Goal: Task Accomplishment & Management: Manage account settings

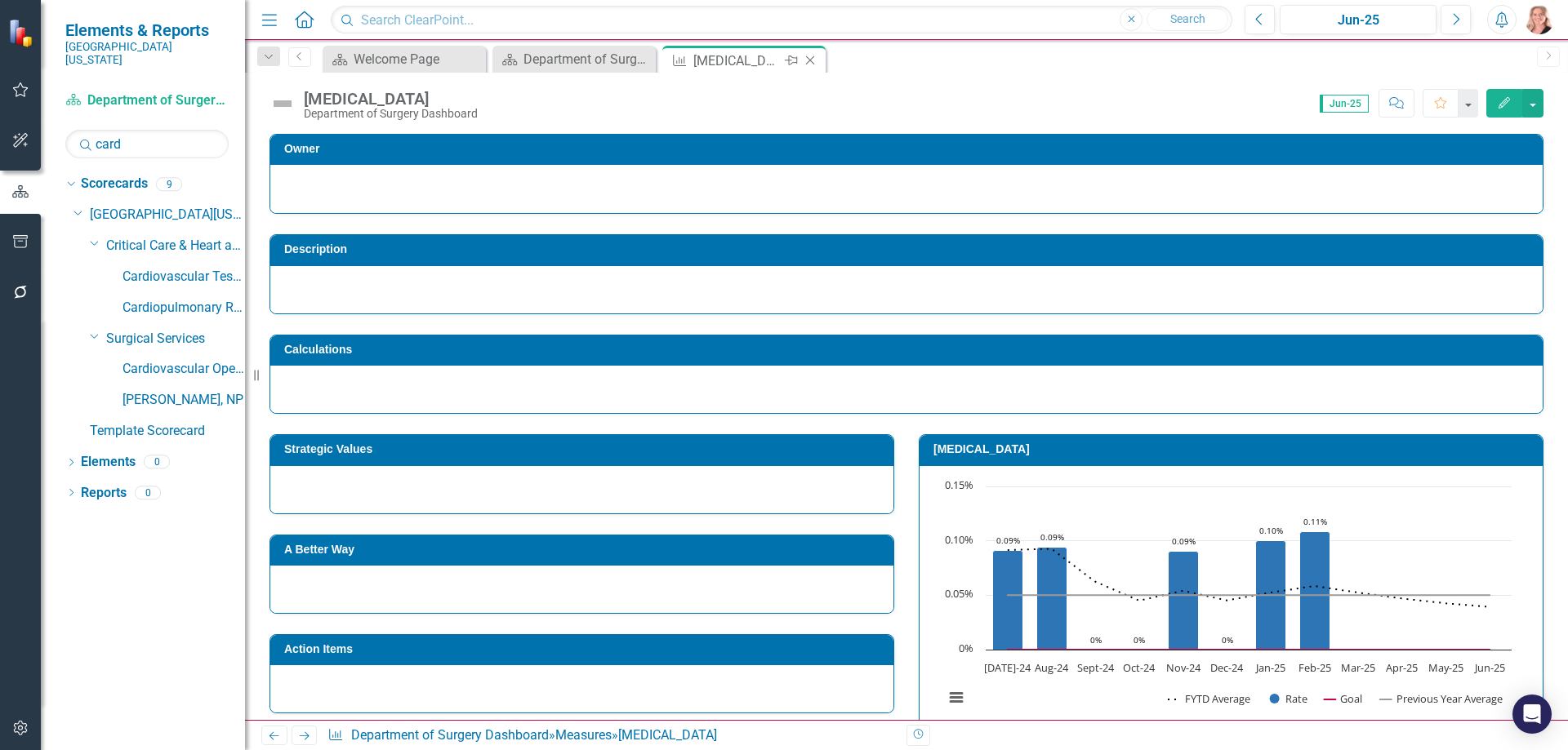
click at [808, 60] on icon "Close" at bounding box center [810, 60] width 17 height 13
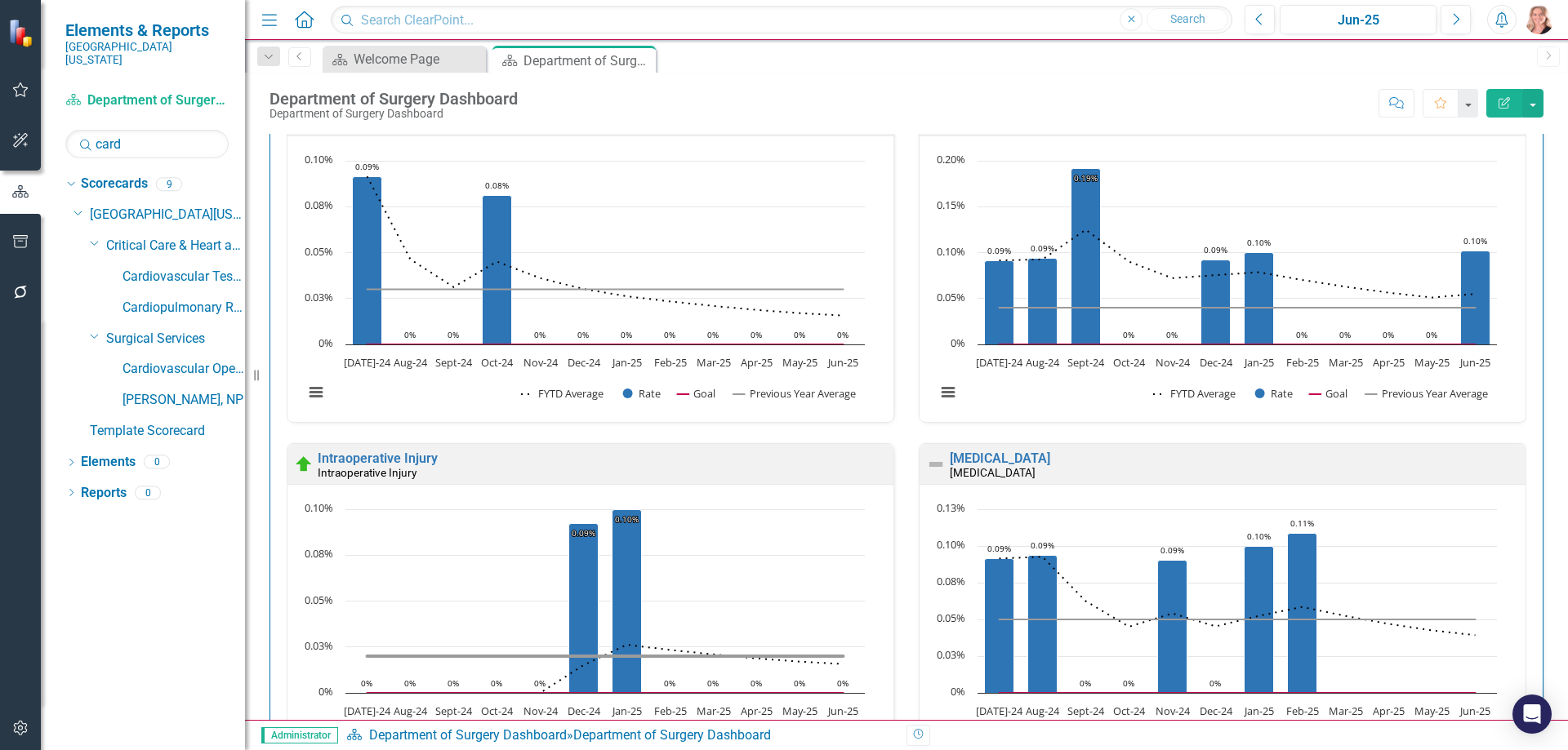
scroll to position [163, 0]
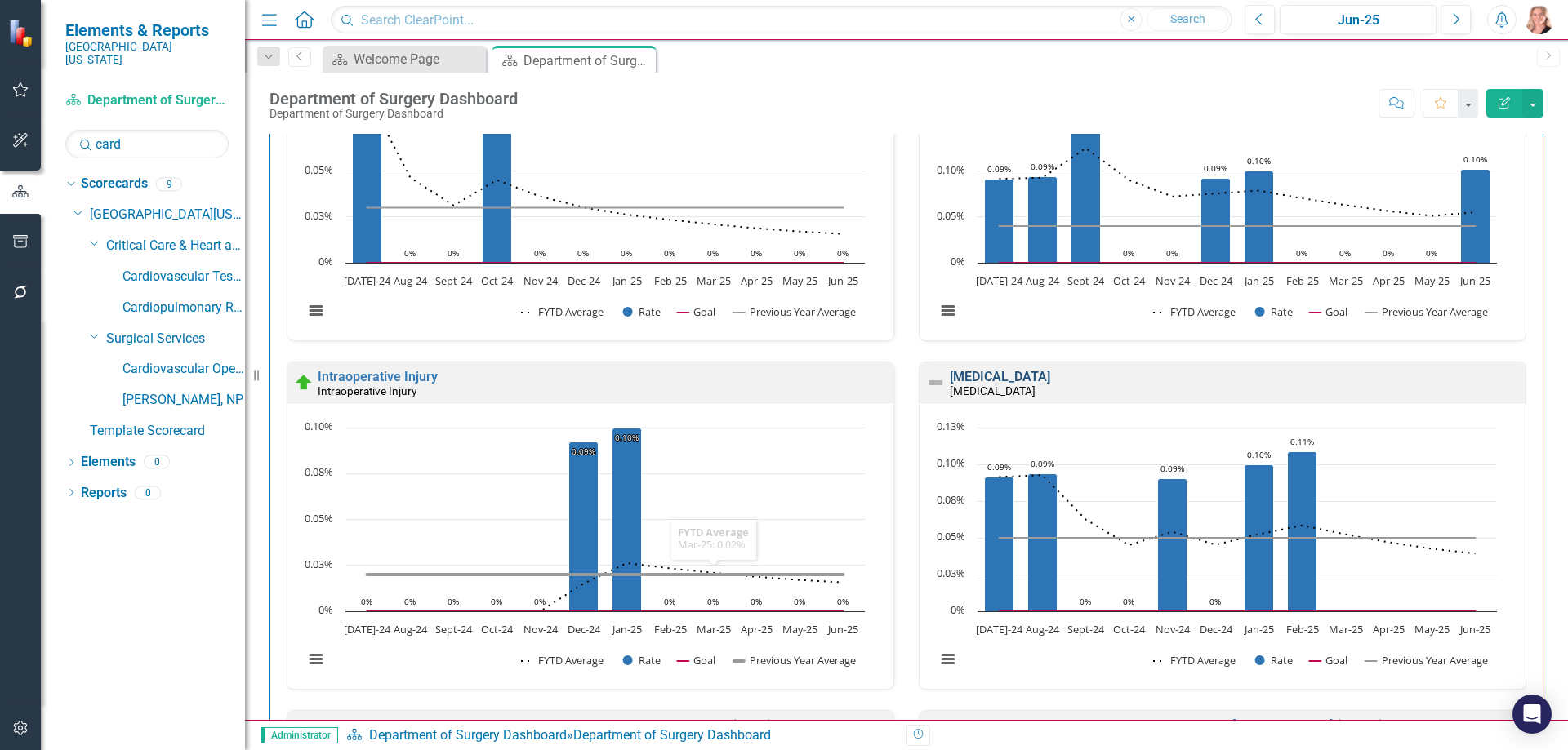
click at [992, 376] on link "[MEDICAL_DATA]" at bounding box center [999, 377] width 101 height 16
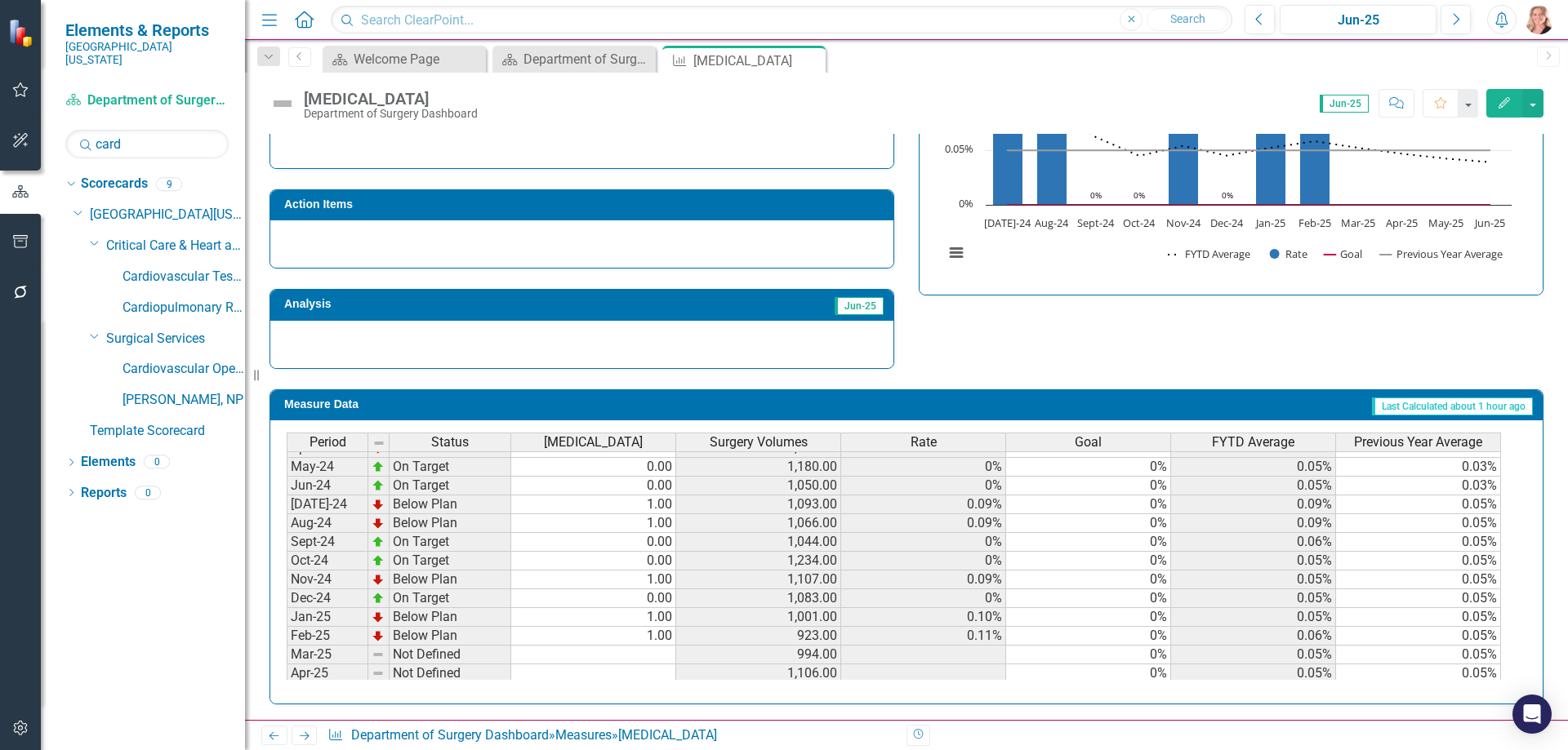
scroll to position [490, 0]
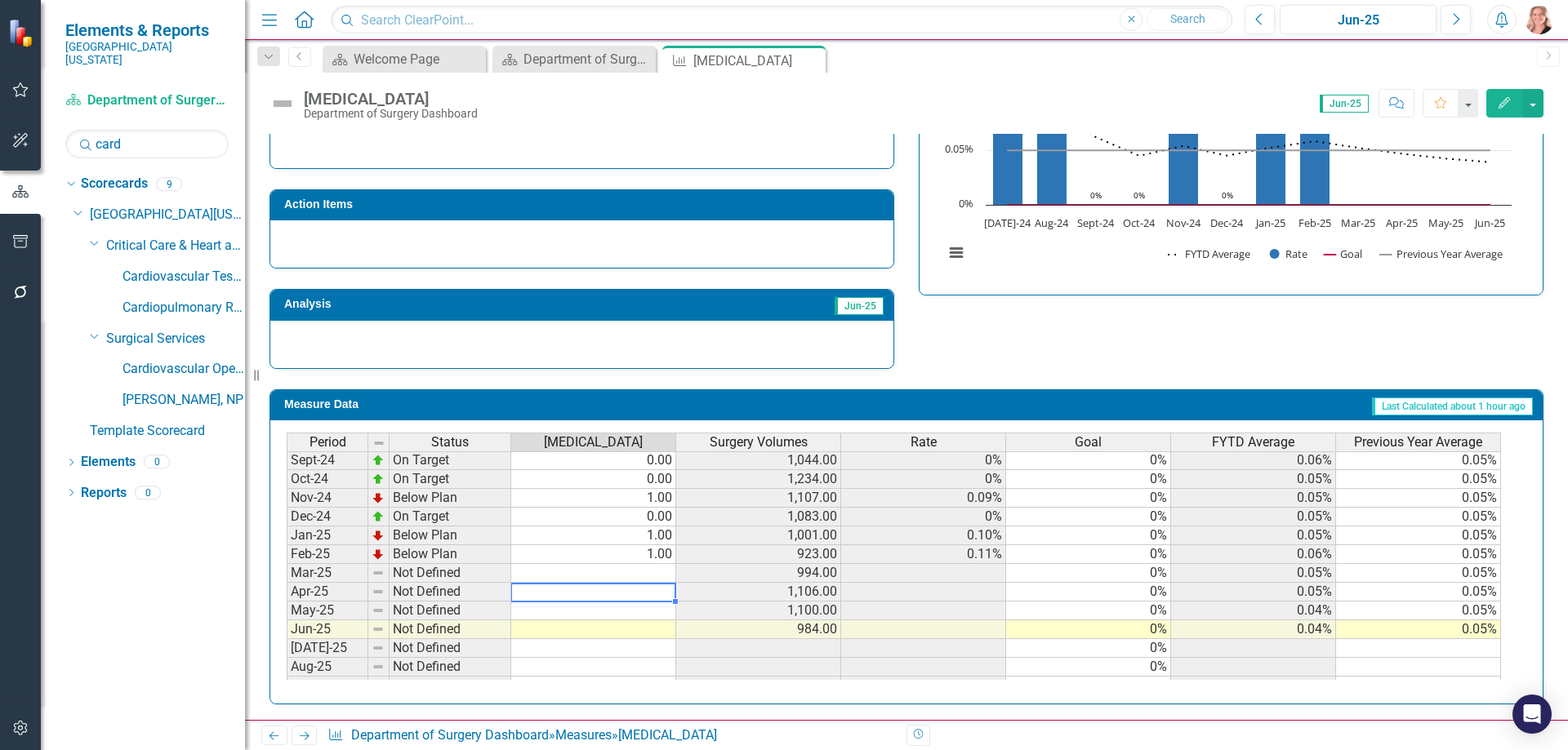
click at [646, 591] on tbody "Jul-23 On Target 0.00 862.00 0% 0% 0% 0.03% Aug-23 On Target 0.00 1,169.00 0% 0…" at bounding box center [893, 478] width 1214 height 583
click at [656, 577] on td at bounding box center [593, 573] width 165 height 18
type textarea "0"
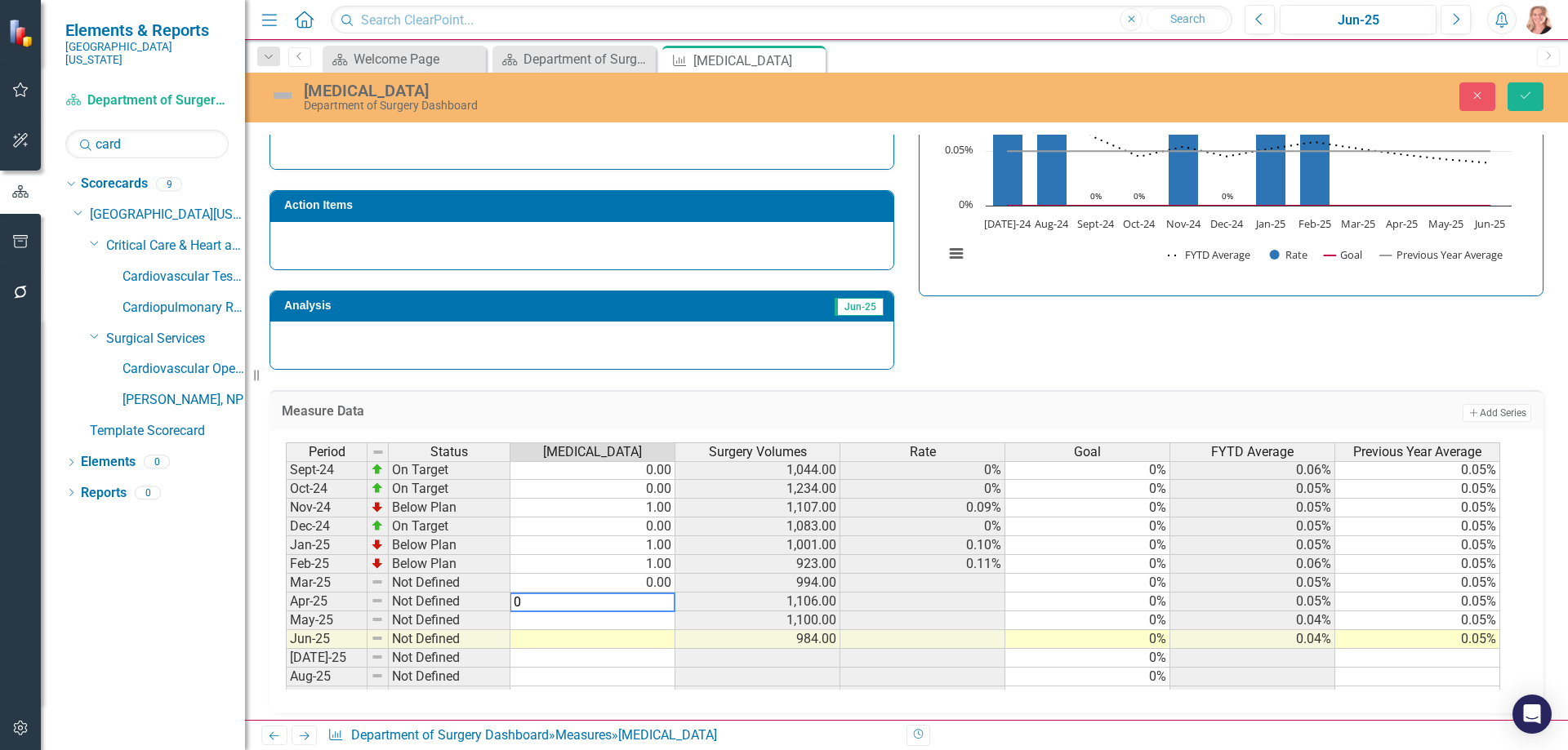
type textarea "00"
type textarea "0"
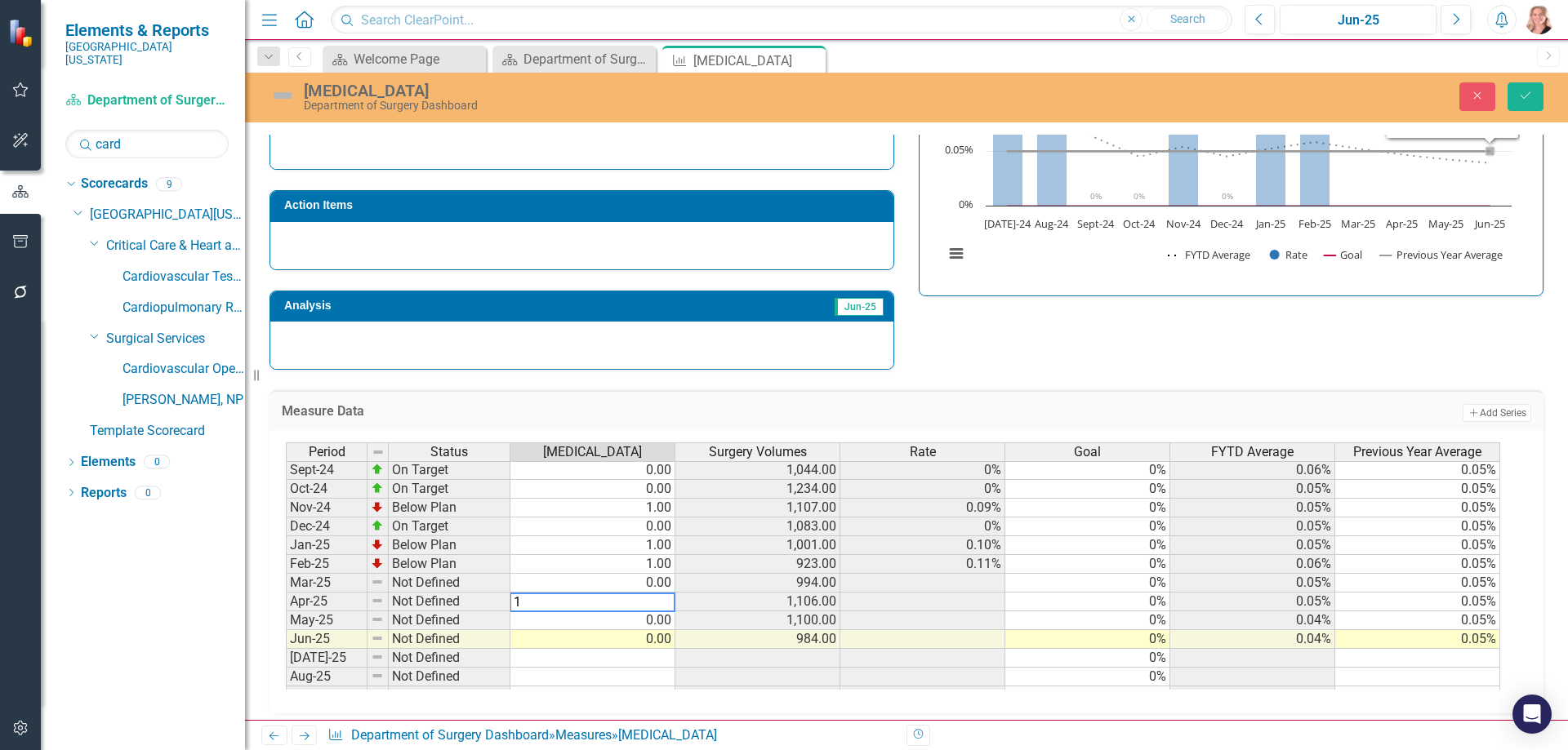
type textarea "1"
click at [1523, 97] on icon "Save" at bounding box center [1525, 95] width 15 height 11
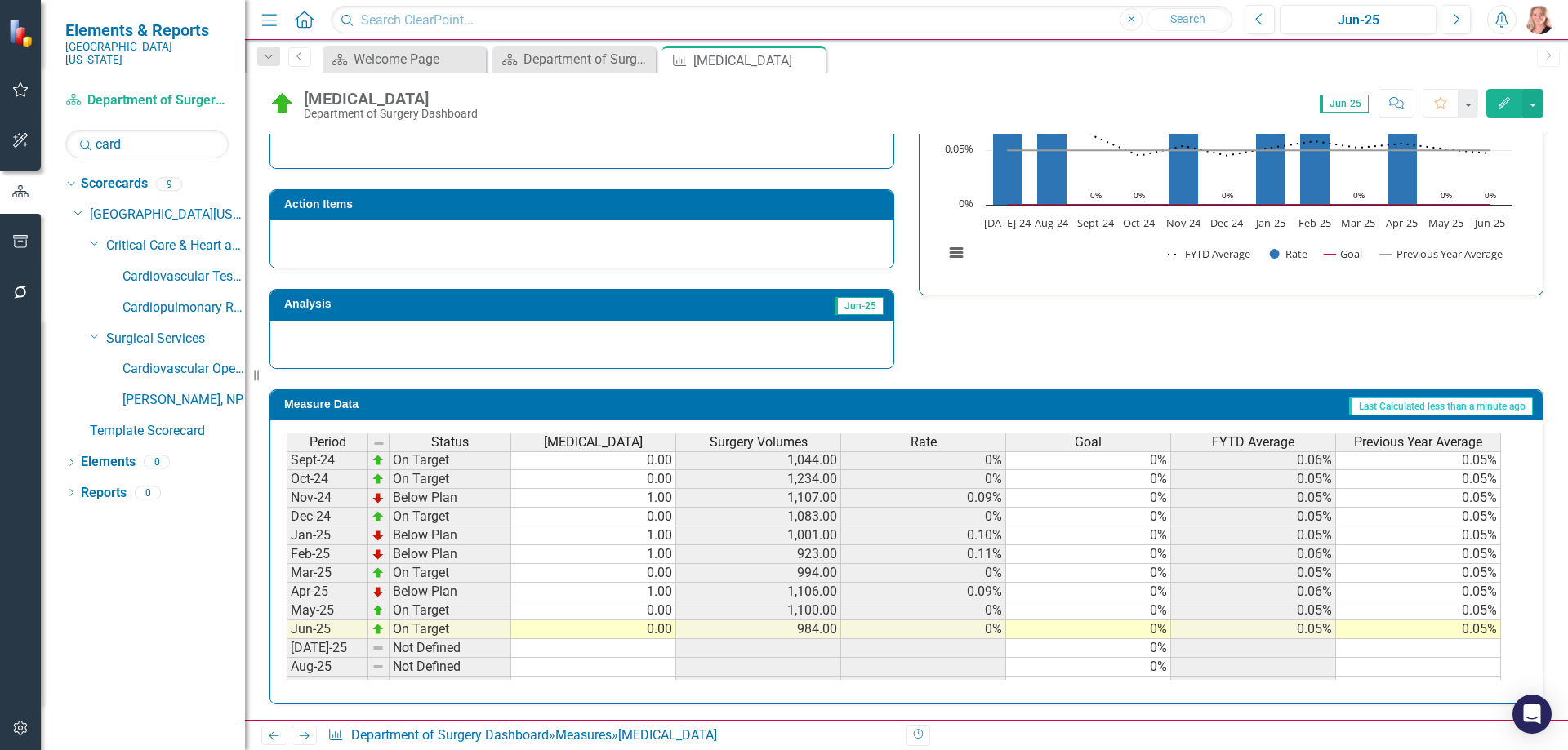
click at [593, 605] on tbody "Jul-23 On Target 0.00 862.00 0% 0% 0% 0.03% Aug-23 On Target 0.00 1,169.00 0% 0…" at bounding box center [893, 478] width 1214 height 583
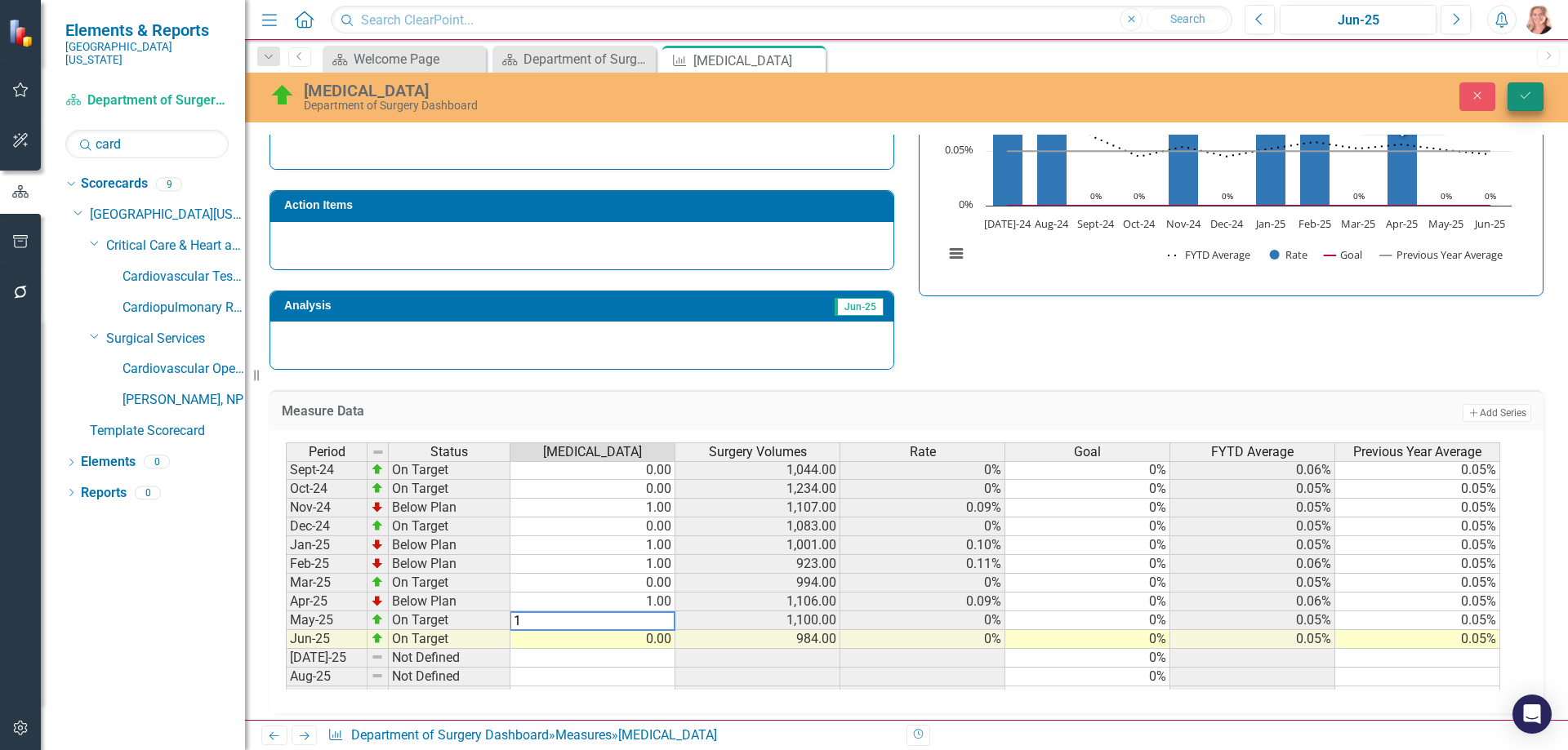
type textarea "1"
drag, startPoint x: 1521, startPoint y: 94, endPoint x: 1546, endPoint y: 119, distance: 35.4
click at [1522, 94] on icon "Save" at bounding box center [1525, 95] width 15 height 11
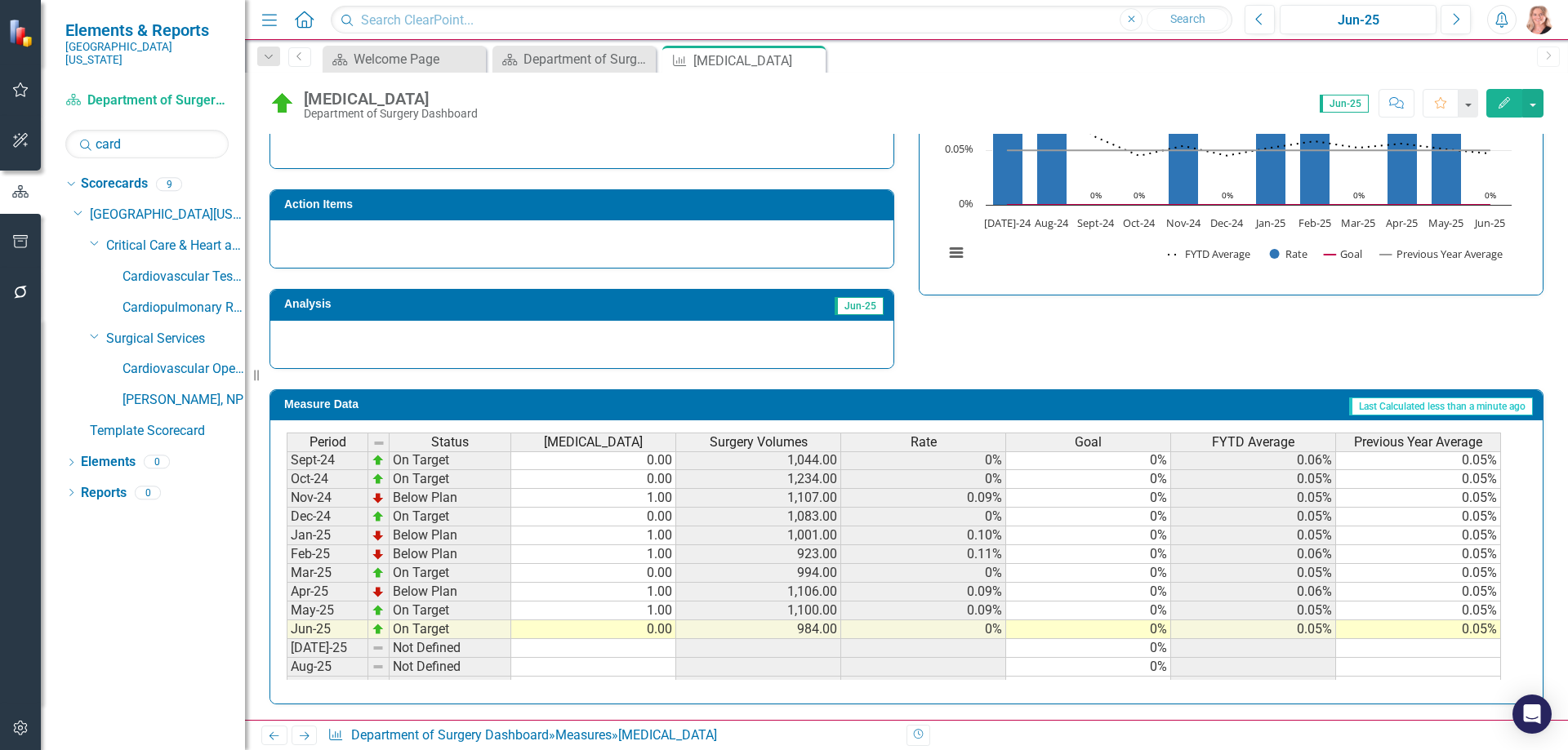
click at [595, 585] on td "1.00" at bounding box center [593, 591] width 165 height 18
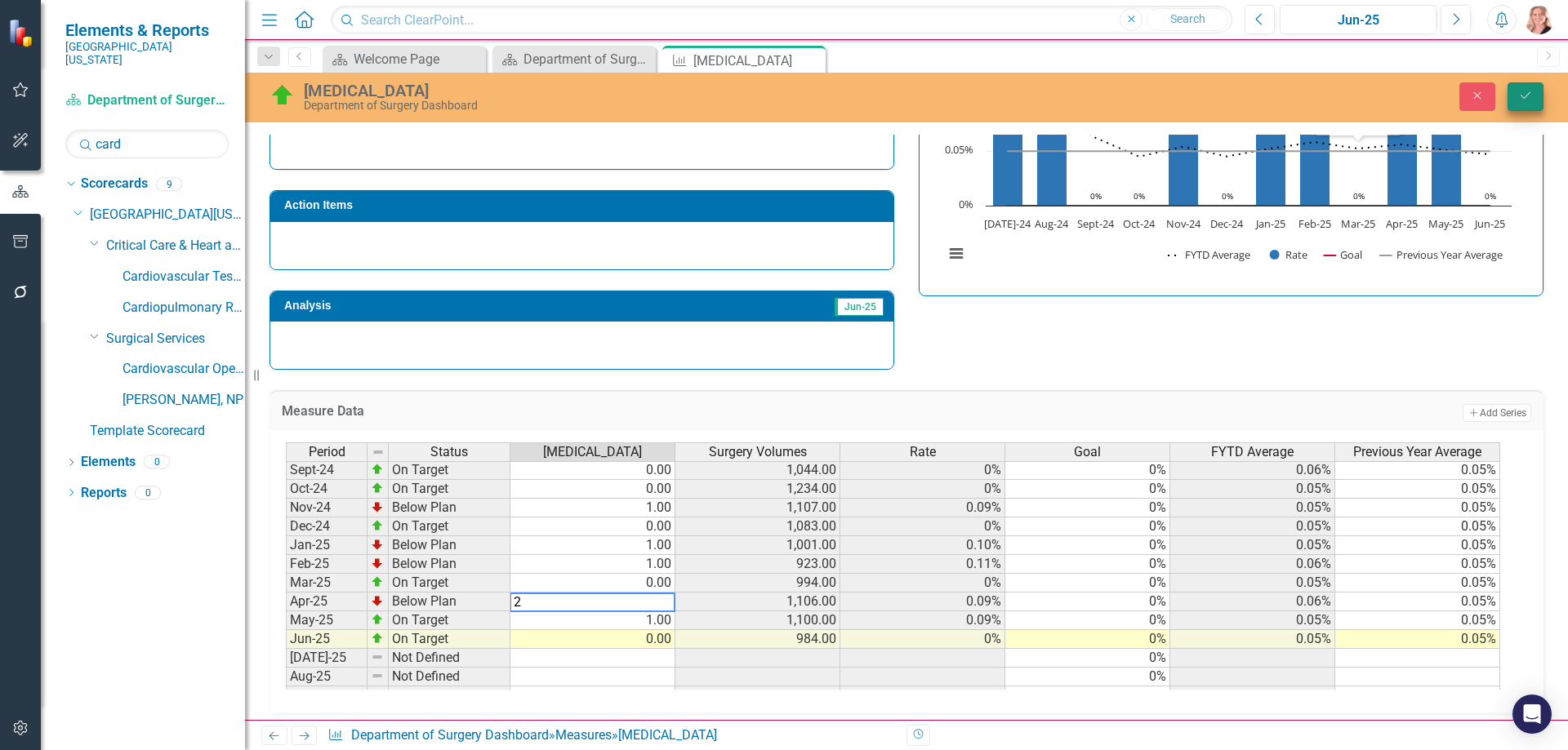
type textarea "2"
click at [1531, 96] on icon "Save" at bounding box center [1525, 95] width 15 height 11
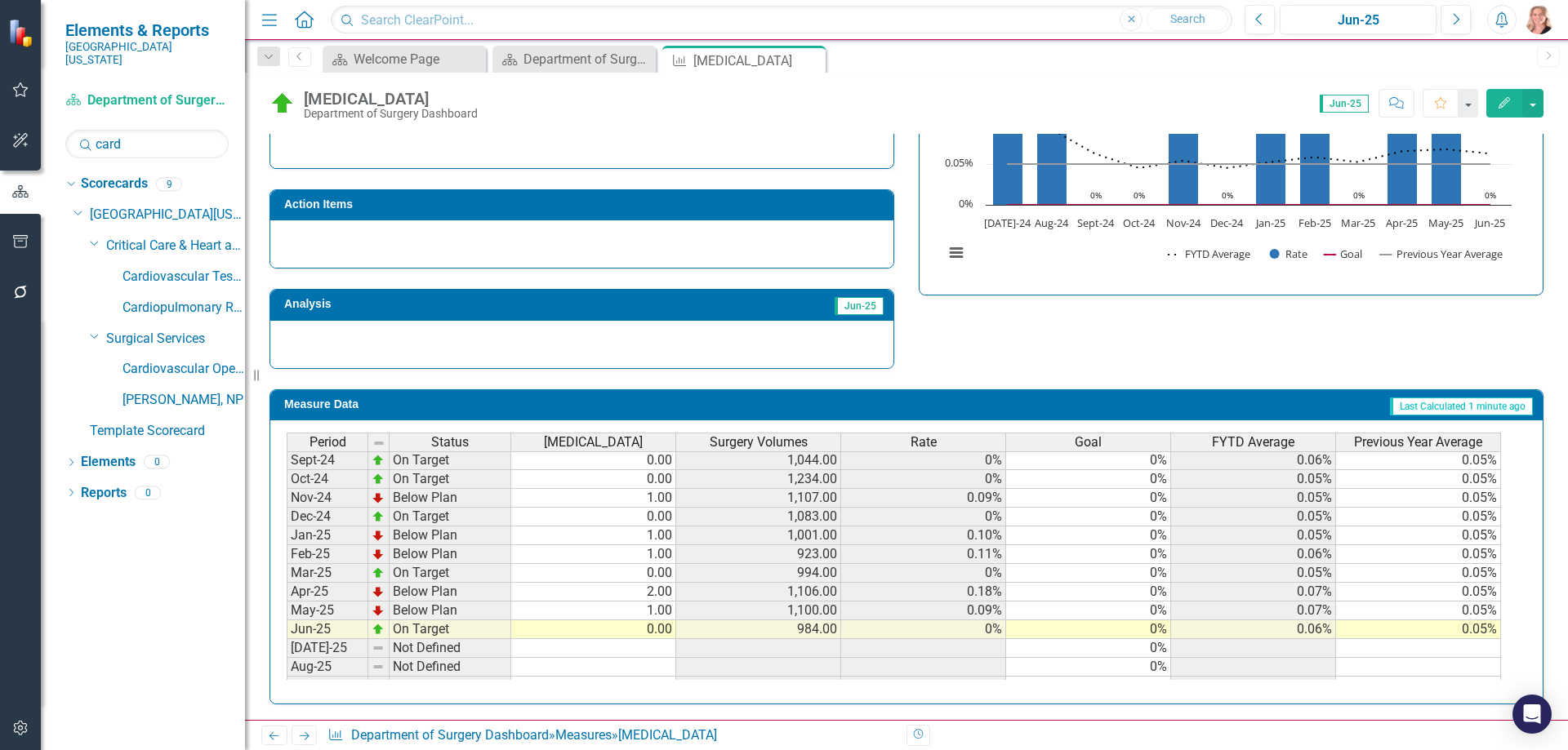
click at [287, 601] on div "Period Status Surgical Complications Surgery Volumes Rate Goal FYTD Average Pre…" at bounding box center [287, 554] width 0 height 621
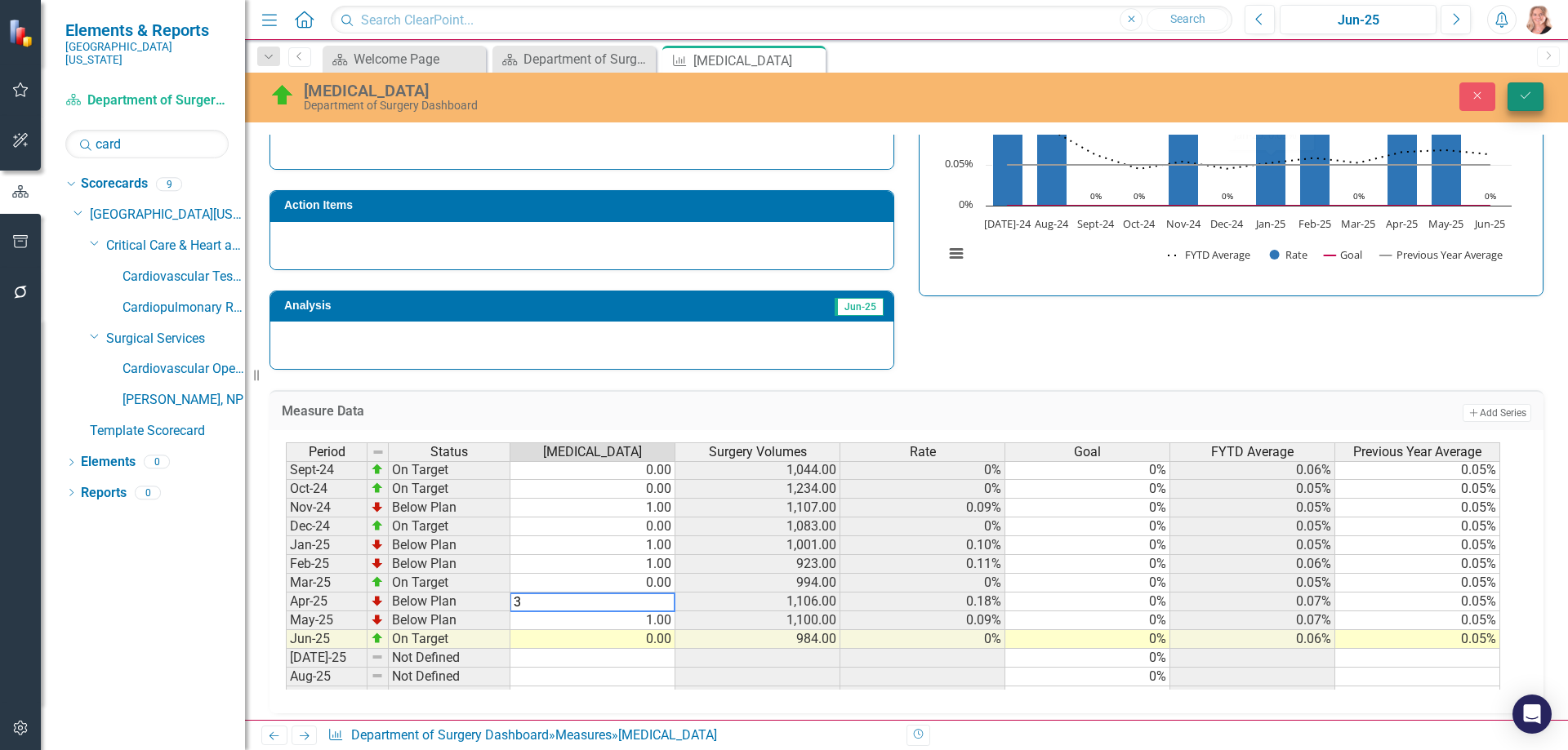
type textarea "3"
click at [1527, 100] on icon "Save" at bounding box center [1525, 95] width 15 height 11
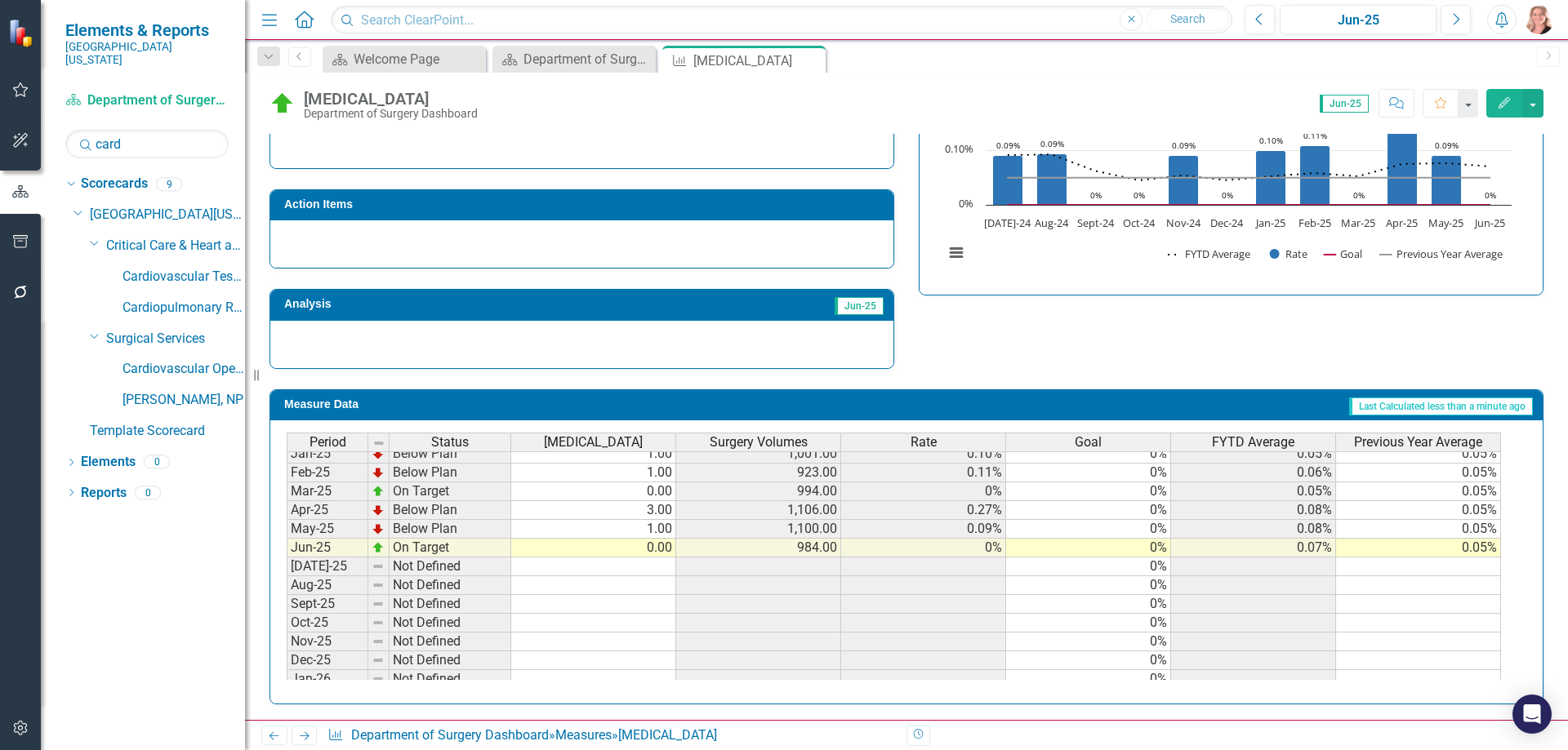
scroll to position [571, 0]
click at [599, 488] on td "0.00" at bounding box center [593, 492] width 165 height 18
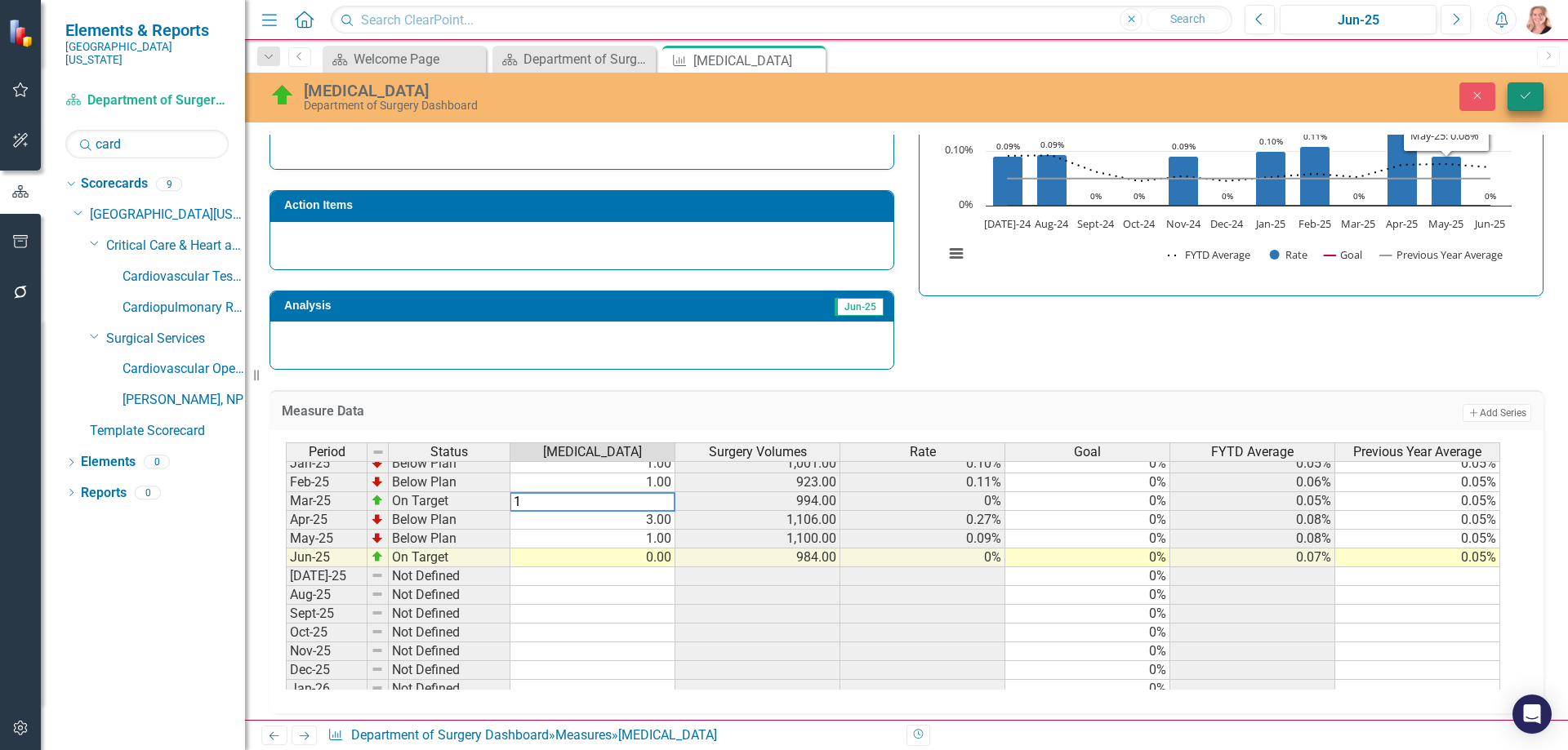
type textarea "1"
click at [1527, 95] on icon "Save" at bounding box center [1525, 95] width 15 height 11
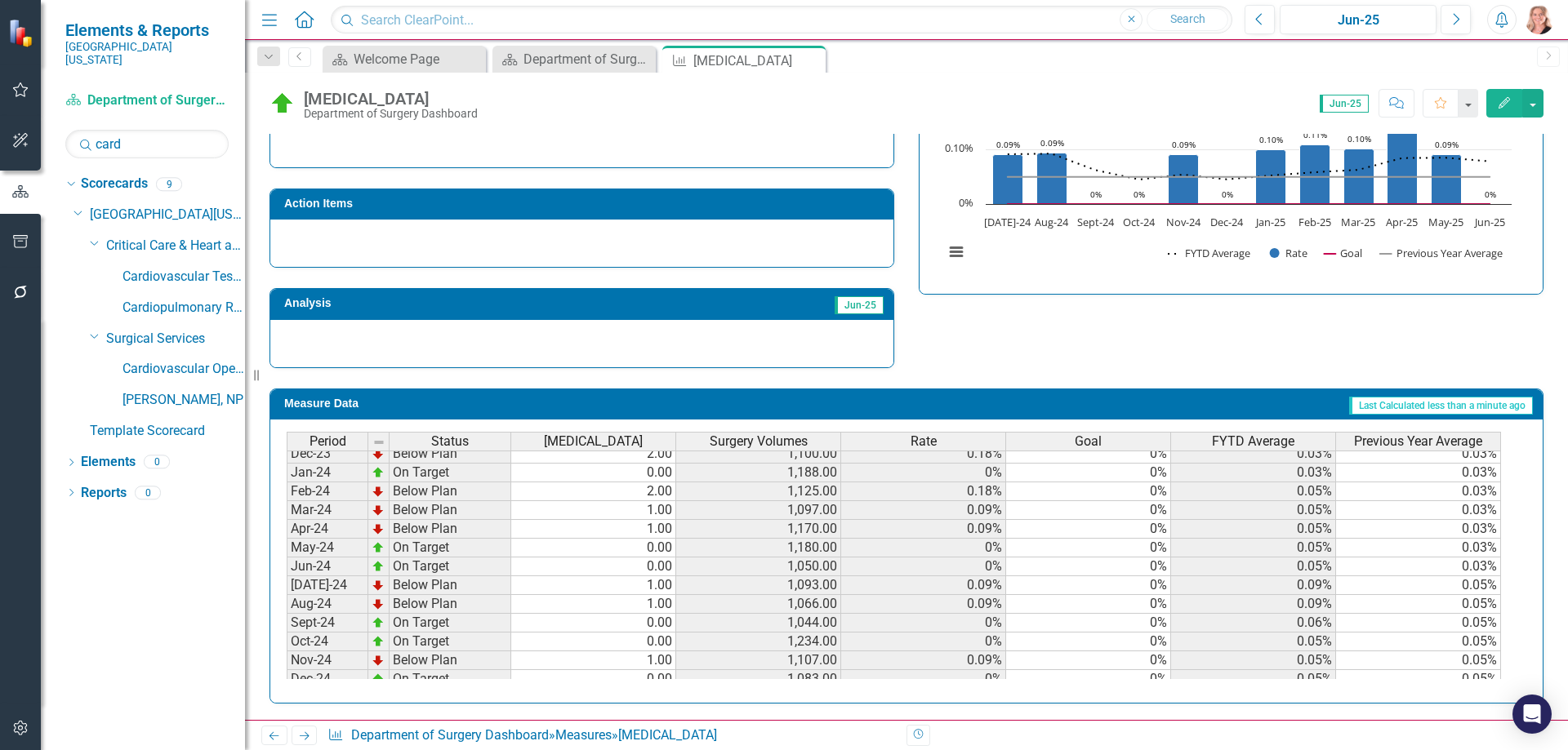
scroll to position [490, 0]
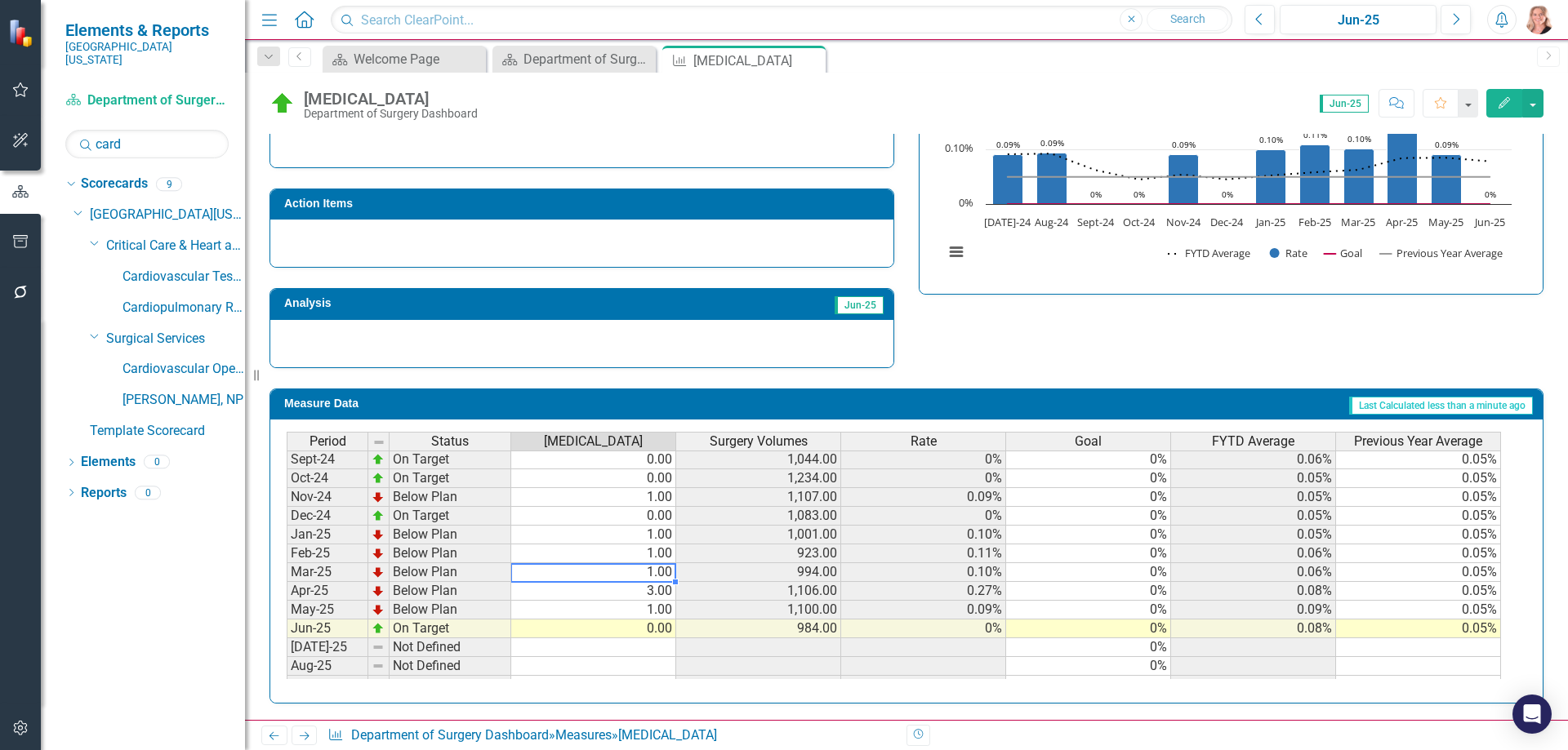
click at [611, 571] on td "1.00" at bounding box center [593, 572] width 165 height 18
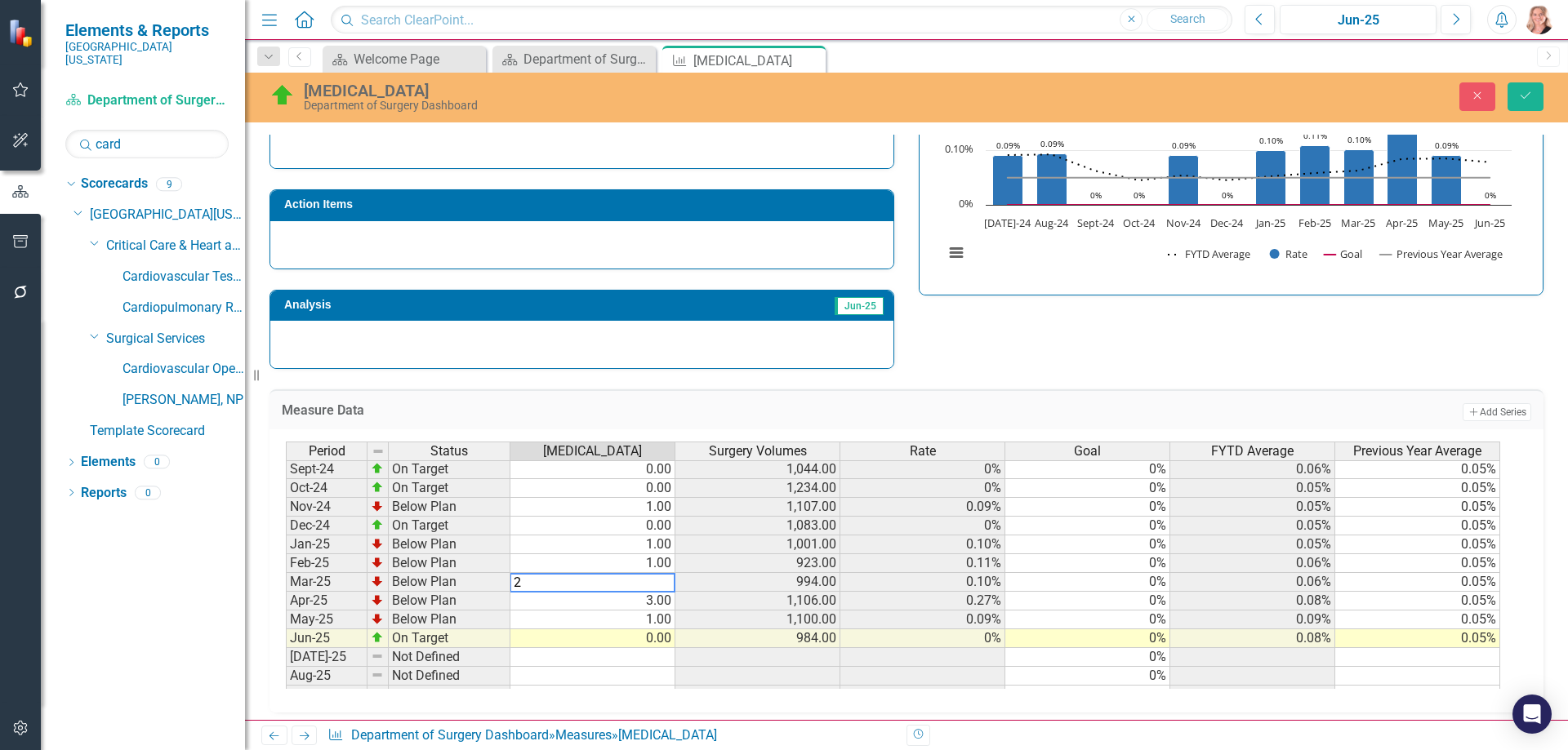
type textarea "2"
click at [1526, 91] on icon "Save" at bounding box center [1525, 95] width 15 height 11
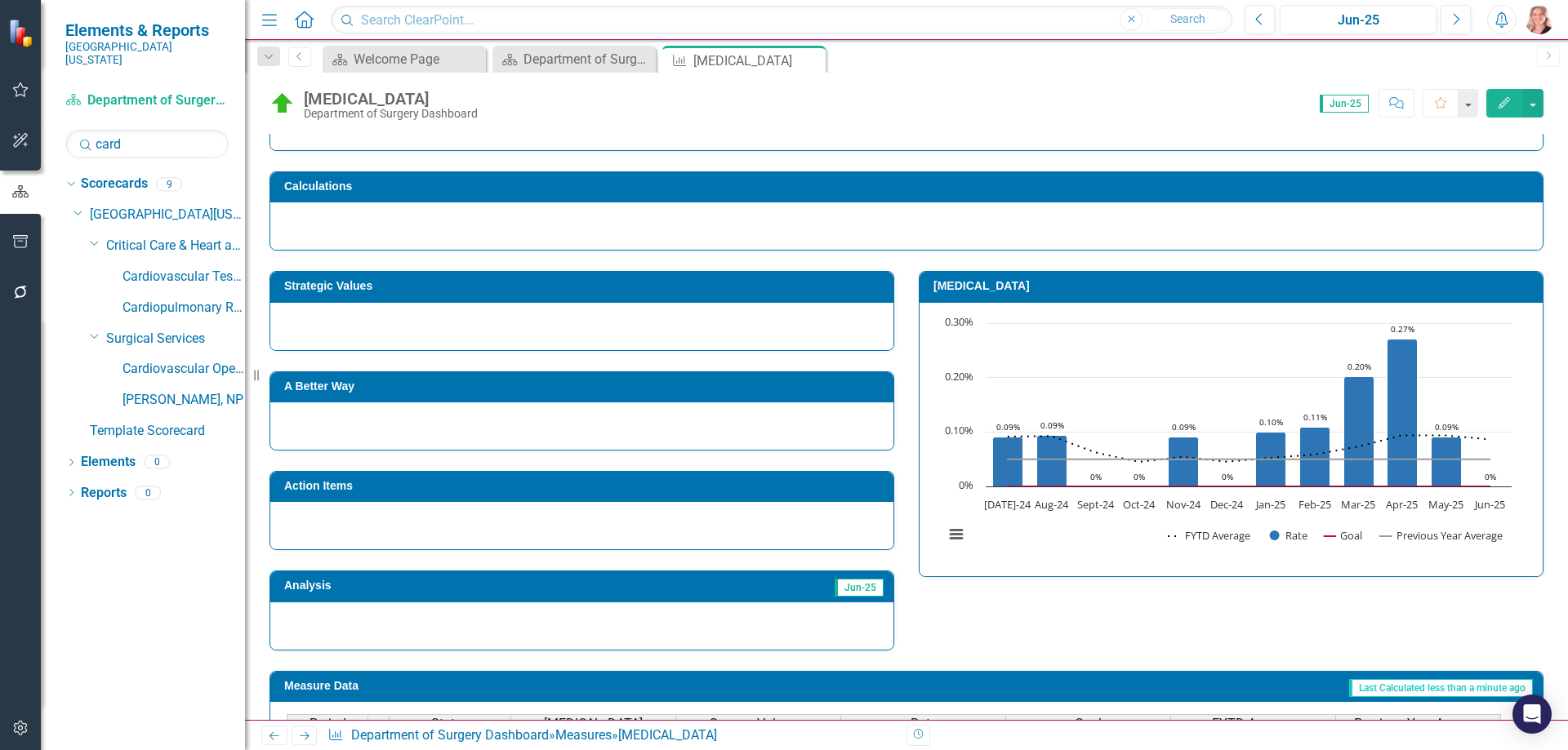
scroll to position [327, 0]
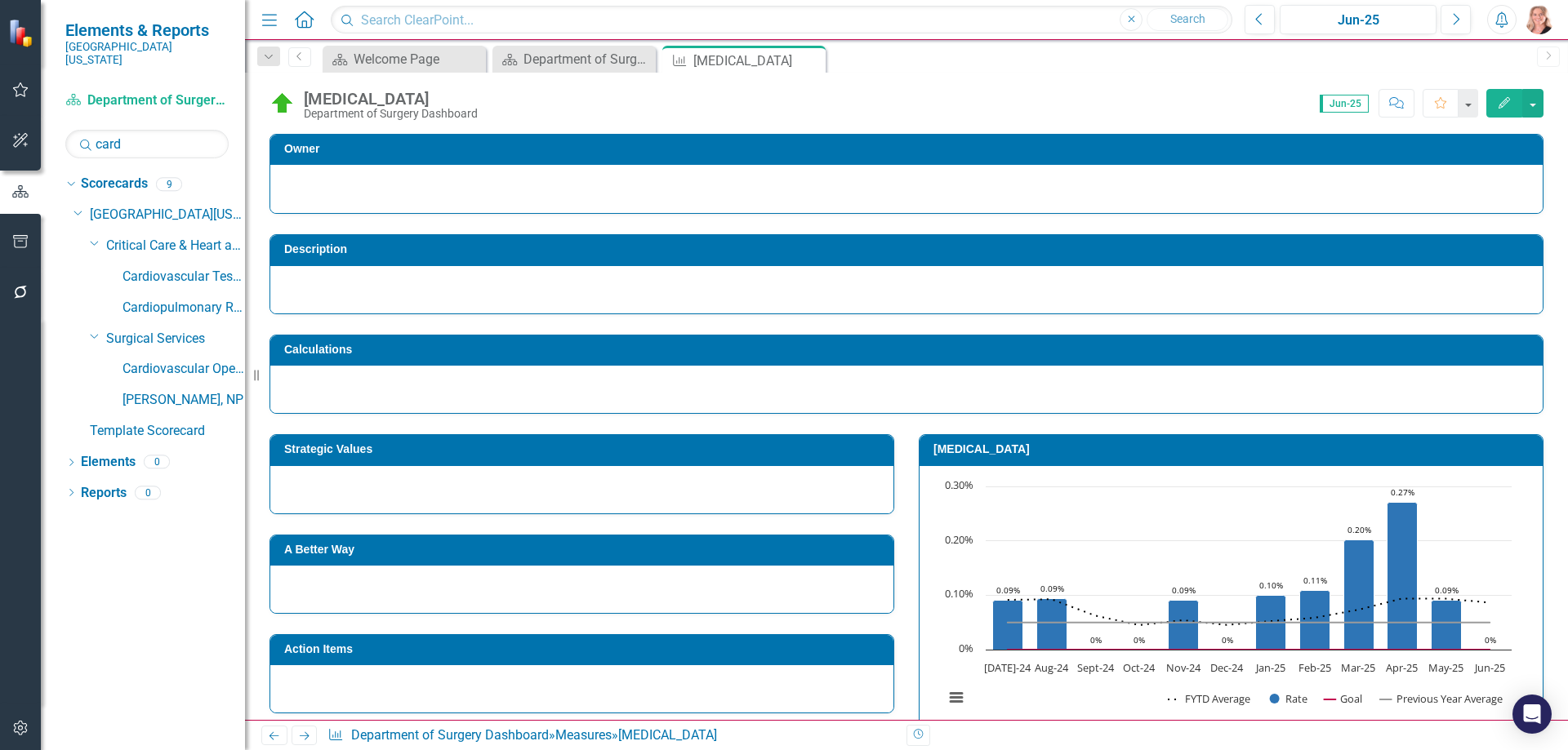
scroll to position [327, 0]
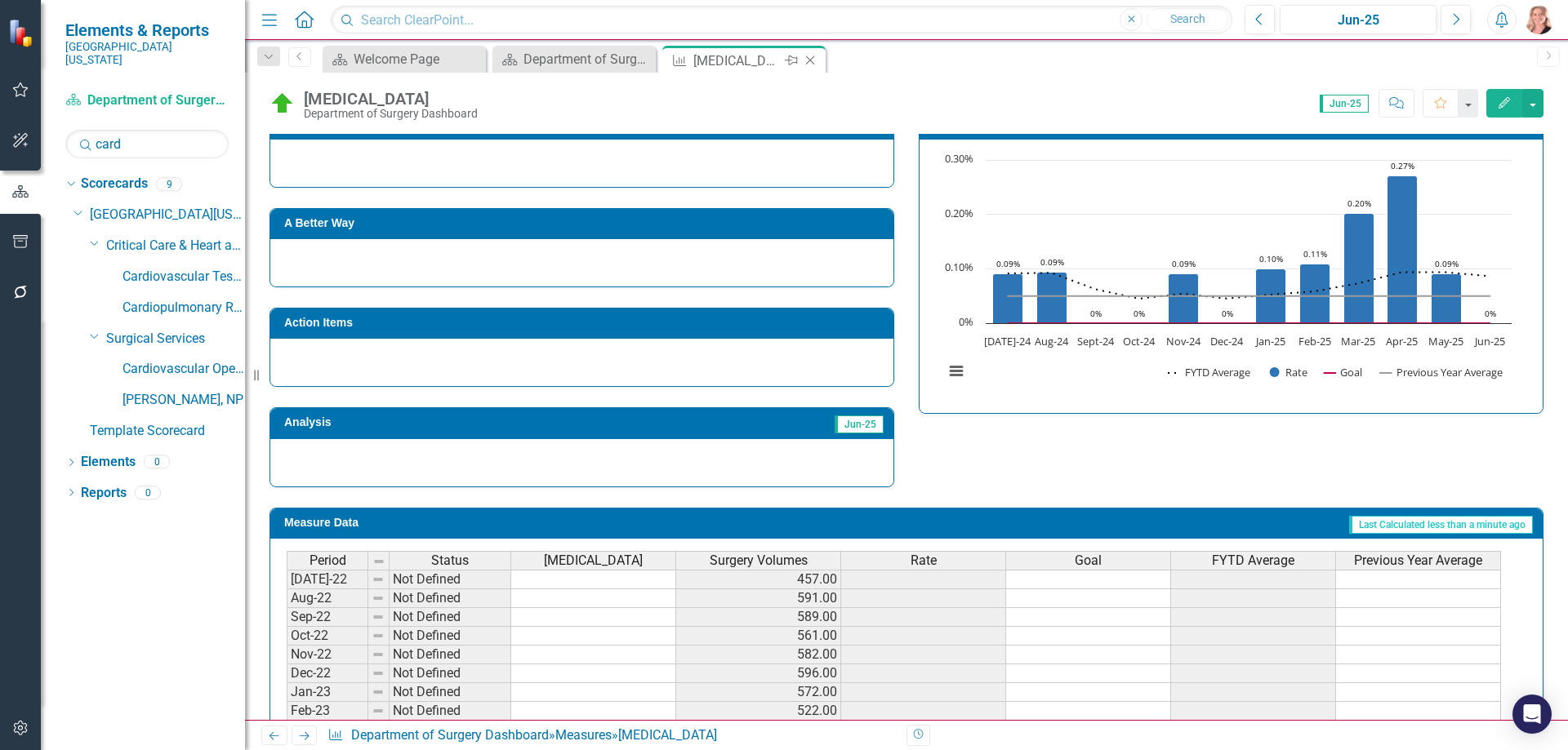
click at [812, 59] on icon at bounding box center [810, 60] width 9 height 9
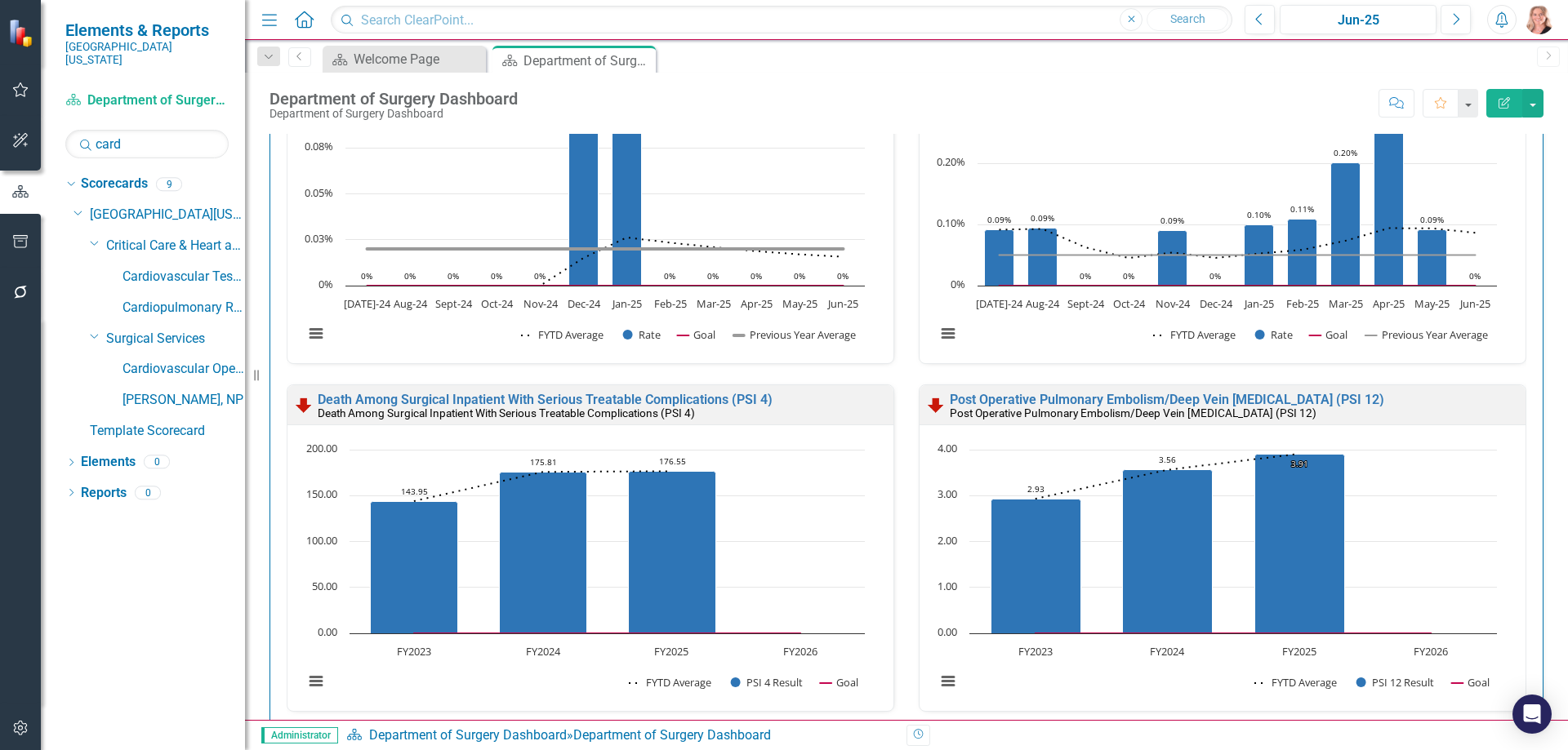
scroll to position [653, 0]
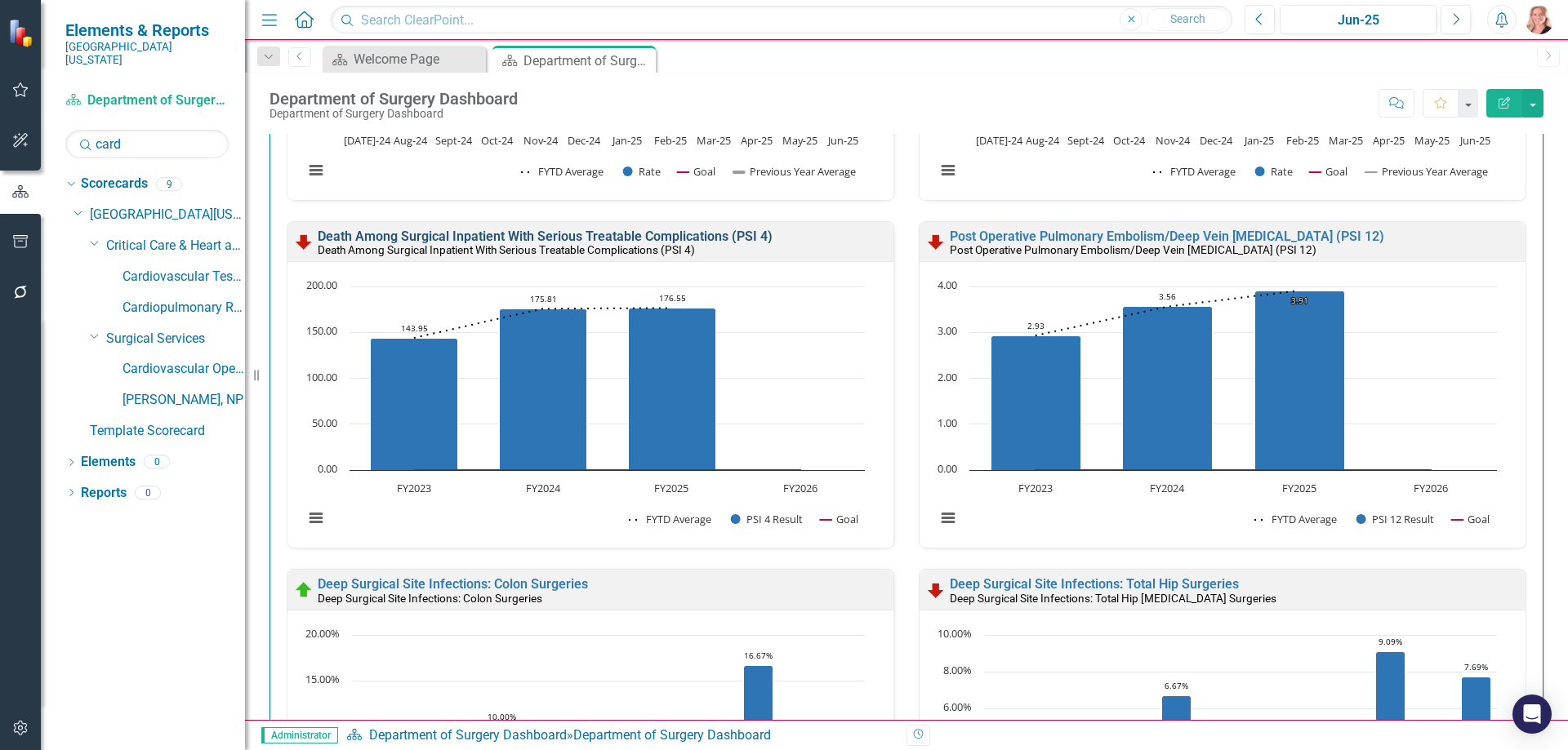
click at [640, 237] on link "Death Among Surgical Inpatient With Serious Treatable Complications (PSI 4)" at bounding box center [544, 237] width 455 height 16
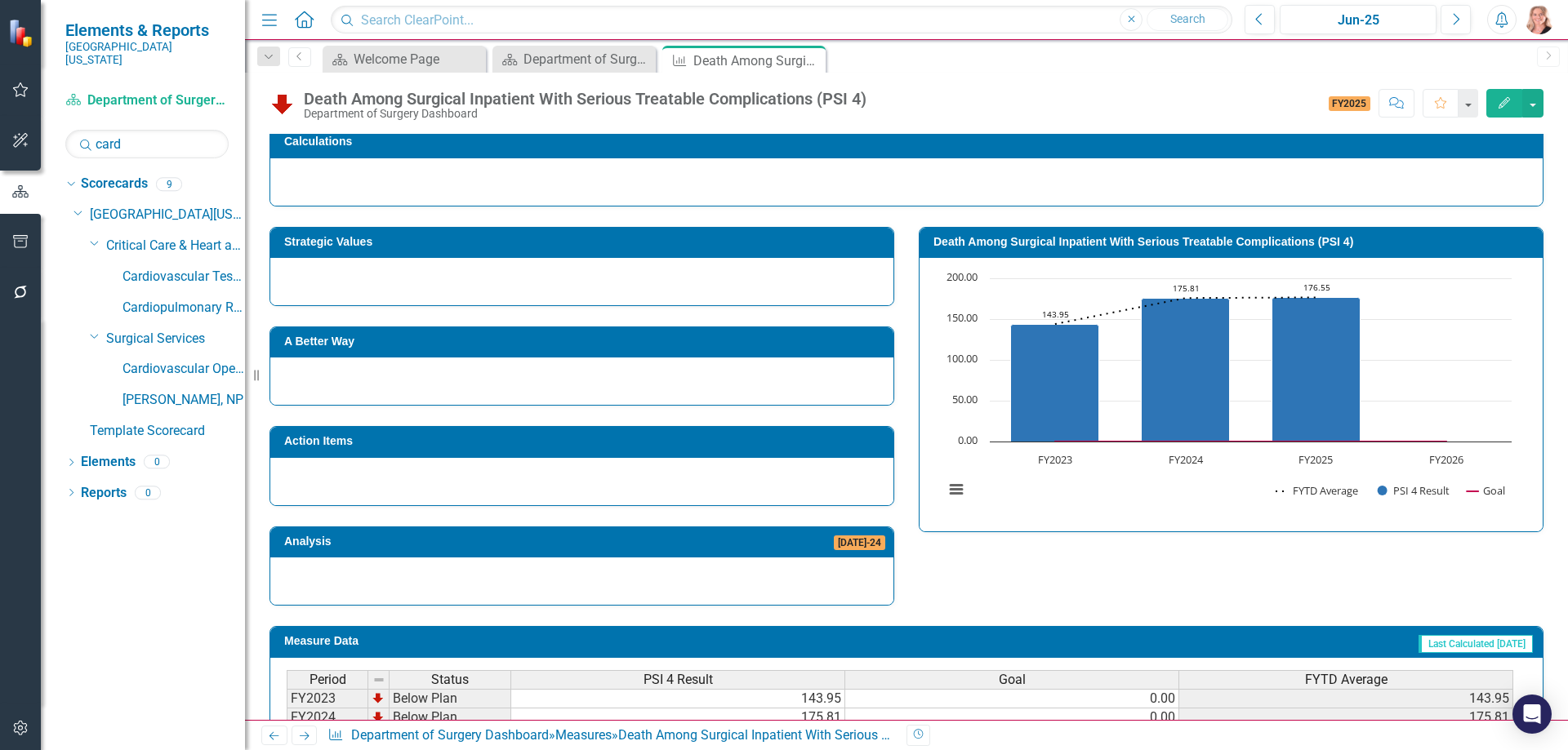
scroll to position [400, 0]
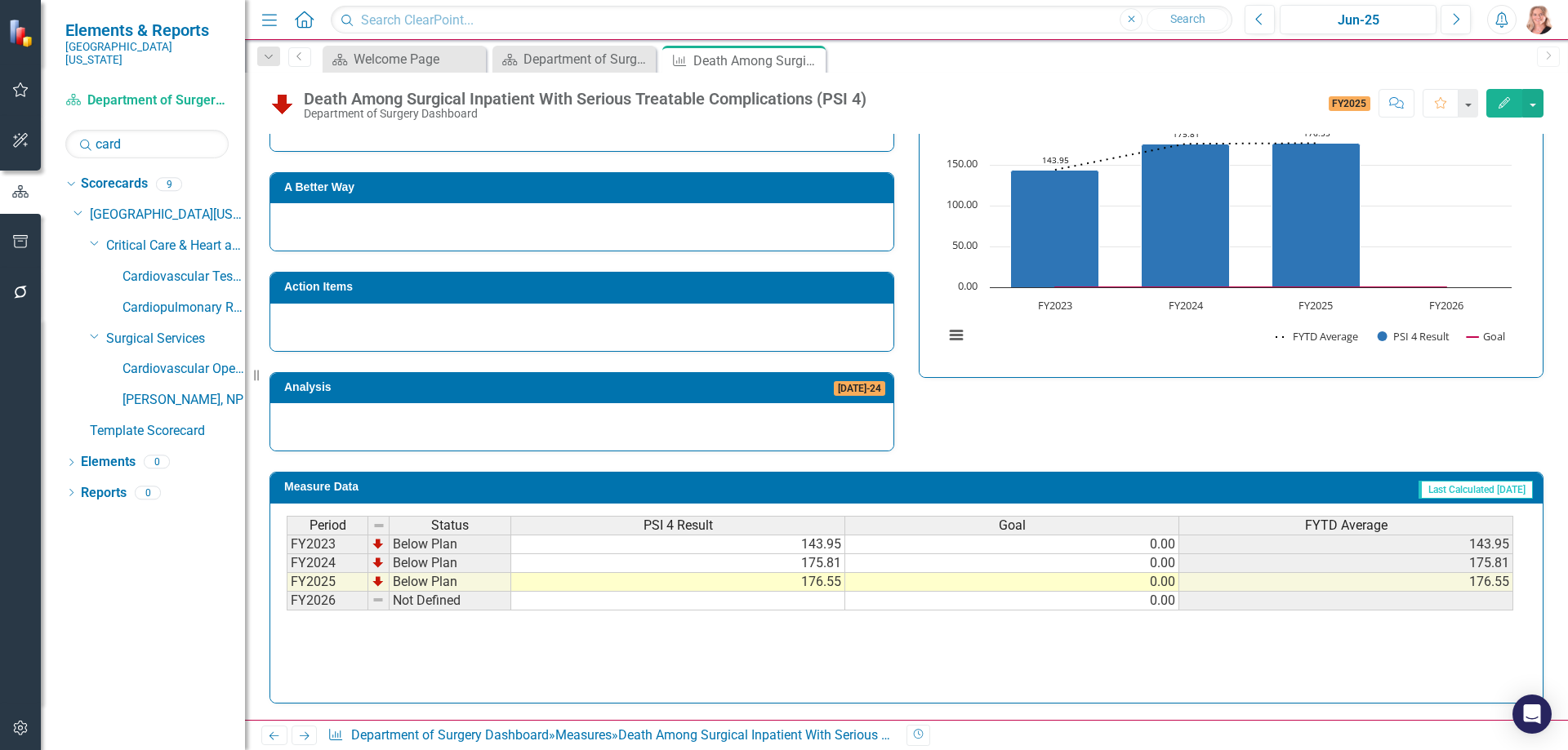
click at [663, 602] on td at bounding box center [678, 600] width 334 height 18
click at [696, 602] on td at bounding box center [678, 600] width 334 height 18
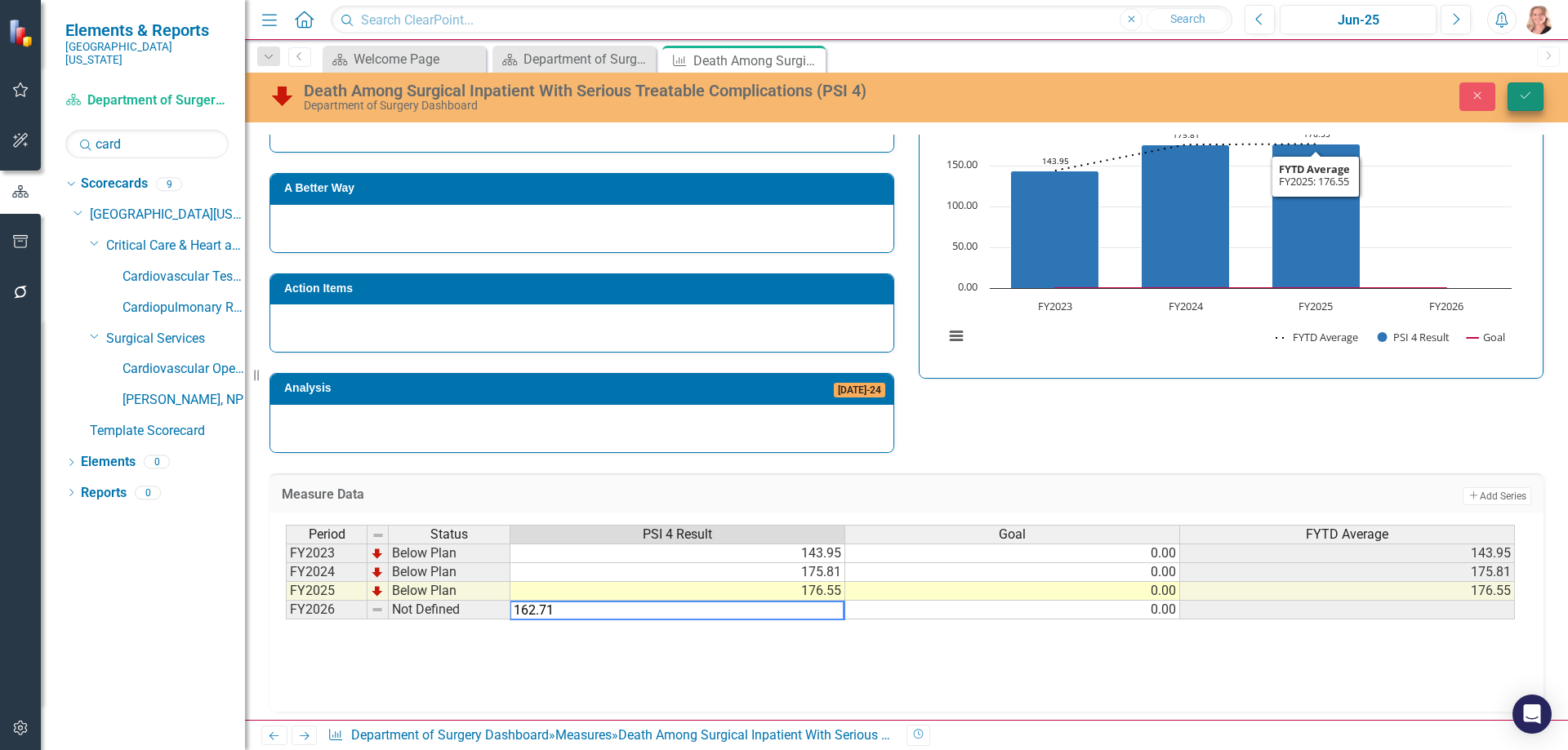
type textarea "162.71"
click at [1522, 100] on icon "Save" at bounding box center [1525, 95] width 15 height 11
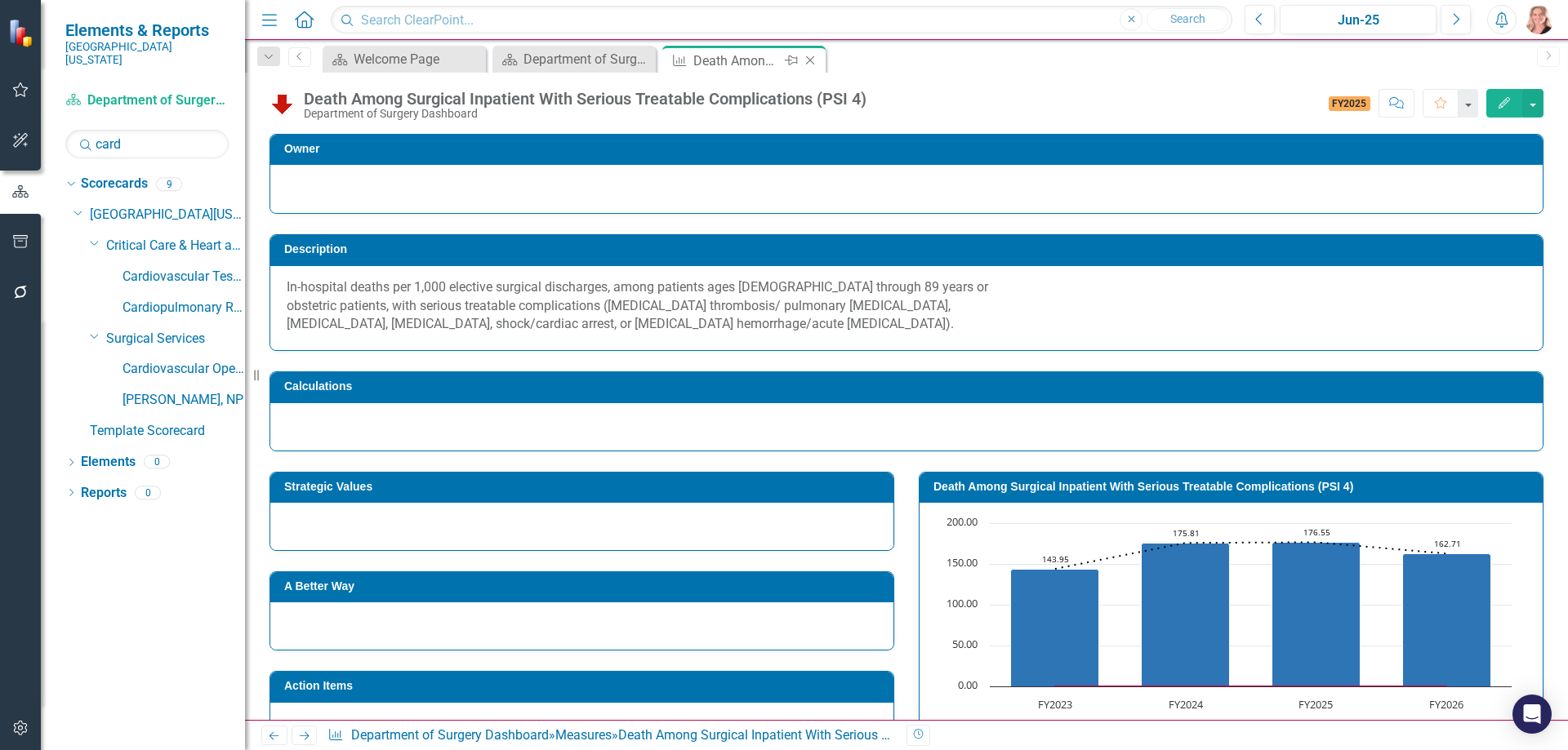
click at [811, 60] on icon at bounding box center [810, 60] width 9 height 9
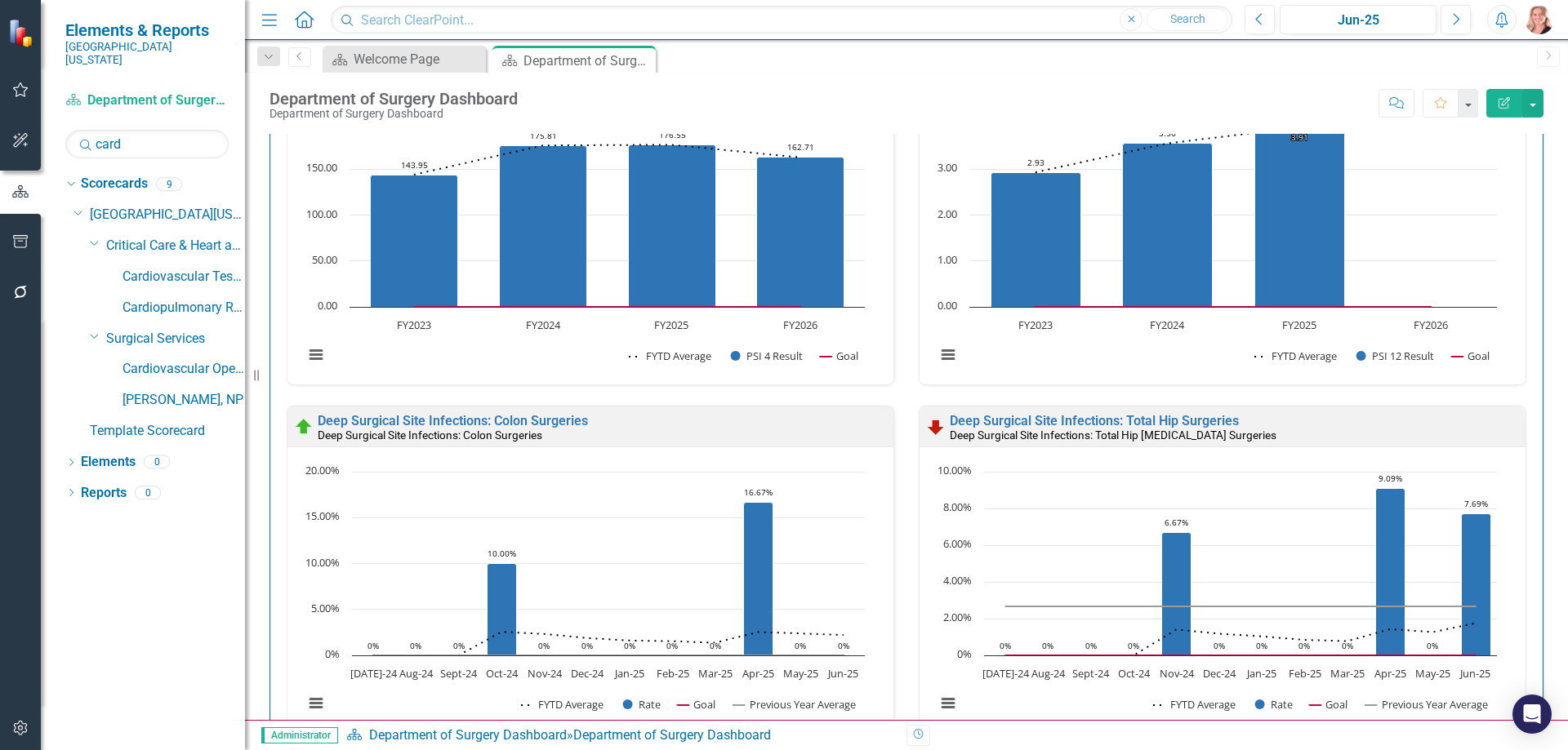
scroll to position [571, 0]
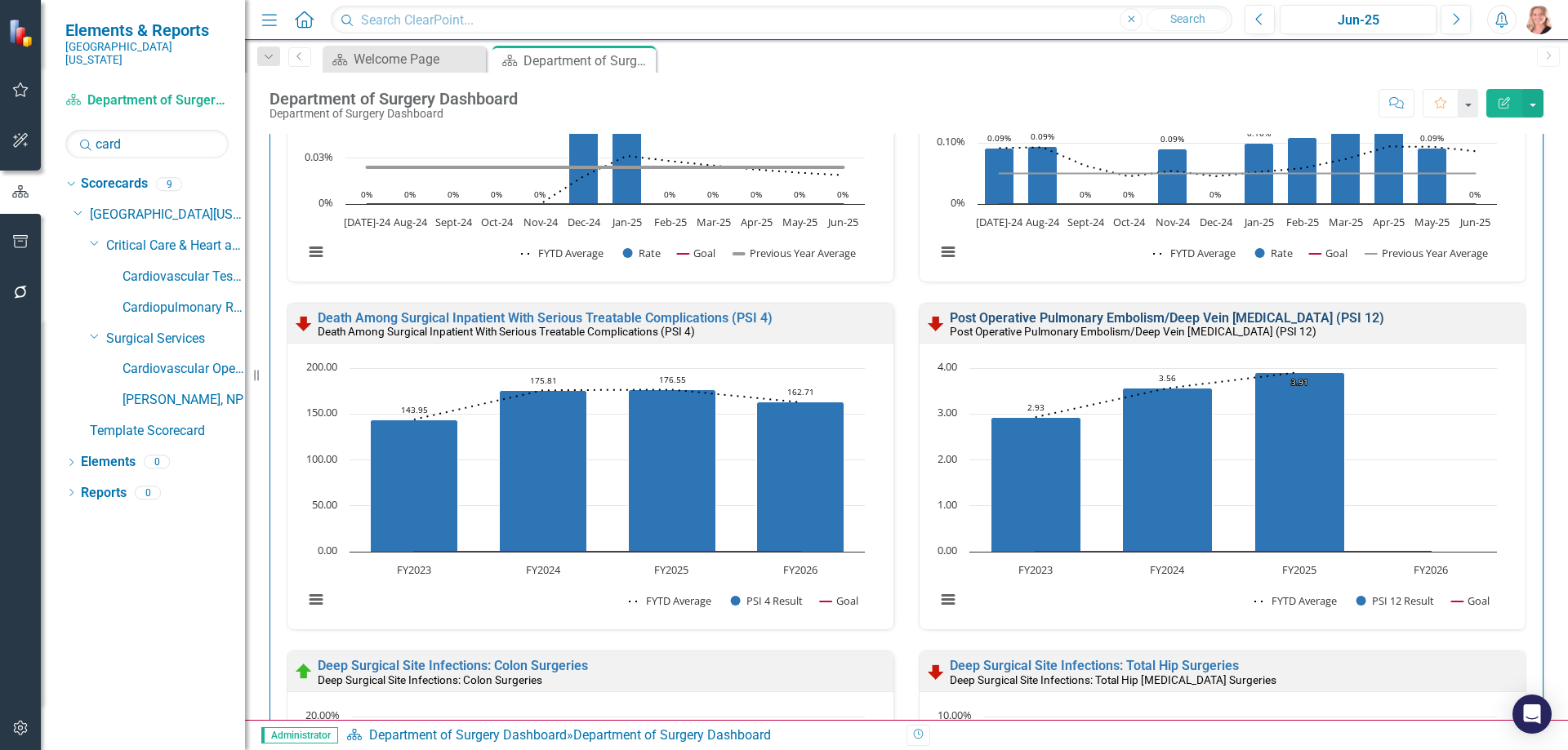
click at [1322, 322] on link "Post Operative Pulmonary Embolism/Deep Vein [MEDICAL_DATA] (PSI 12)" at bounding box center [1167, 318] width 435 height 16
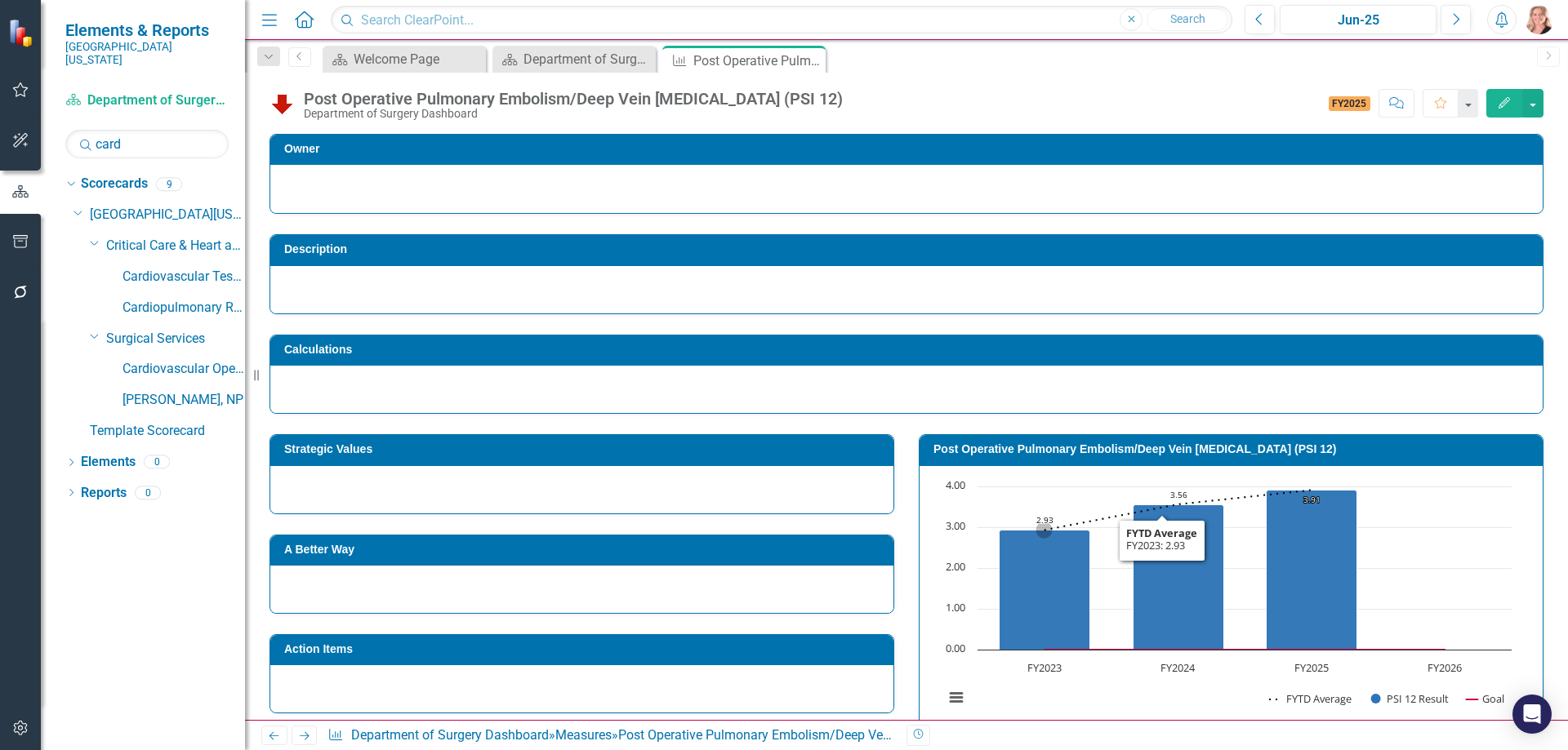
scroll to position [362, 0]
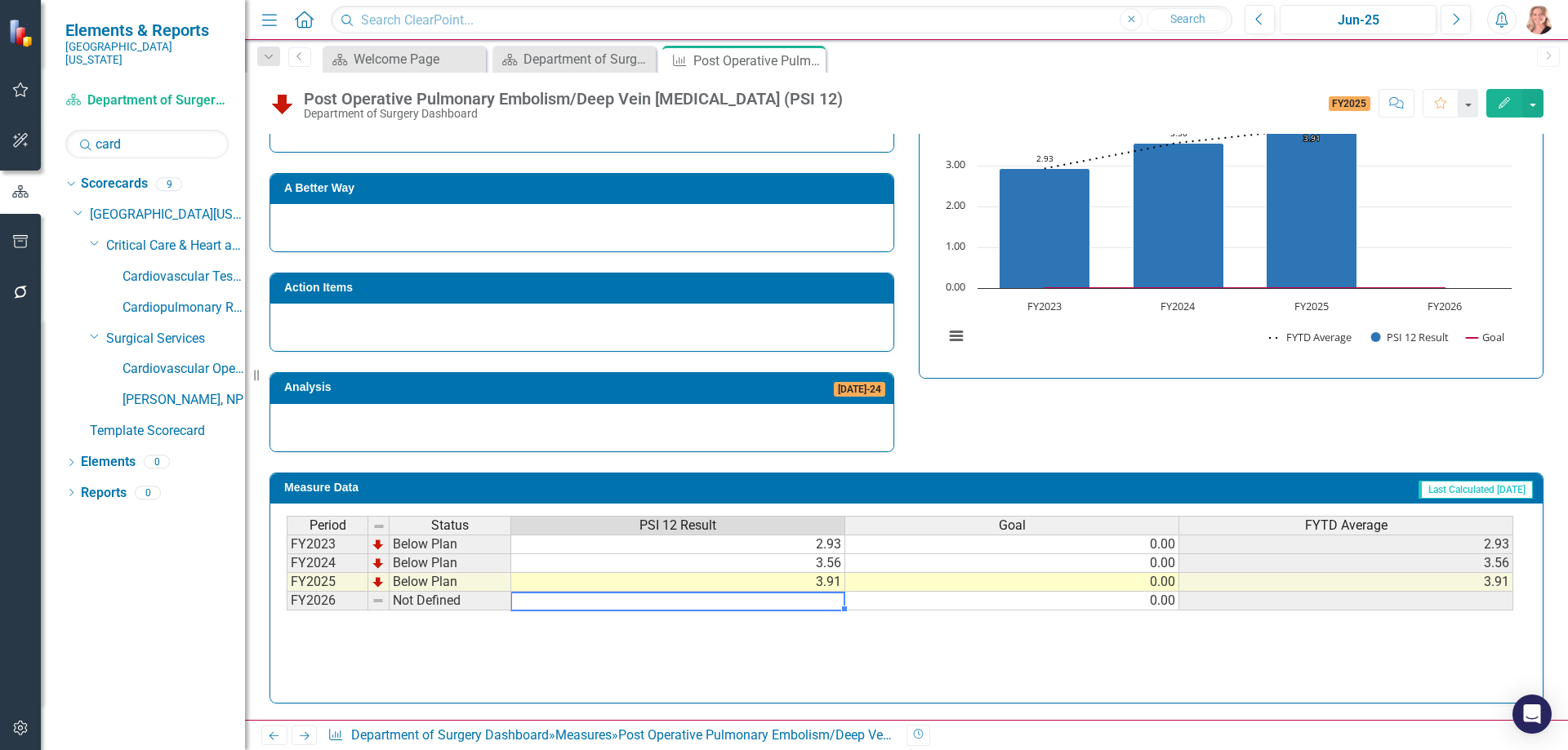
click at [731, 602] on td at bounding box center [678, 600] width 334 height 18
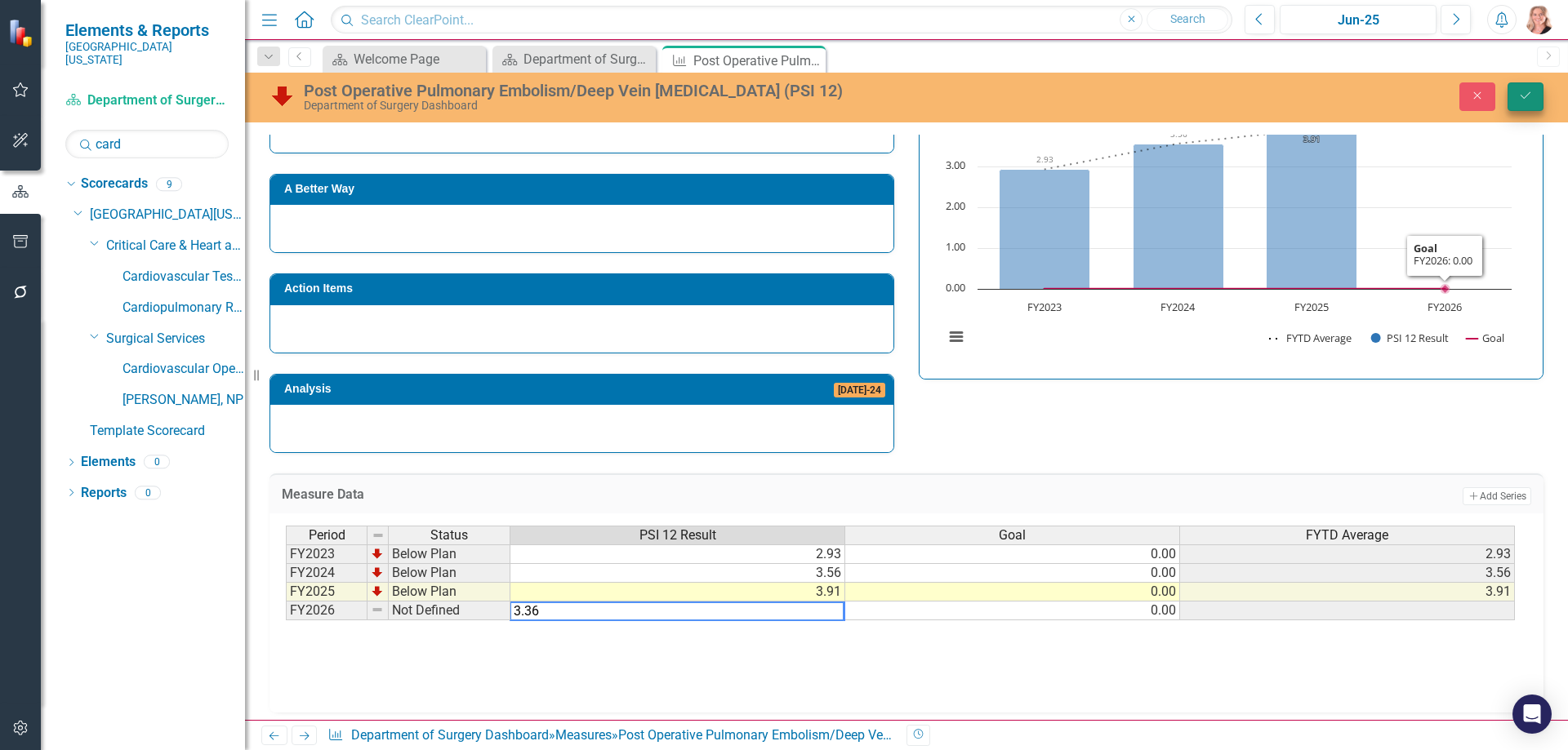
type textarea "3.36"
click at [1519, 97] on icon "Save" at bounding box center [1525, 95] width 15 height 11
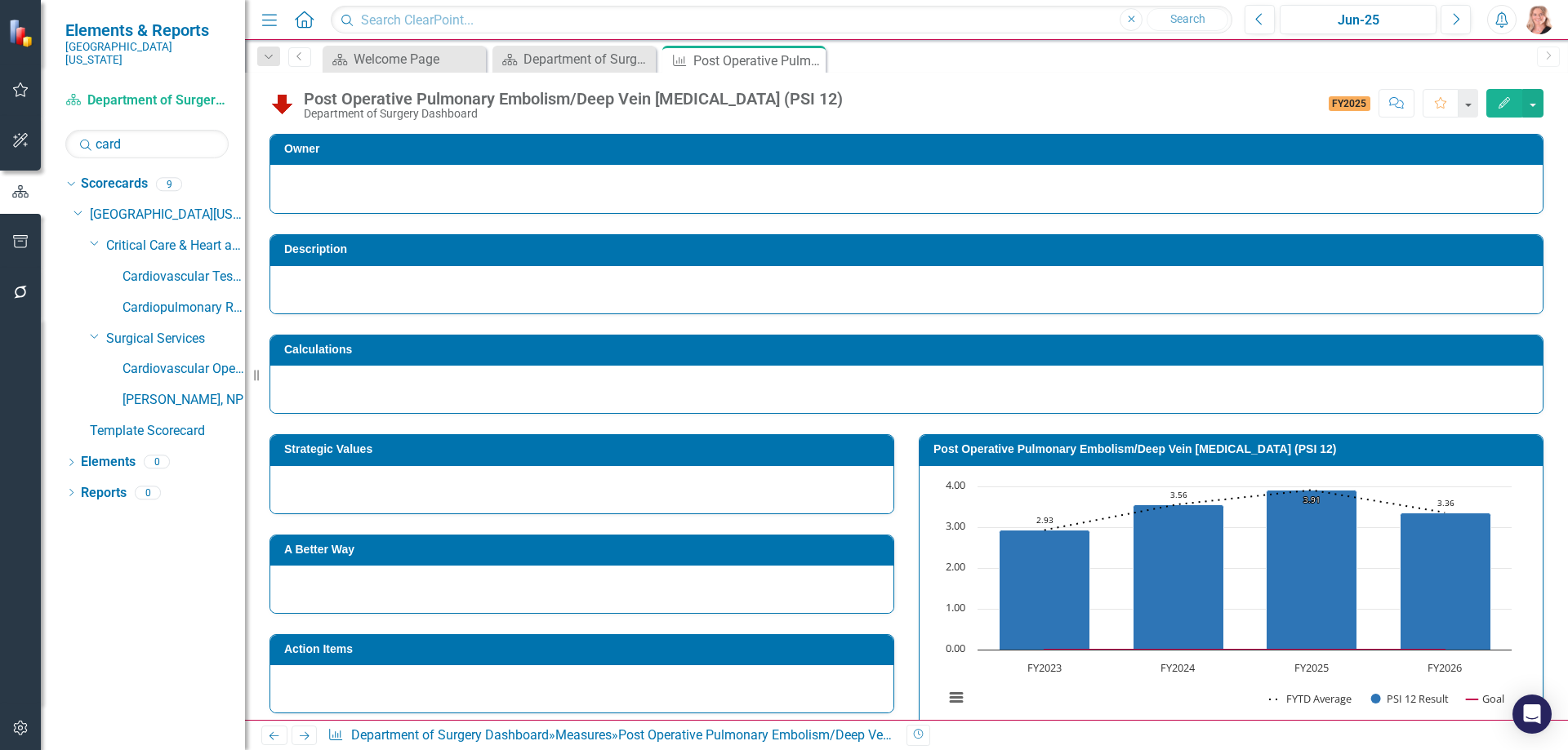
drag, startPoint x: 811, startPoint y: 63, endPoint x: 757, endPoint y: 746, distance: 685.1
click at [0, 0] on icon "Close" at bounding box center [0, 0] width 0 height 0
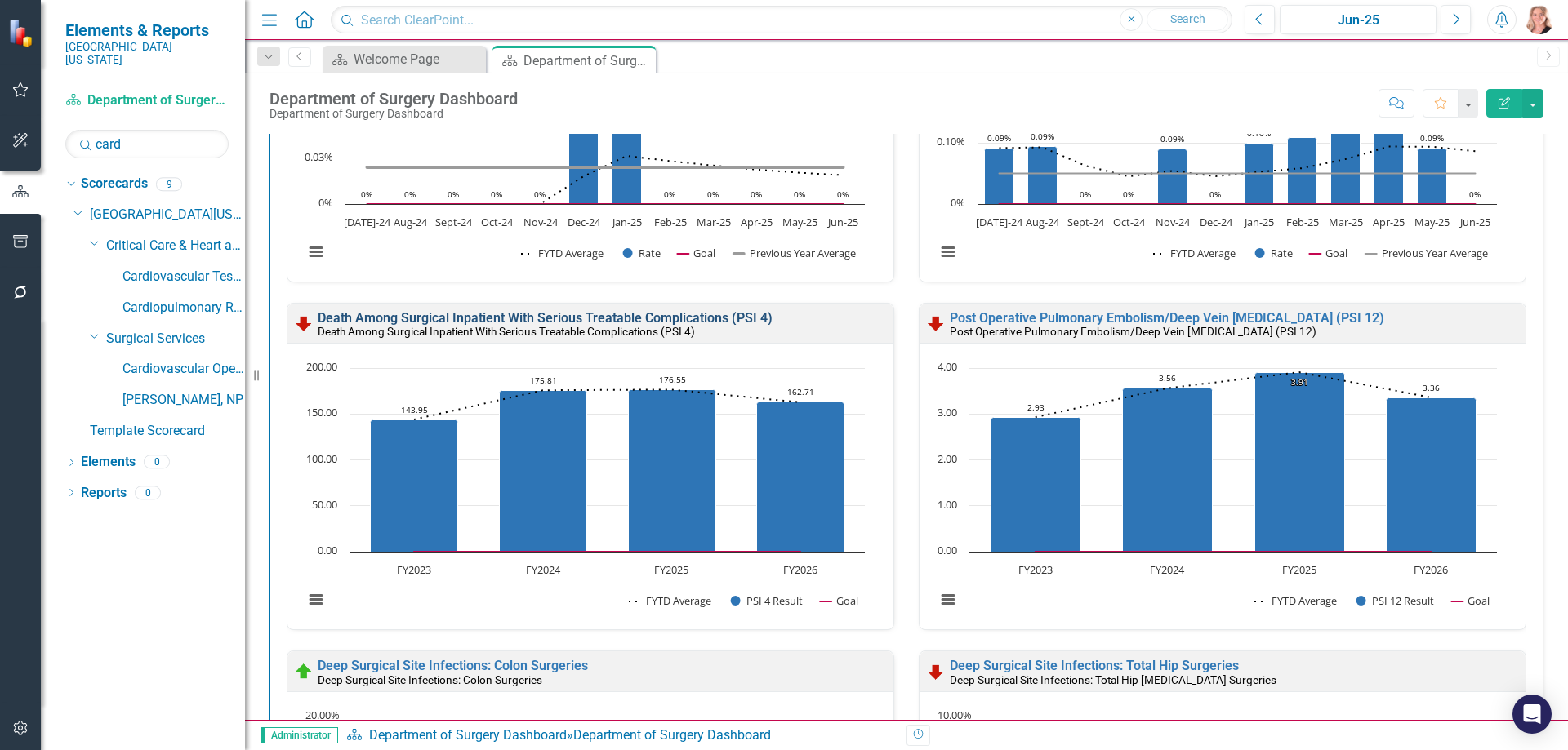
scroll to position [1, 0]
click at [757, 365] on rect "Interactive chart" at bounding box center [584, 492] width 578 height 265
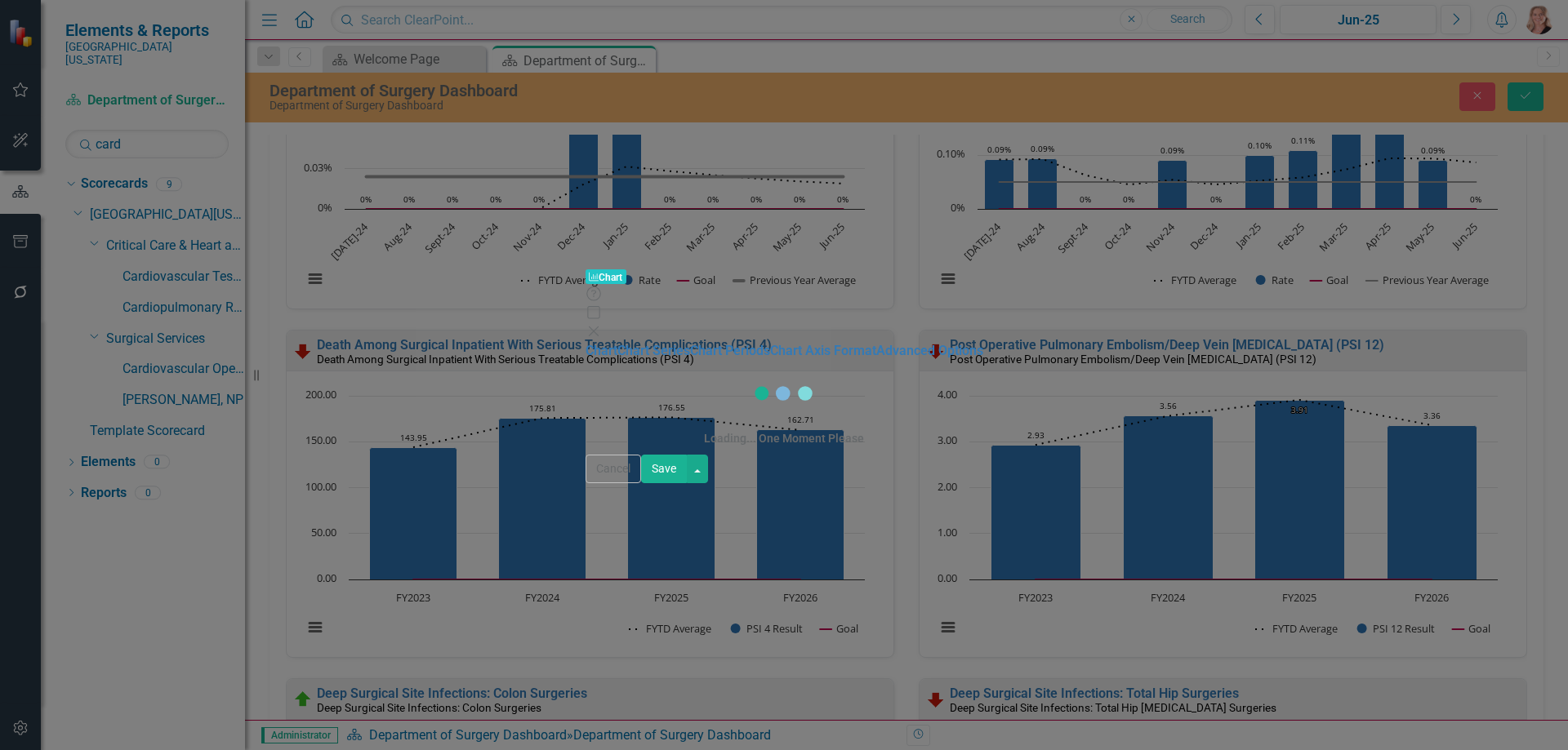
scroll to position [579, 0]
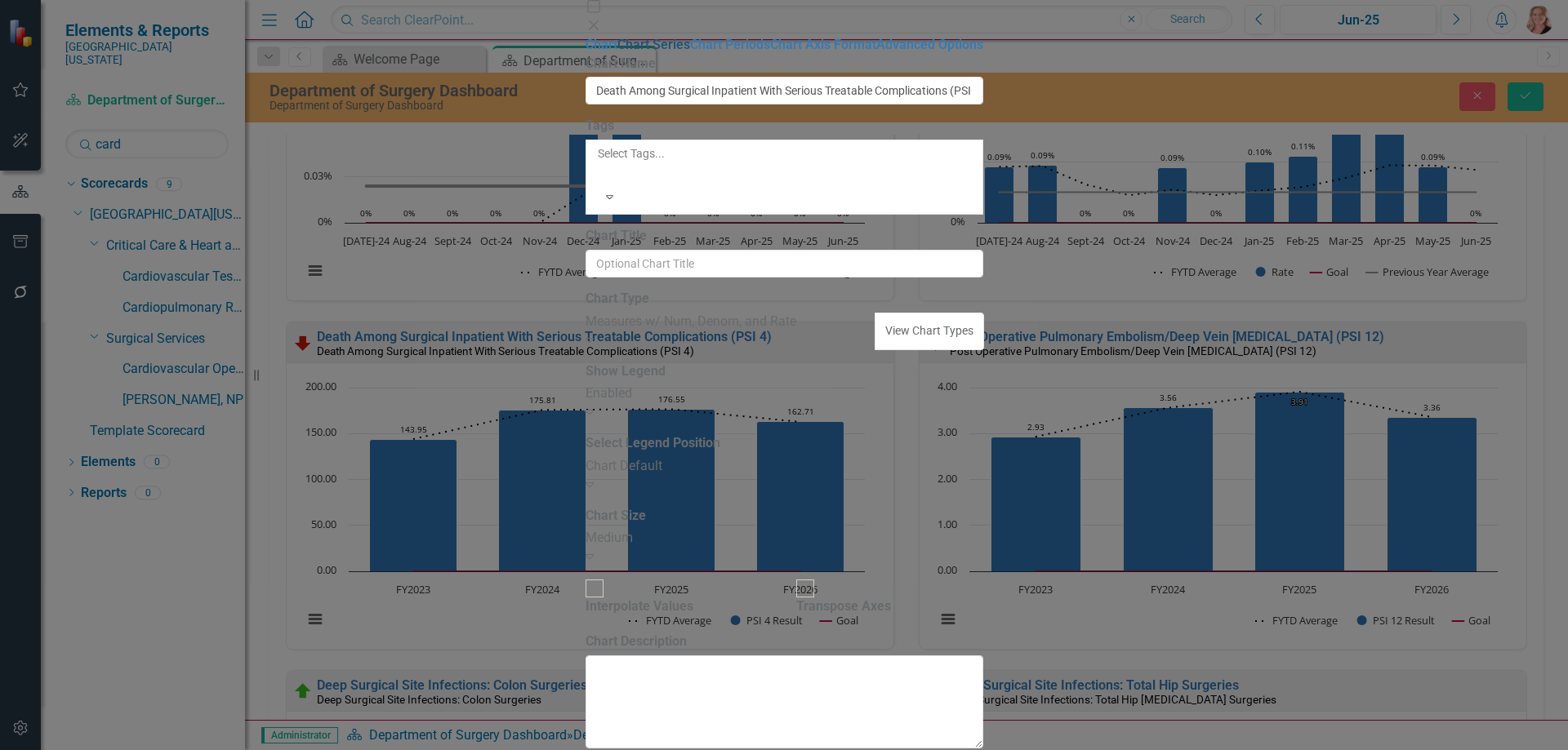
click at [617, 53] on link "Chart Series" at bounding box center [653, 45] width 73 height 16
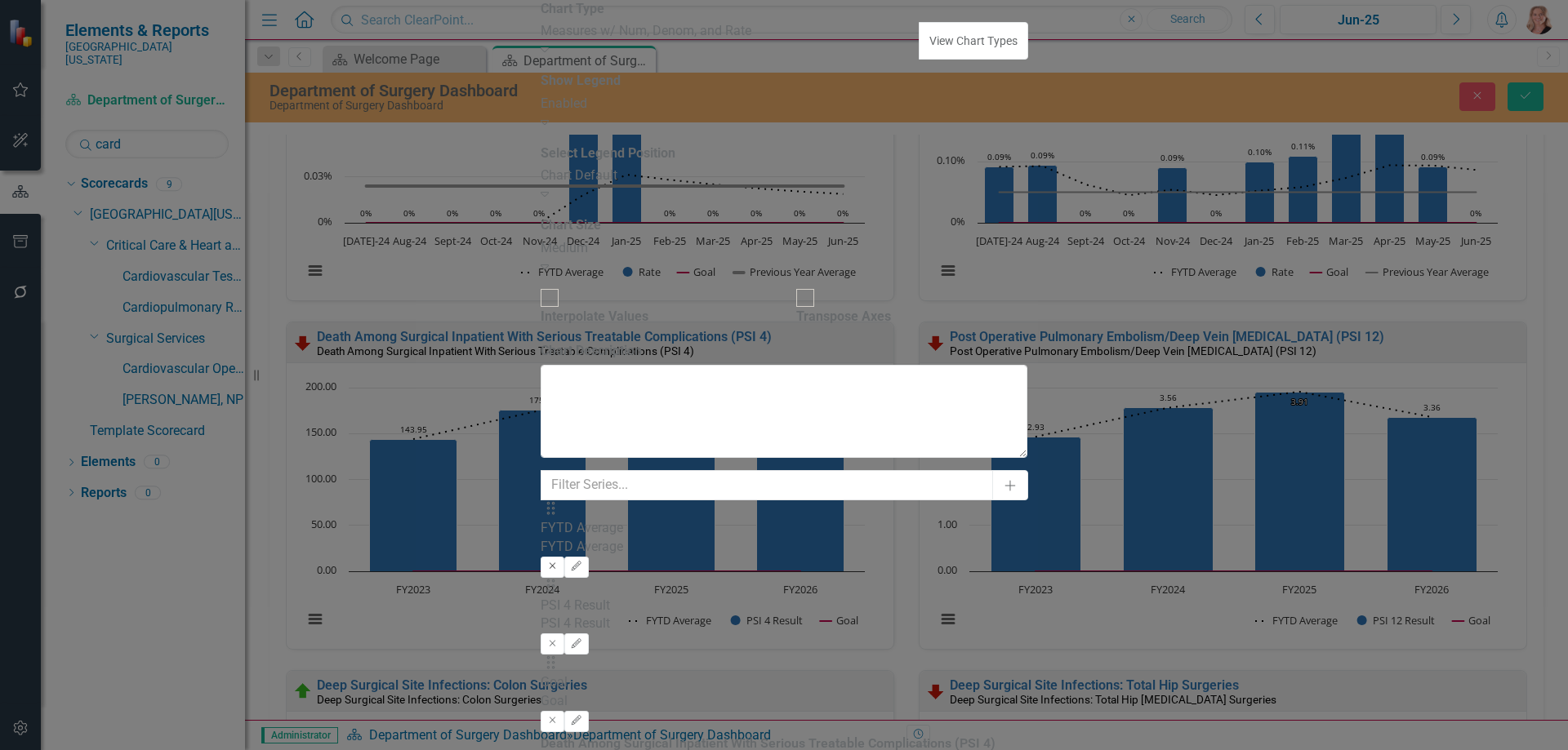
click at [564, 556] on button "Remove" at bounding box center [552, 567] width 24 height 21
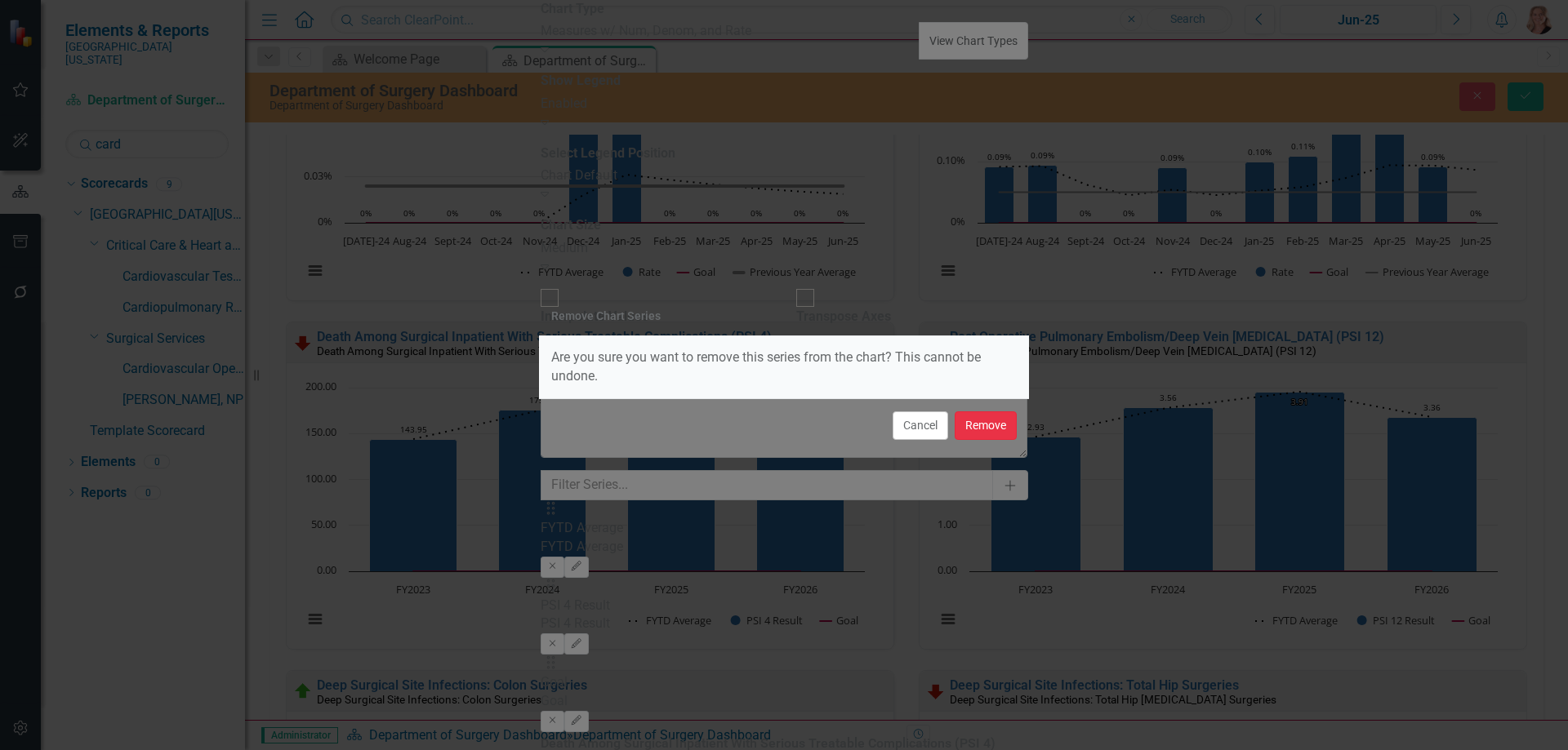
click at [1000, 428] on button "Remove" at bounding box center [985, 426] width 62 height 29
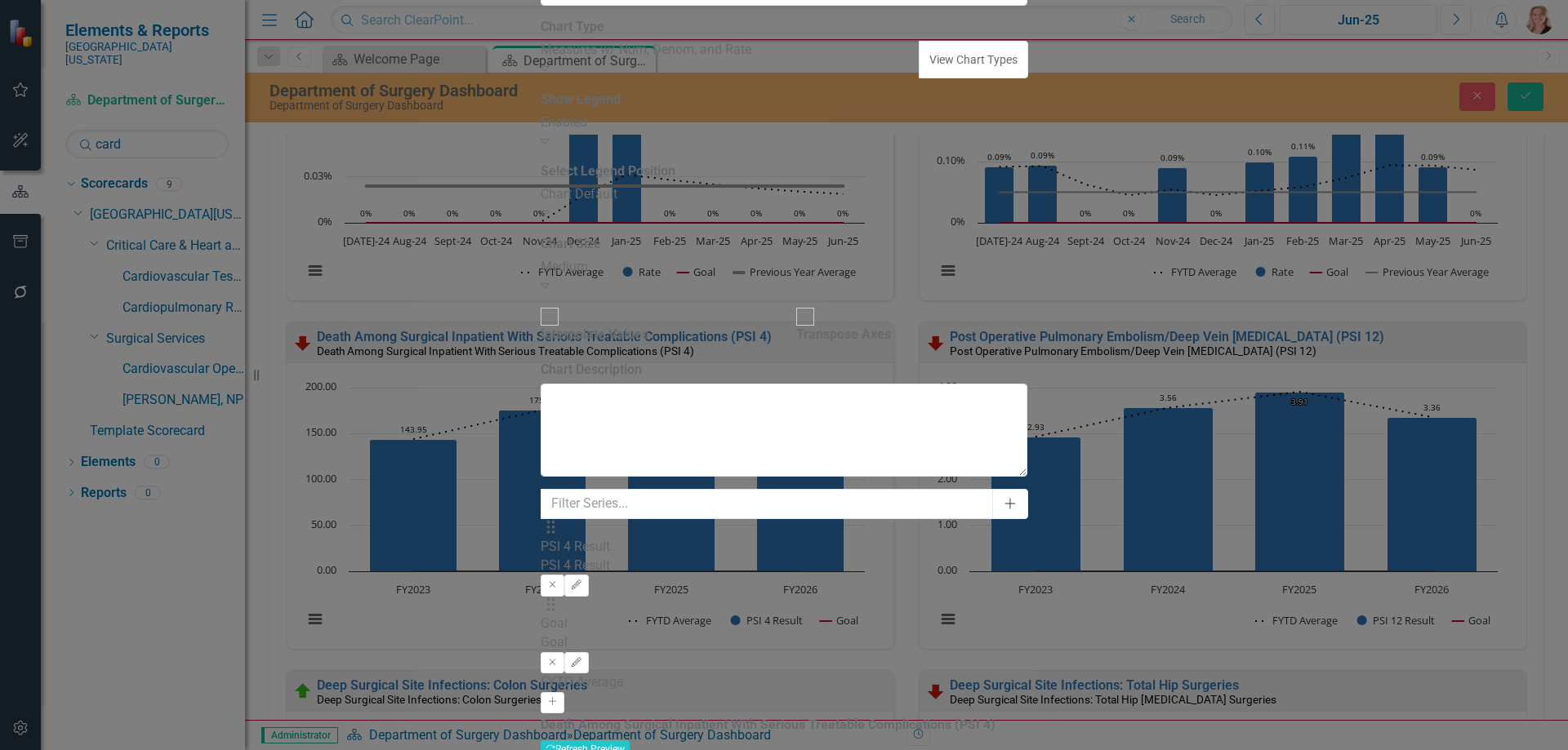
click at [1018, 498] on icon "Add" at bounding box center [1010, 503] width 15 height 11
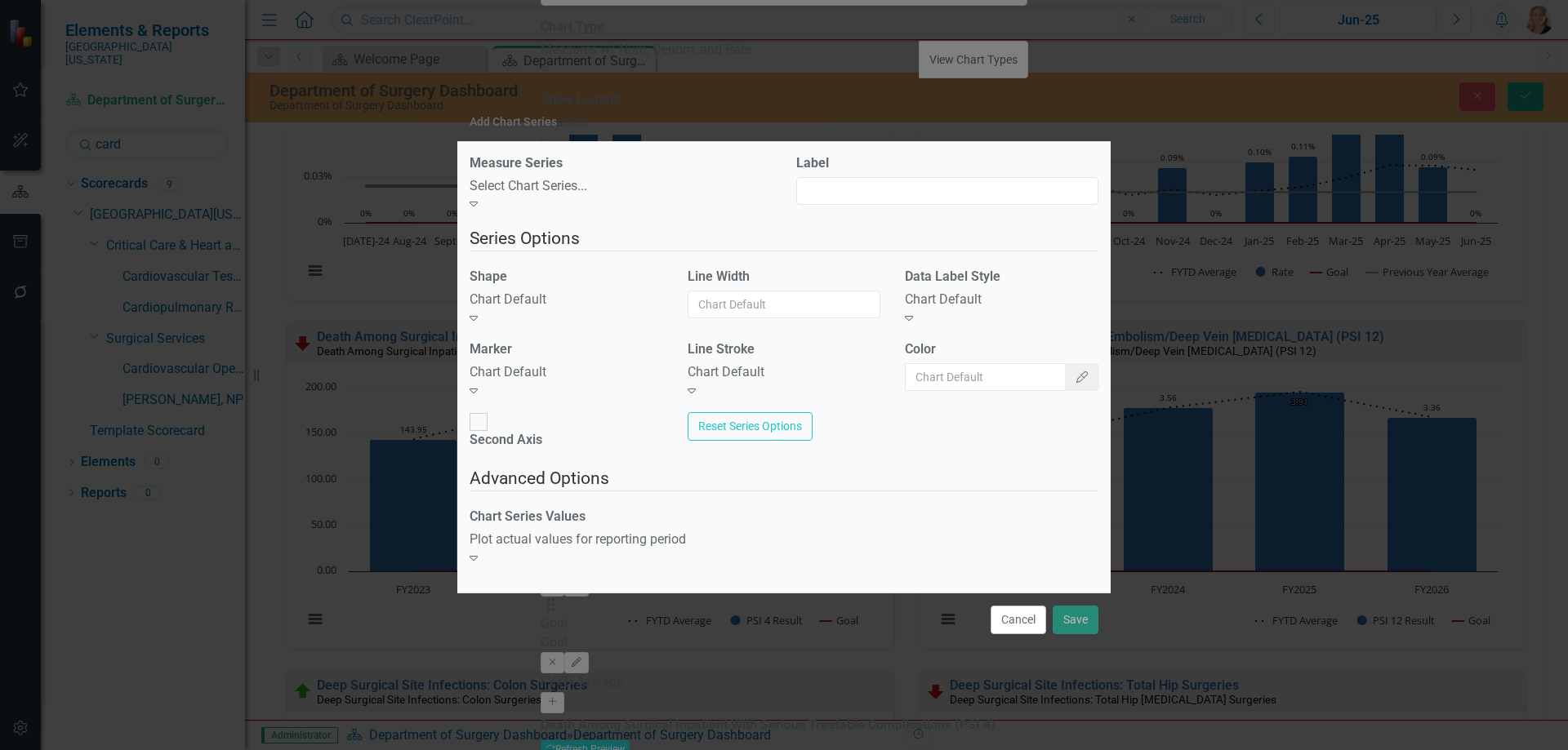
click at [613, 196] on div "Select Chart Series..." at bounding box center [621, 186] width 302 height 18
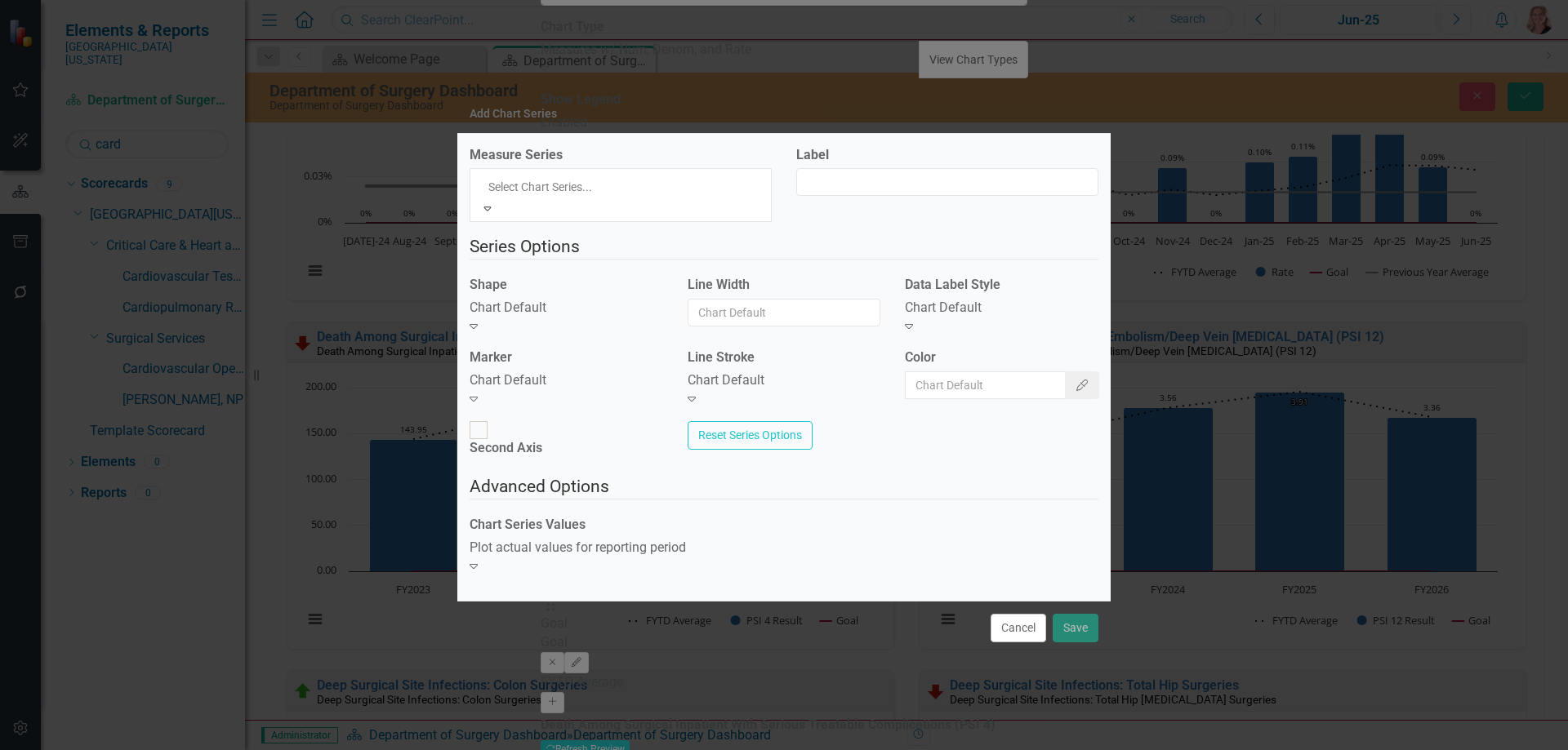
click at [605, 749] on div "PSI 4 Result" at bounding box center [784, 759] width 1568 height 18
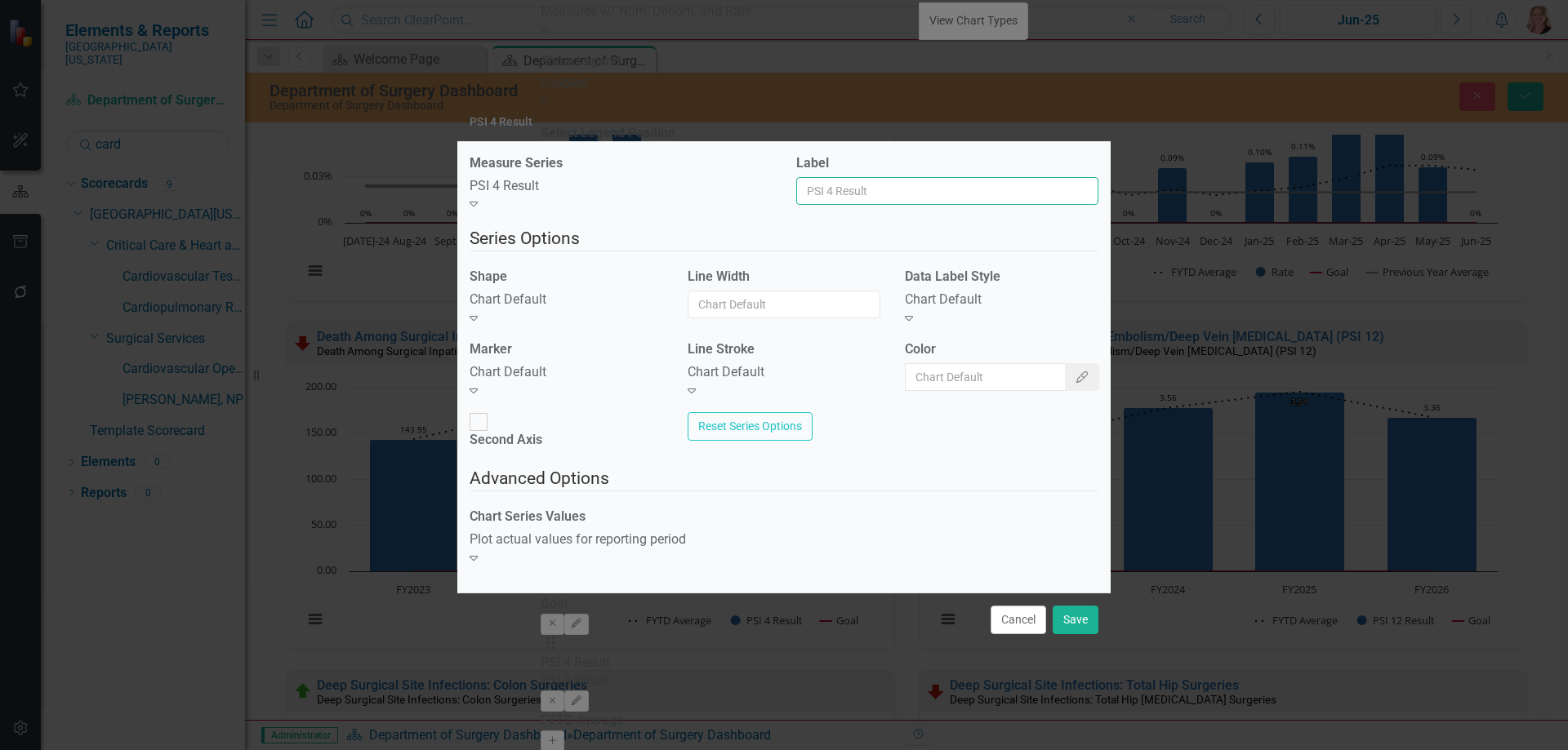
click at [856, 205] on input "Label" at bounding box center [947, 191] width 302 height 28
type input "Trend Line"
click at [478, 321] on icon "Expand" at bounding box center [473, 317] width 8 height 13
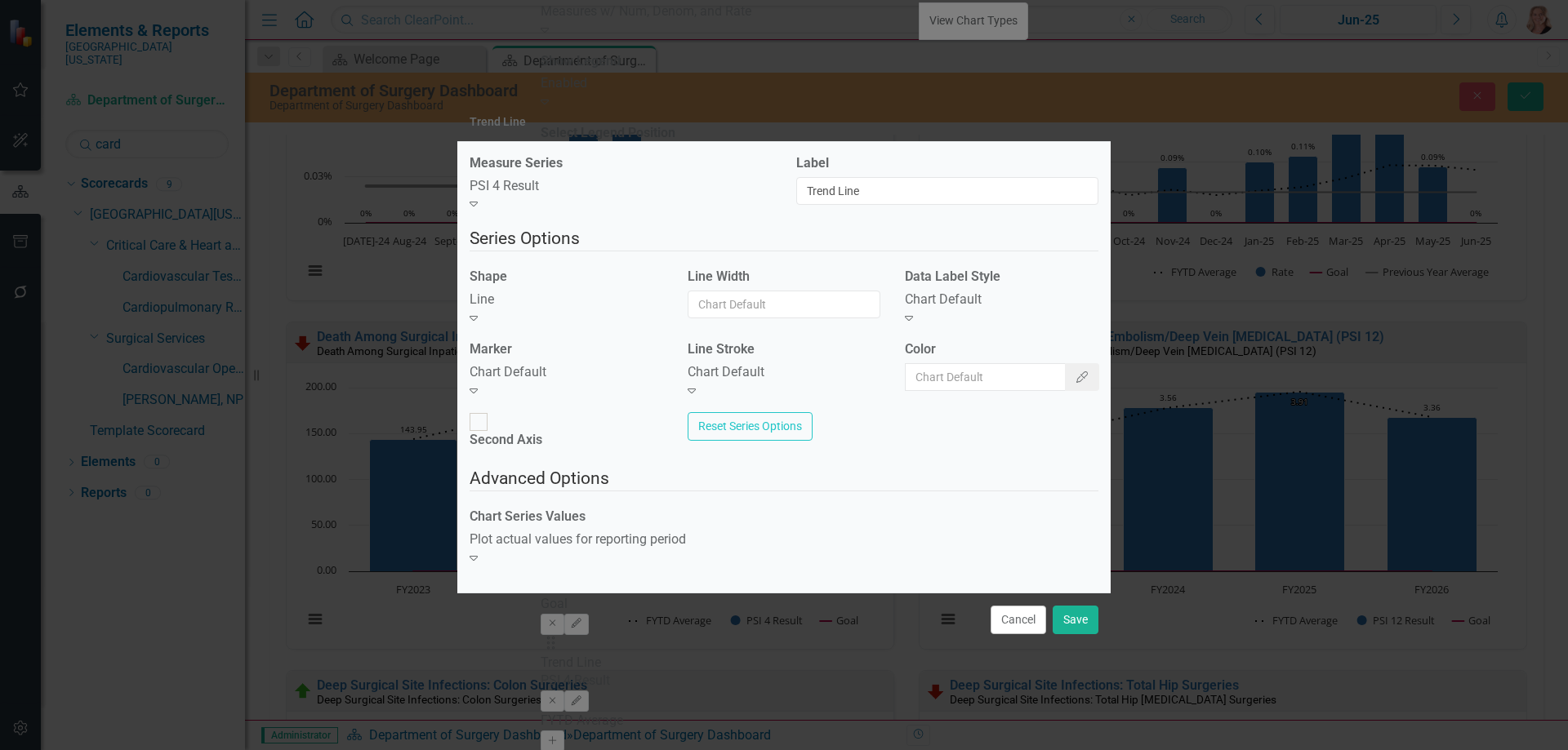
click at [478, 388] on icon at bounding box center [473, 391] width 8 height 5
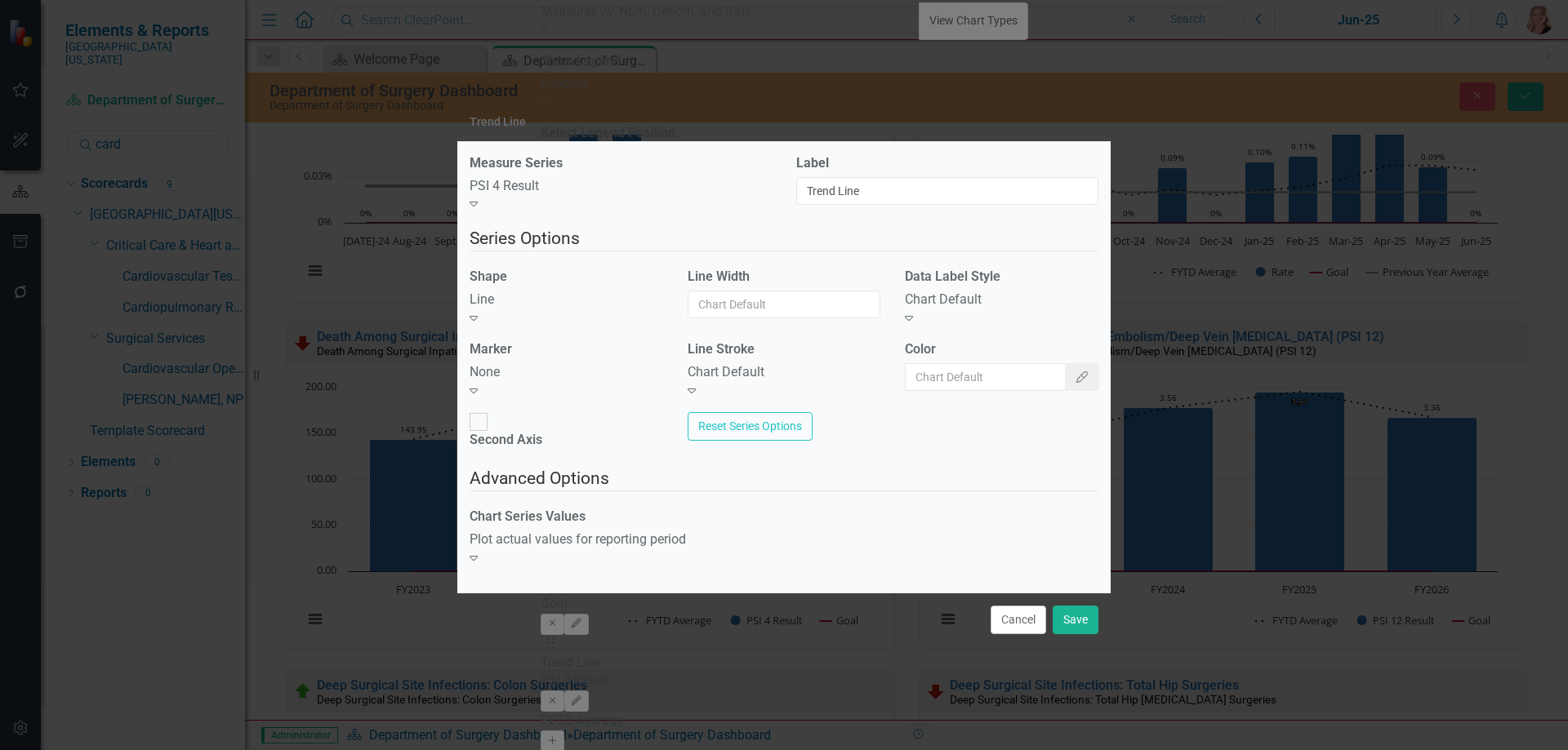
click at [758, 382] on div "Chart Default" at bounding box center [784, 372] width 194 height 18
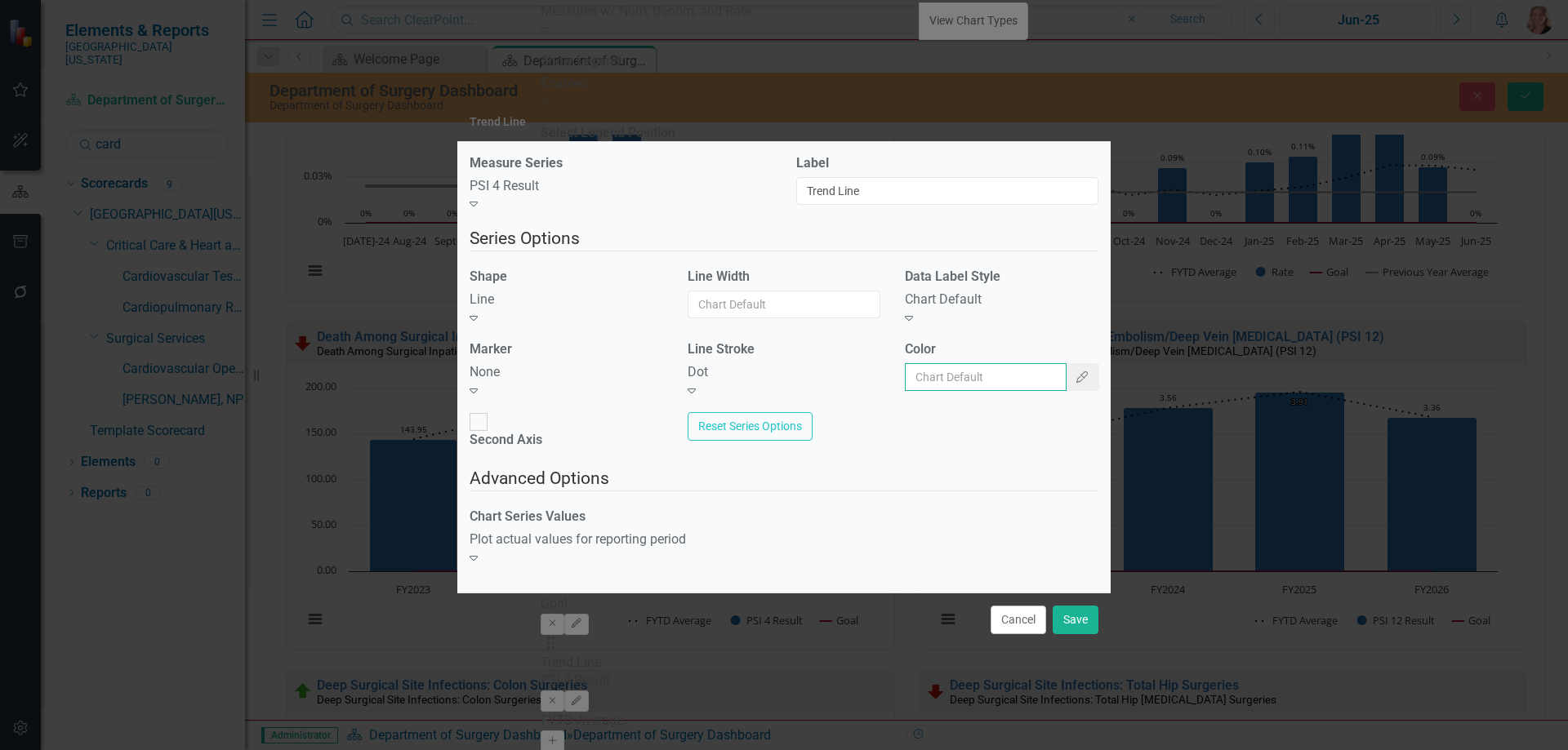
click at [1019, 390] on input "Color" at bounding box center [985, 378] width 161 height 28
click at [1075, 380] on icon "Color Picker" at bounding box center [1082, 377] width 15 height 11
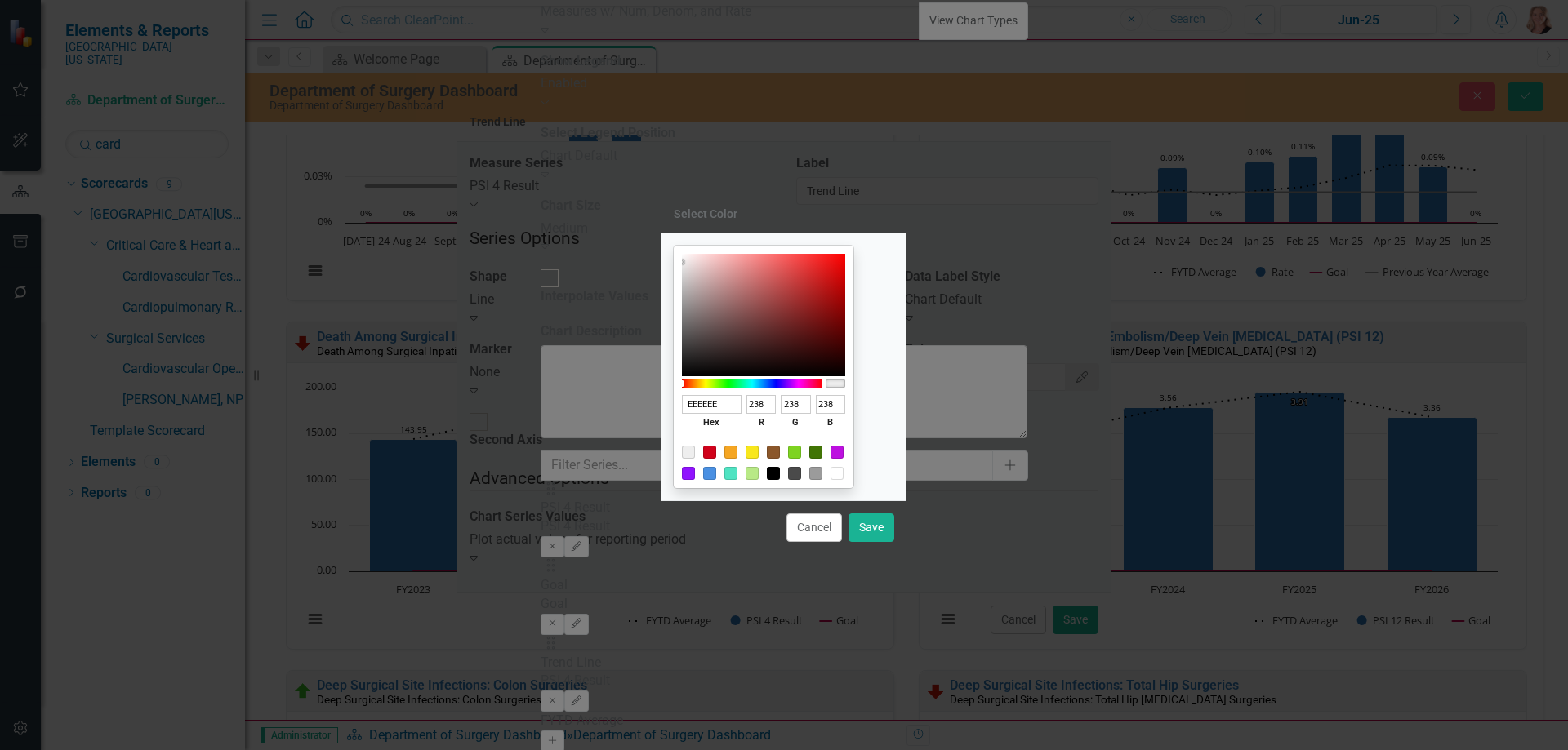
click at [780, 476] on div at bounding box center [773, 473] width 13 height 13
type input "000000"
type input "0"
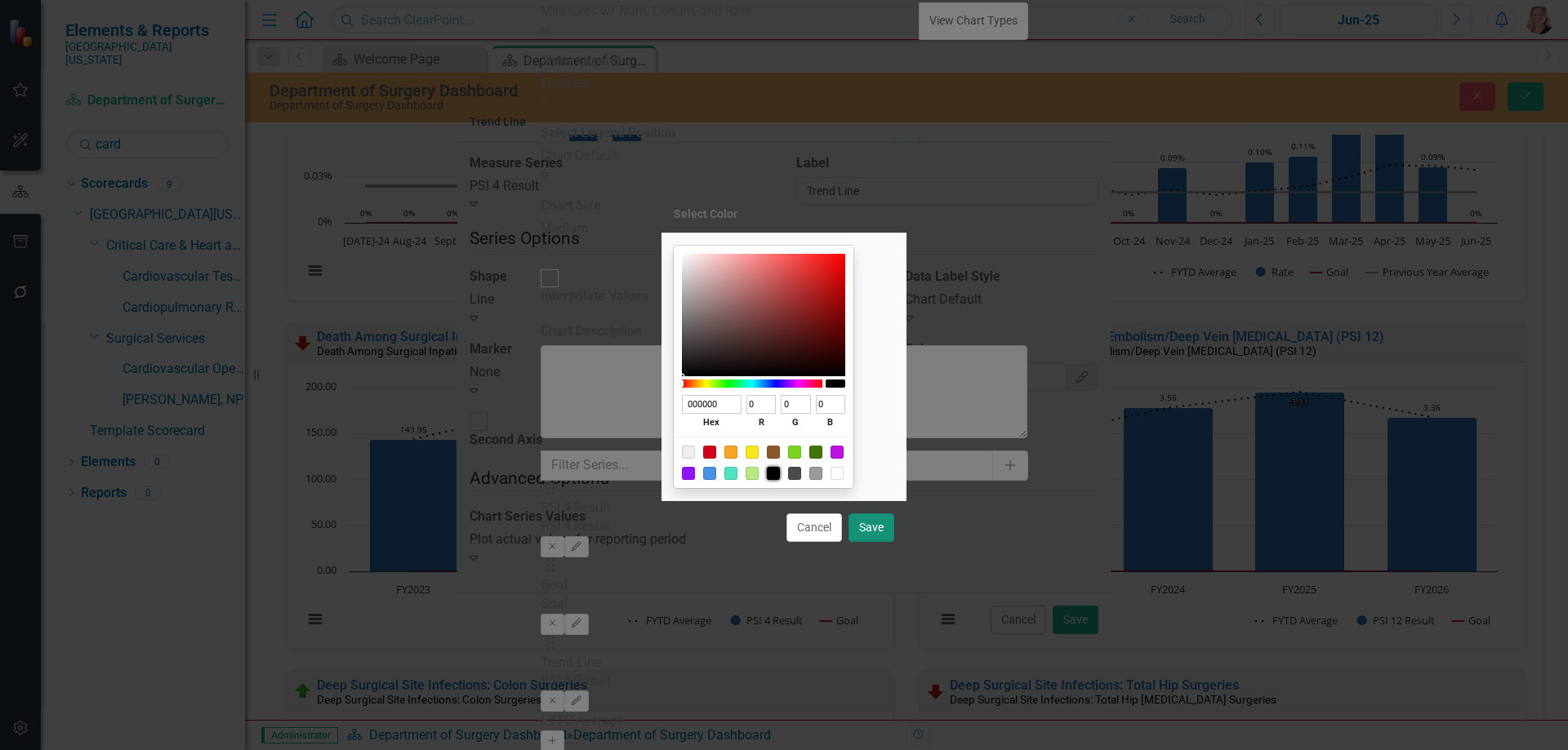
click at [863, 530] on button "Save" at bounding box center [871, 527] width 46 height 29
type input "#000000"
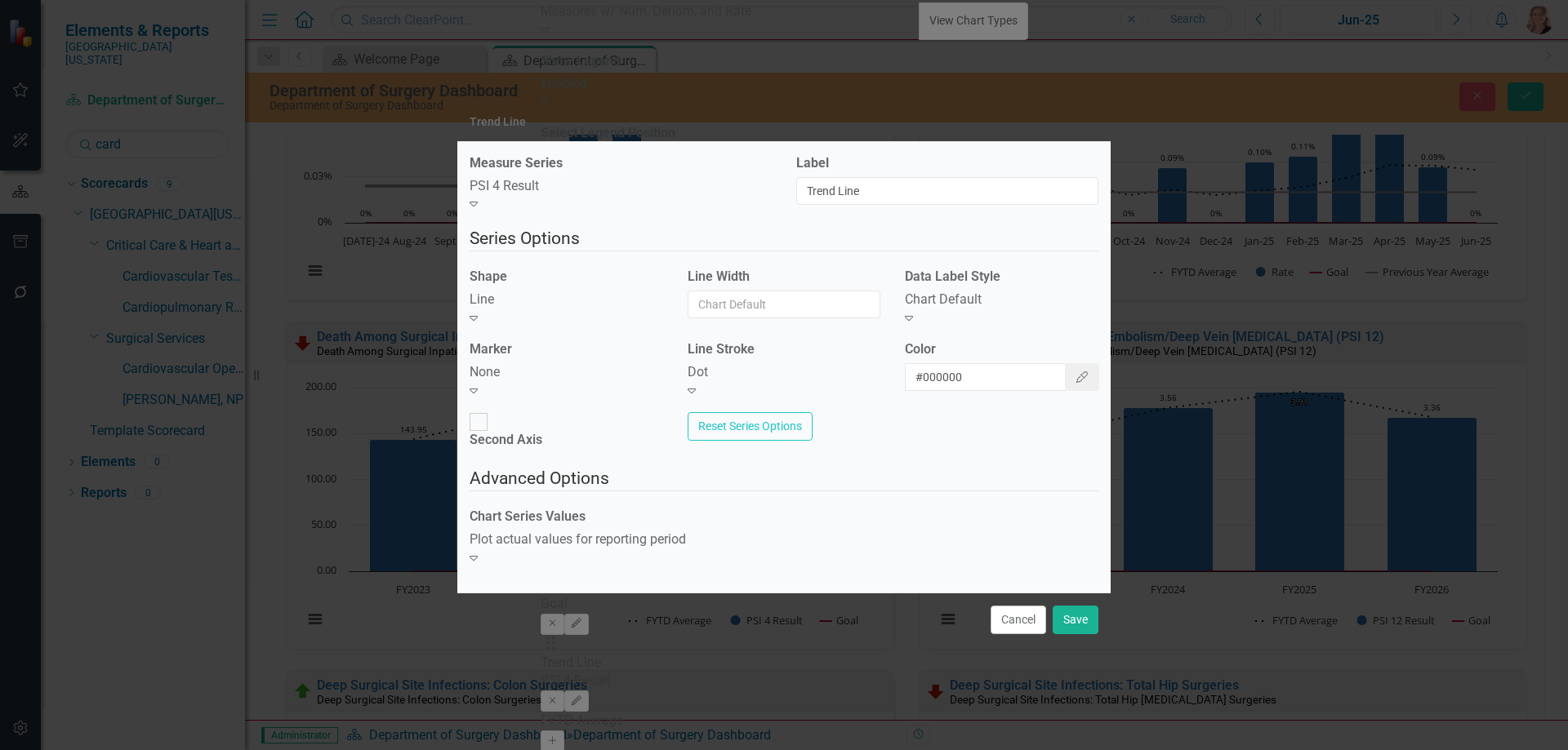
click at [740, 541] on div "Plot actual values for reporting period" at bounding box center [621, 540] width 302 height 18
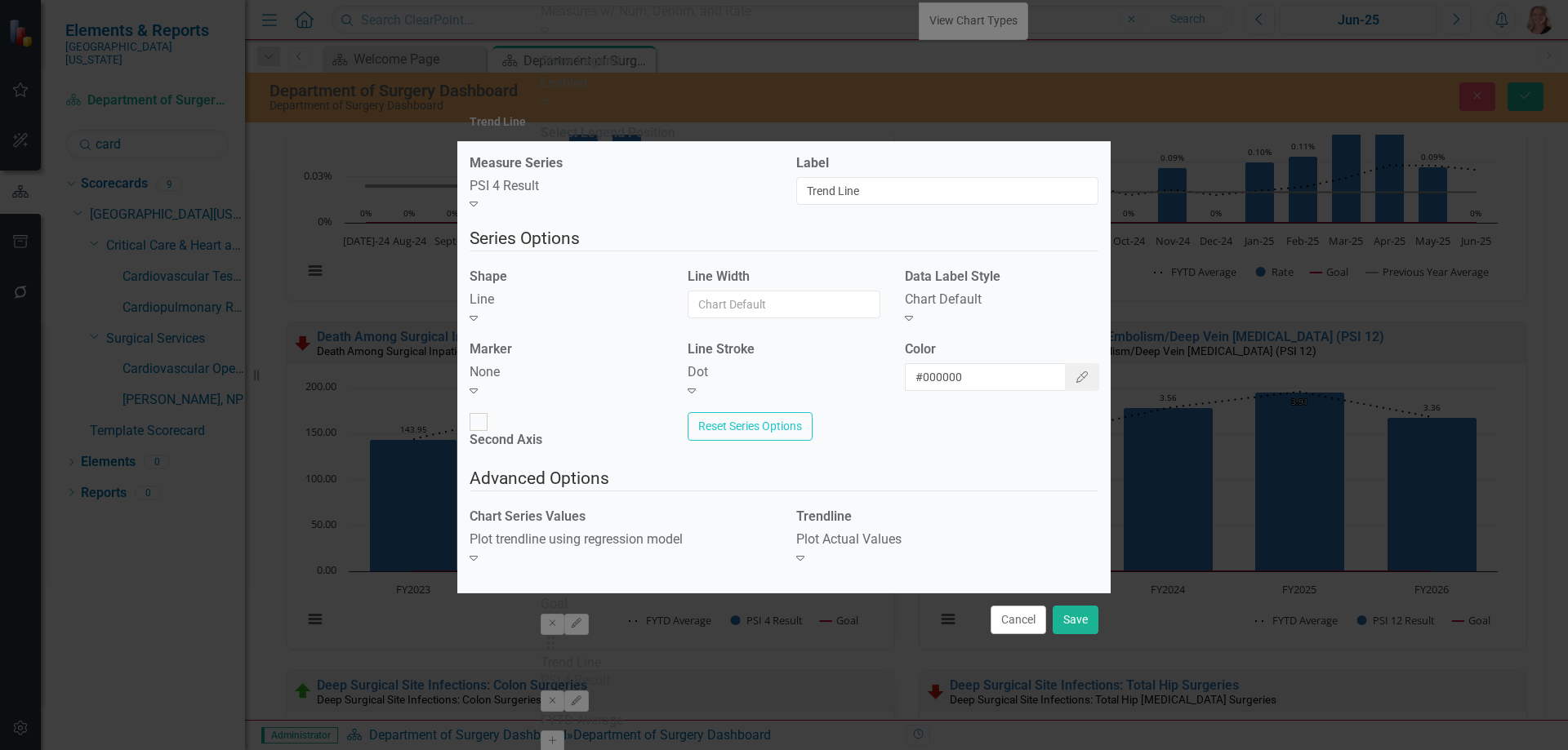
click at [854, 534] on div "Plot Actual Values" at bounding box center [947, 540] width 302 height 18
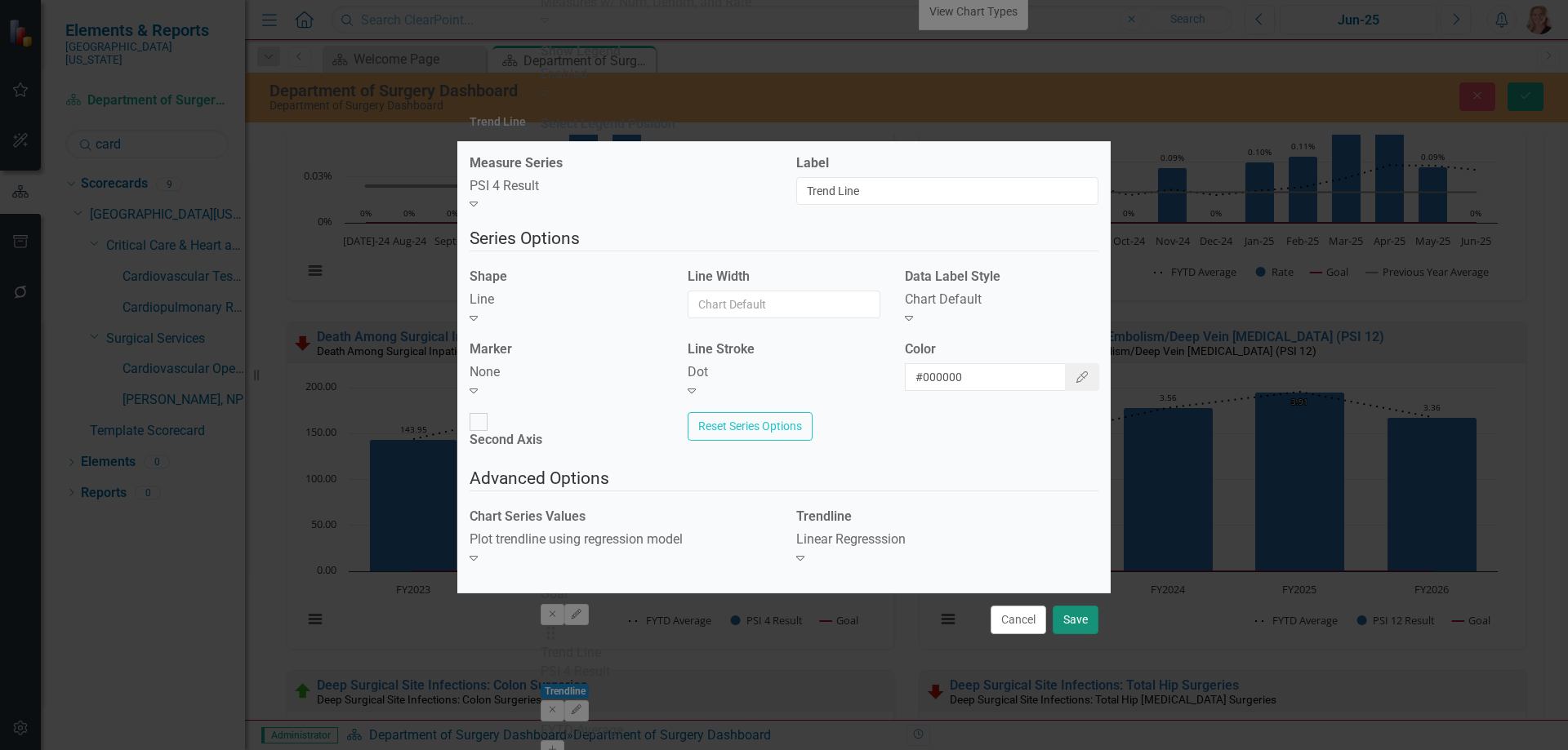
click at [1089, 614] on button "Save" at bounding box center [1075, 619] width 46 height 29
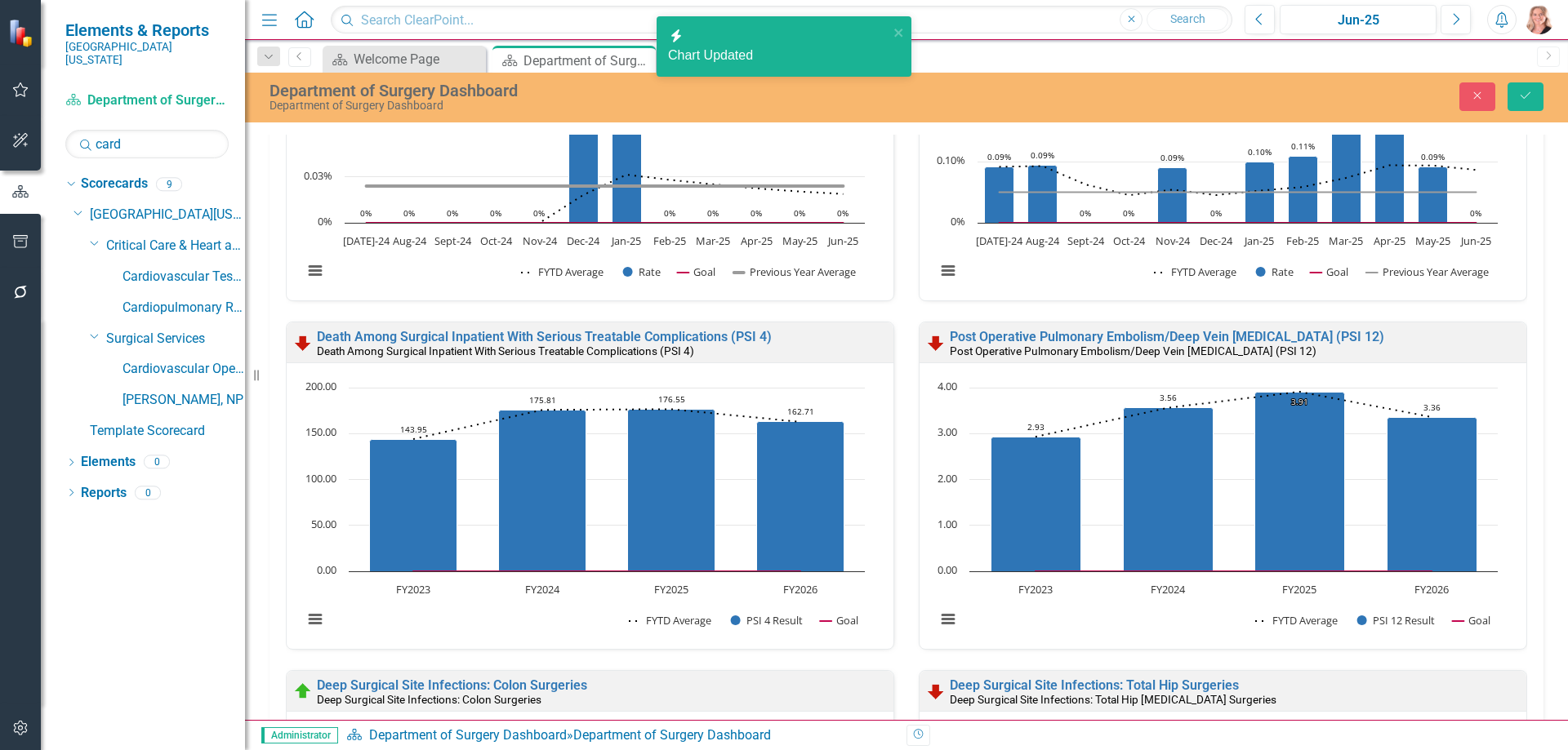
click at [1032, 379] on rect "Interactive chart" at bounding box center [1217, 512] width 578 height 265
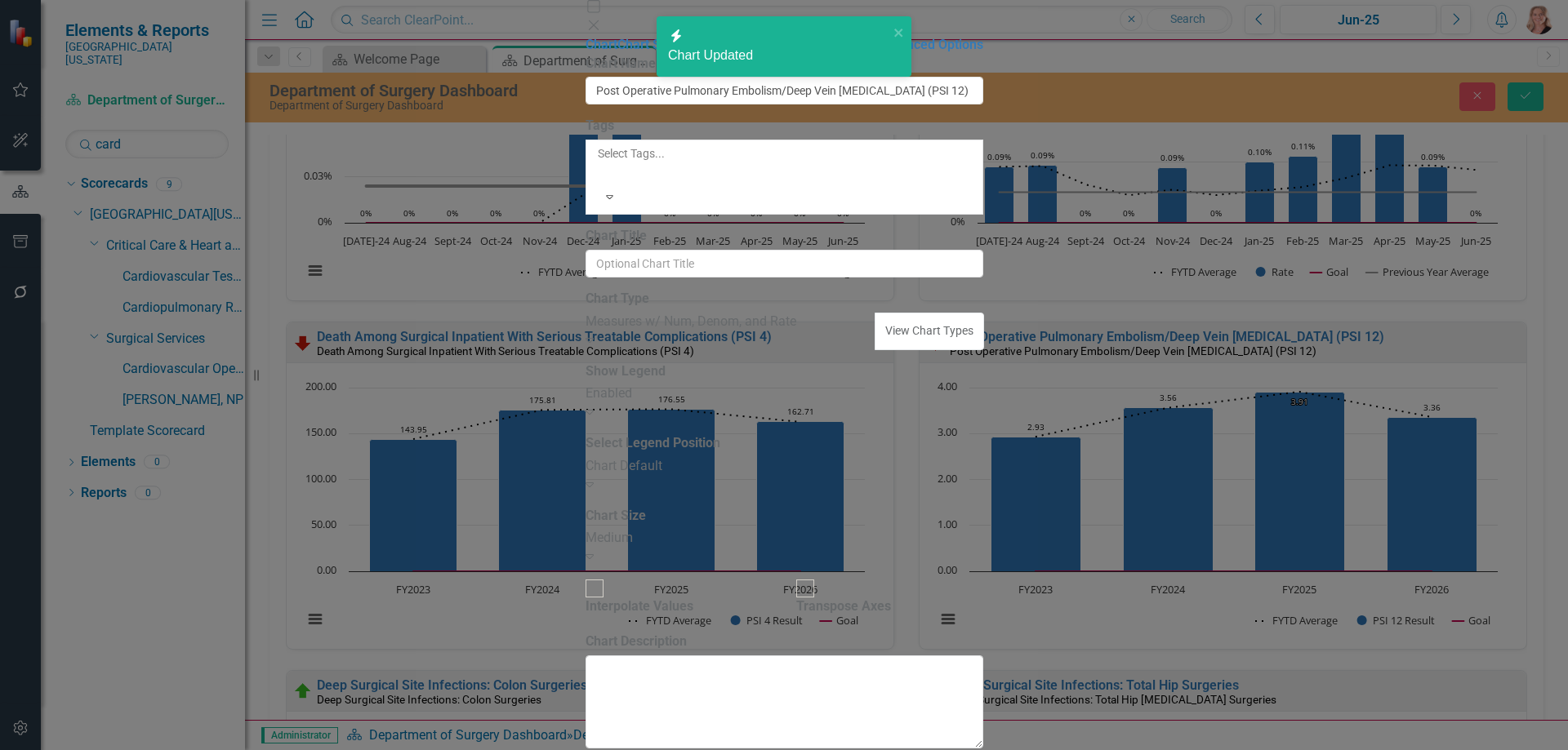
type input "Post Operative Pulmonary Embolism/Deep Vein [MEDICAL_DATA] (PSI 12)"
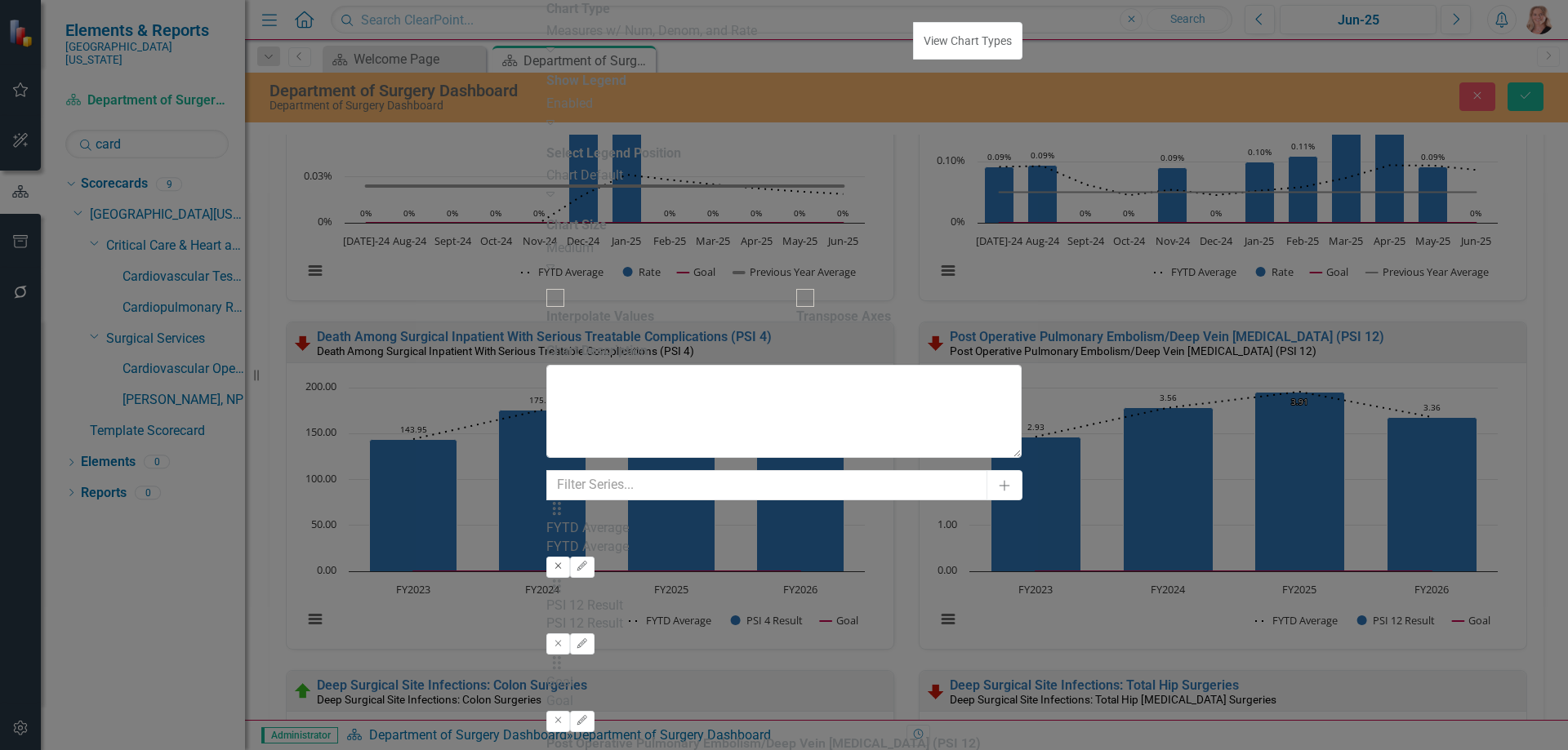
click at [564, 562] on icon "Remove" at bounding box center [558, 566] width 12 height 10
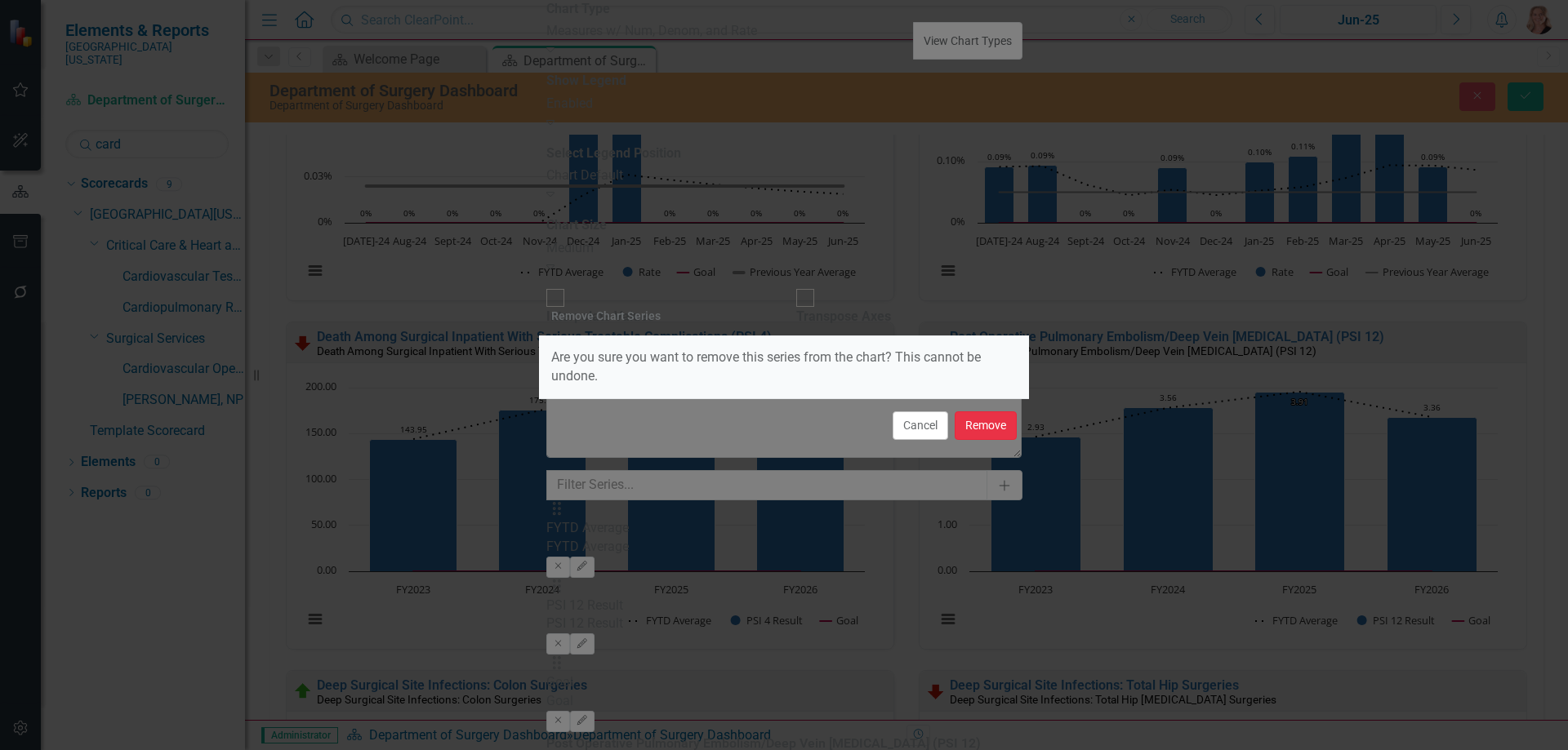
click at [995, 423] on button "Remove" at bounding box center [985, 426] width 62 height 29
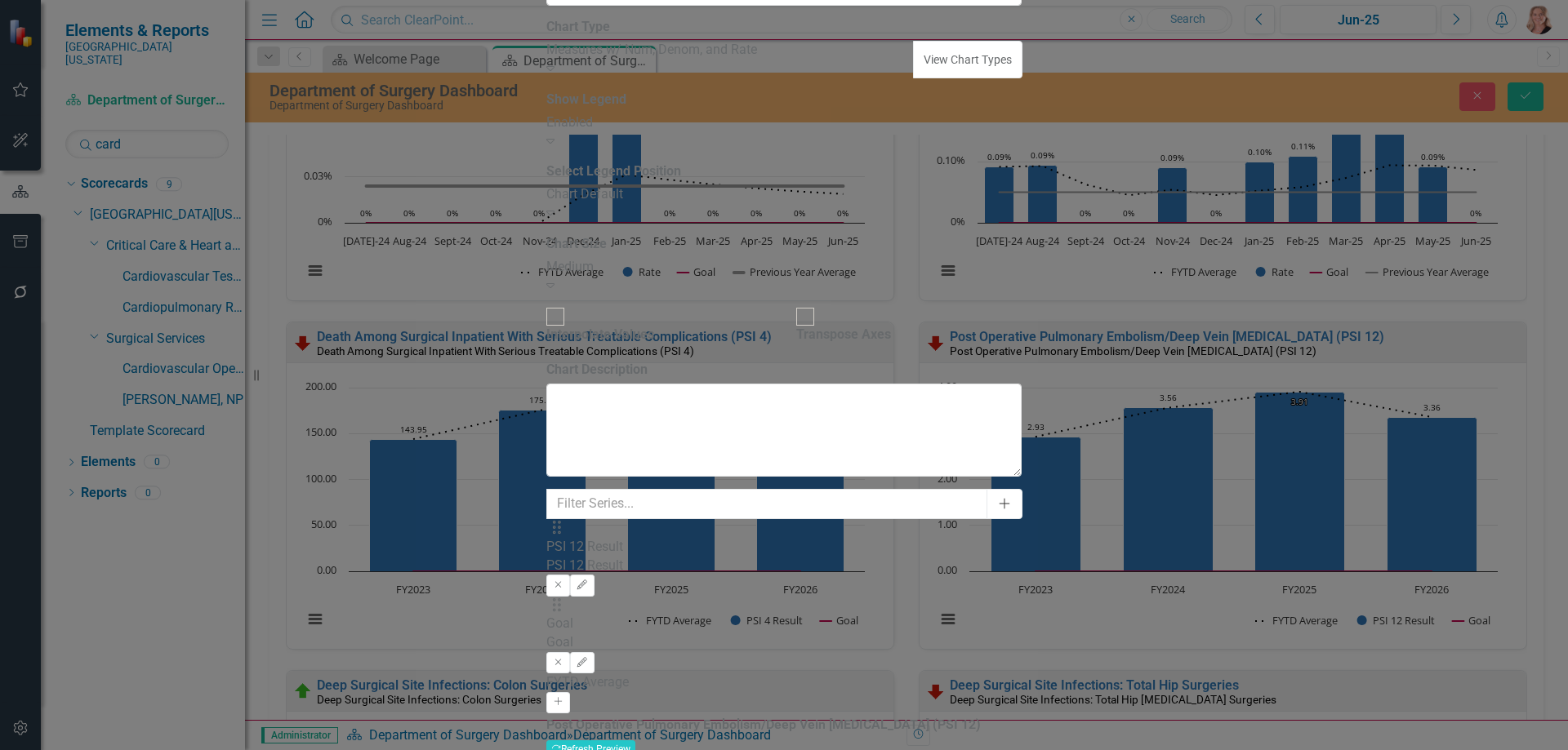
click at [1010, 499] on icon "button" at bounding box center [1004, 504] width 11 height 11
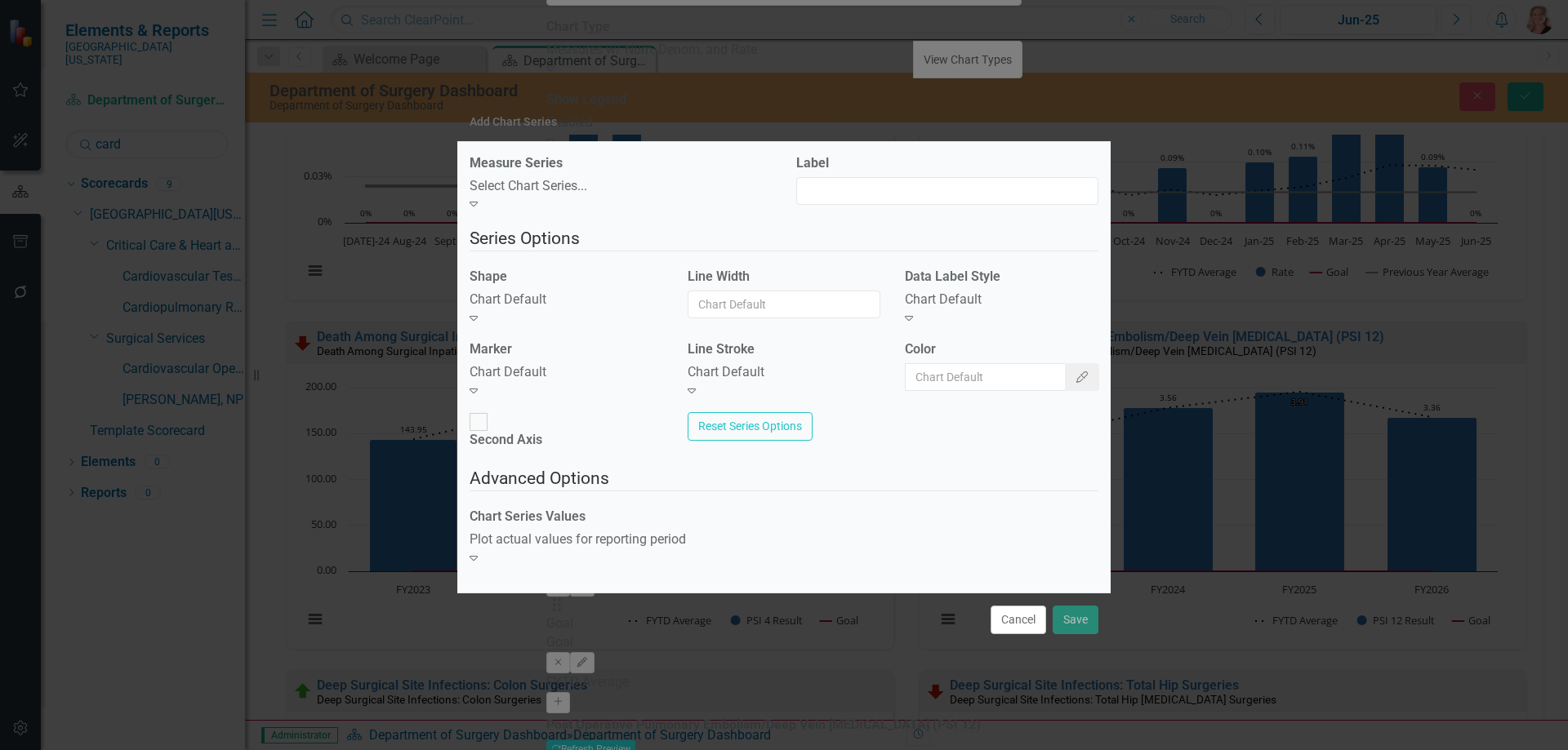
click at [692, 196] on div "Select Chart Series..." at bounding box center [621, 186] width 302 height 18
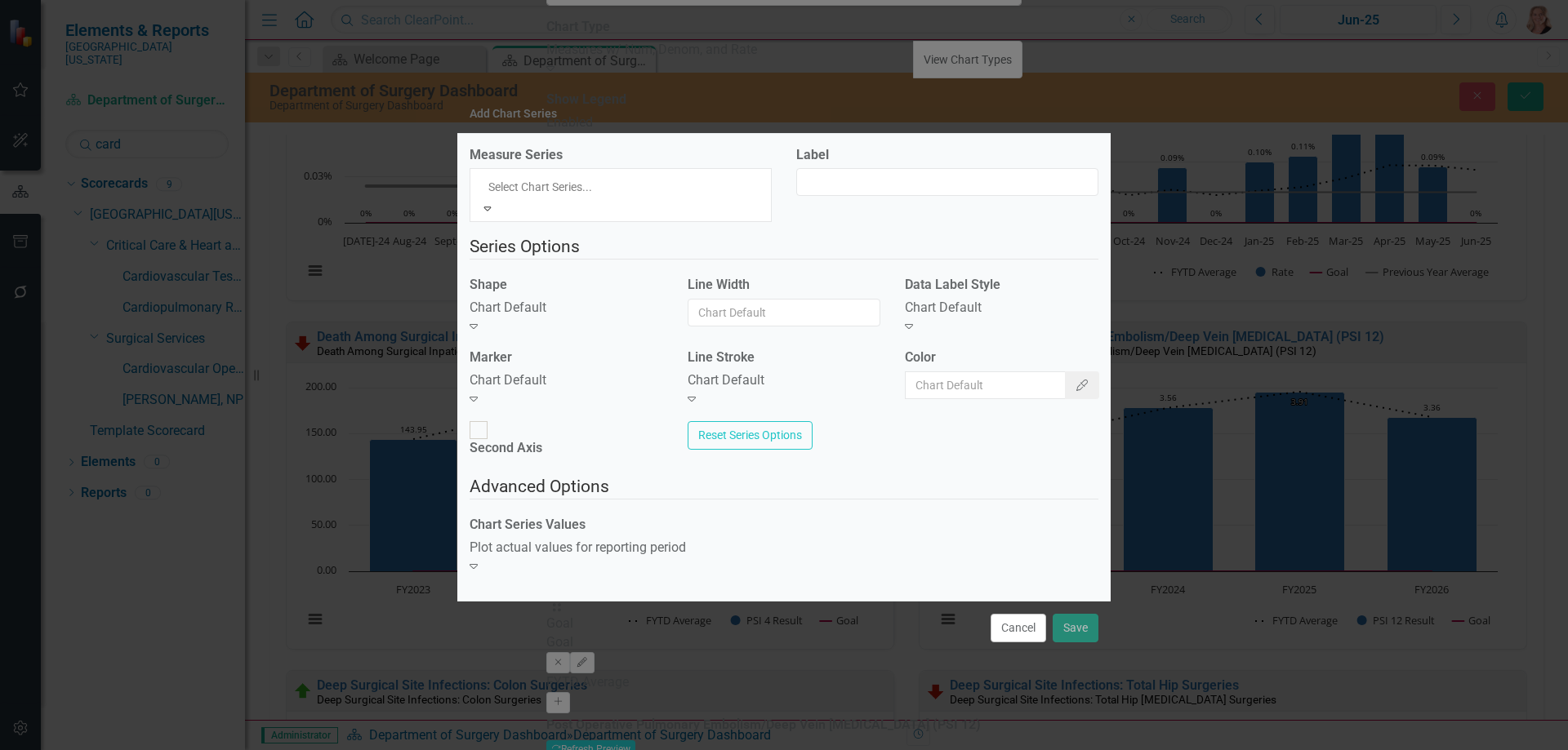
click at [668, 749] on div "PSI 12 Result" at bounding box center [784, 759] width 1568 height 18
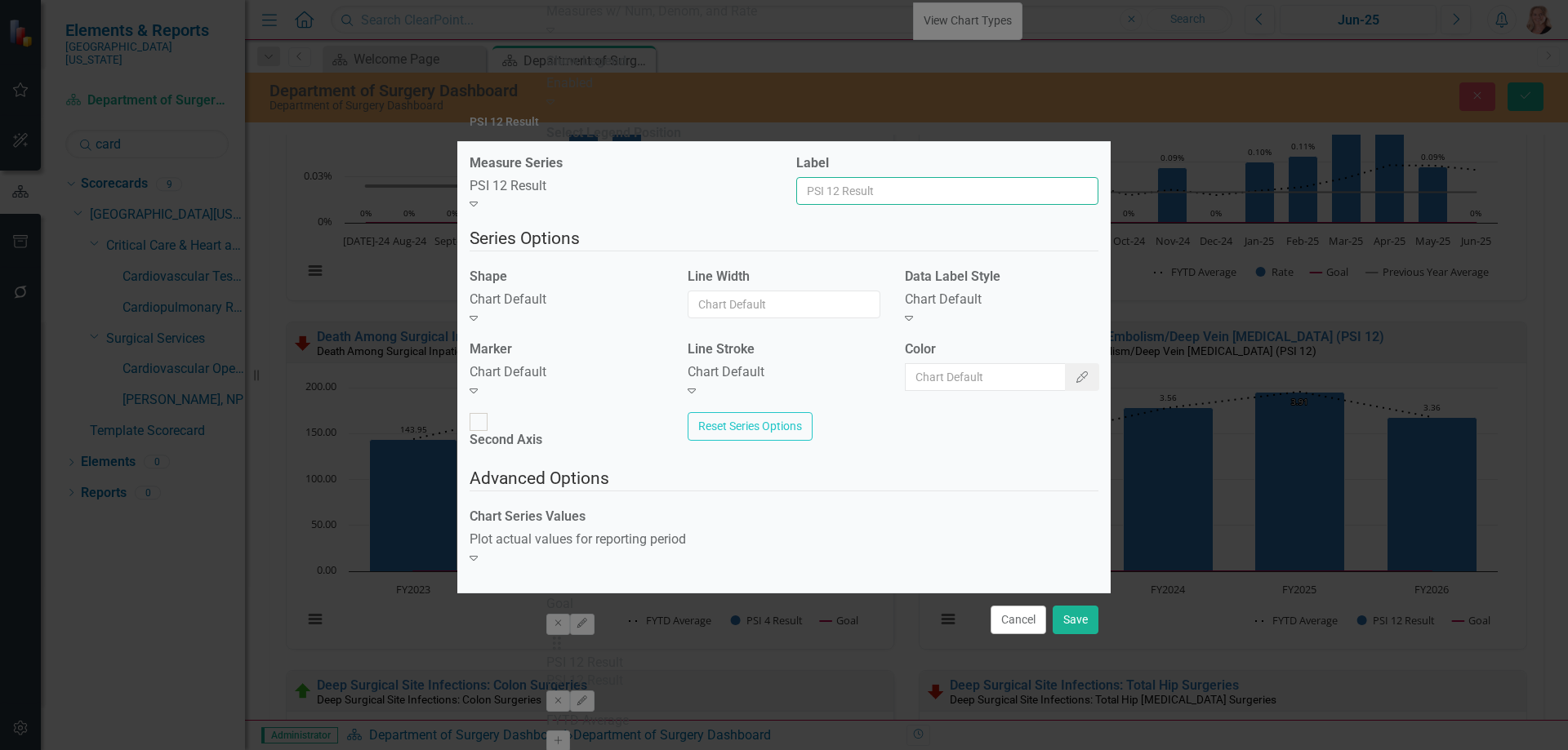
click at [898, 205] on input "Label" at bounding box center [947, 191] width 302 height 28
type input "Trend Line"
click at [595, 309] on div "Chart Default" at bounding box center [566, 300] width 194 height 18
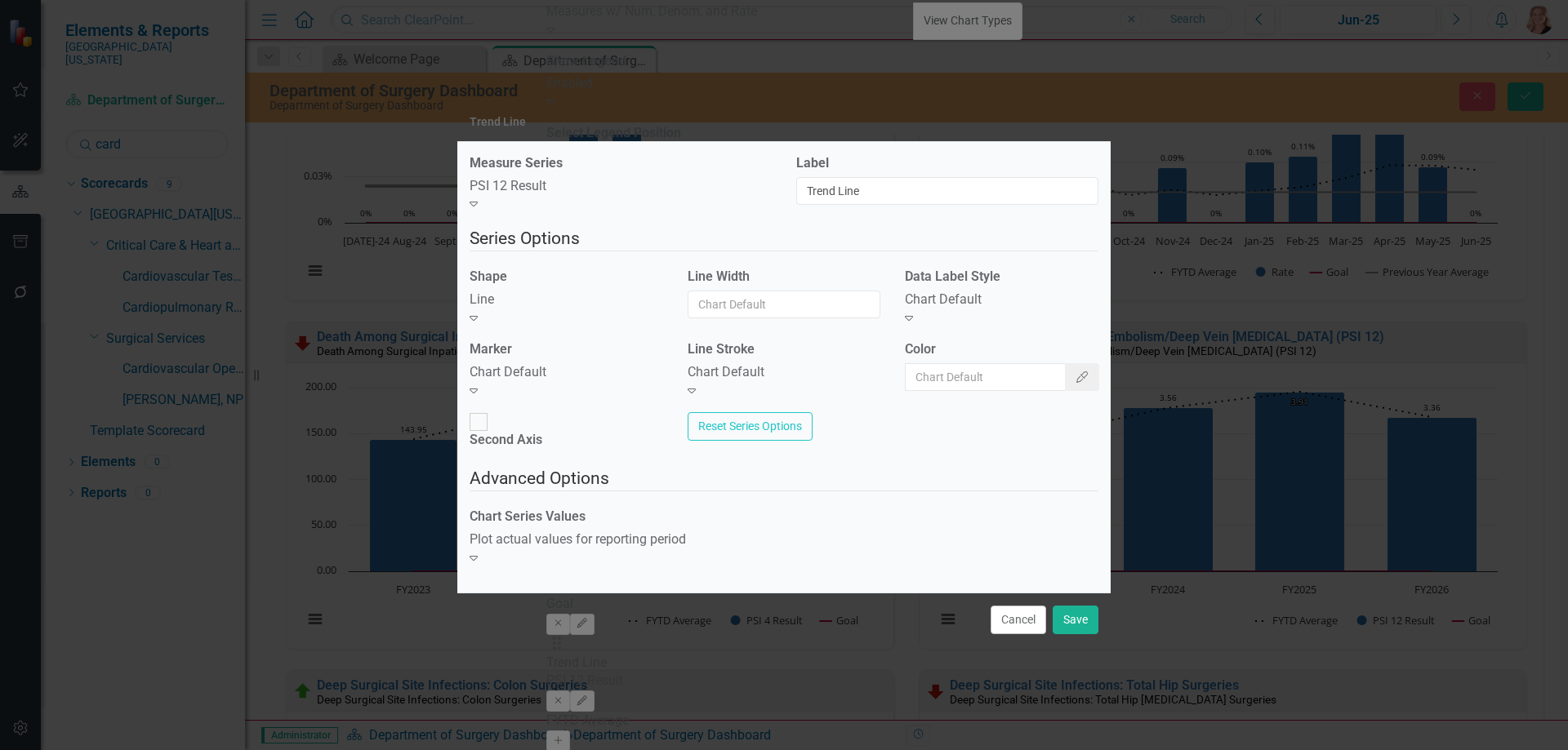
click at [574, 382] on div "Chart Default" at bounding box center [566, 372] width 194 height 18
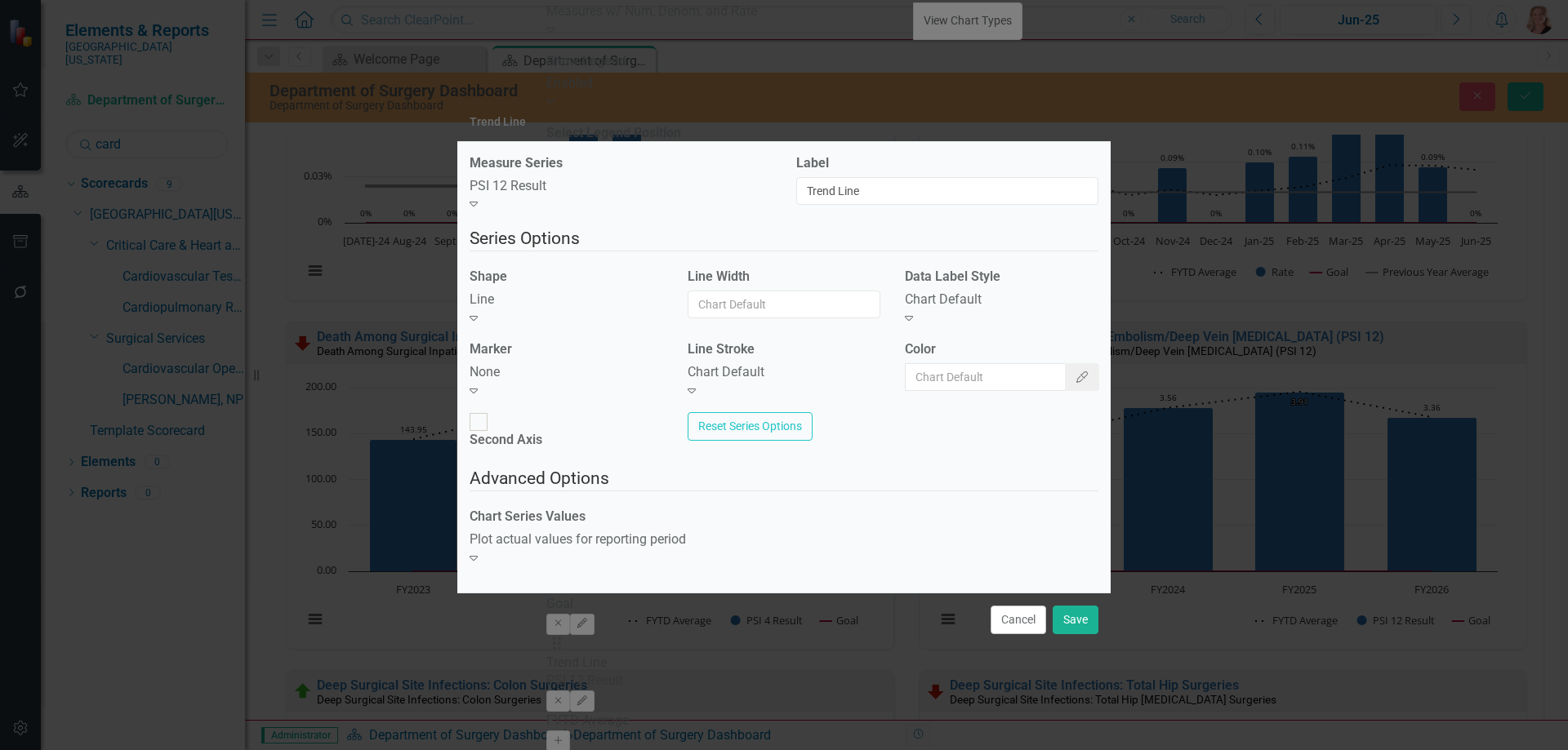
click at [748, 382] on div "Chart Default" at bounding box center [784, 372] width 194 height 18
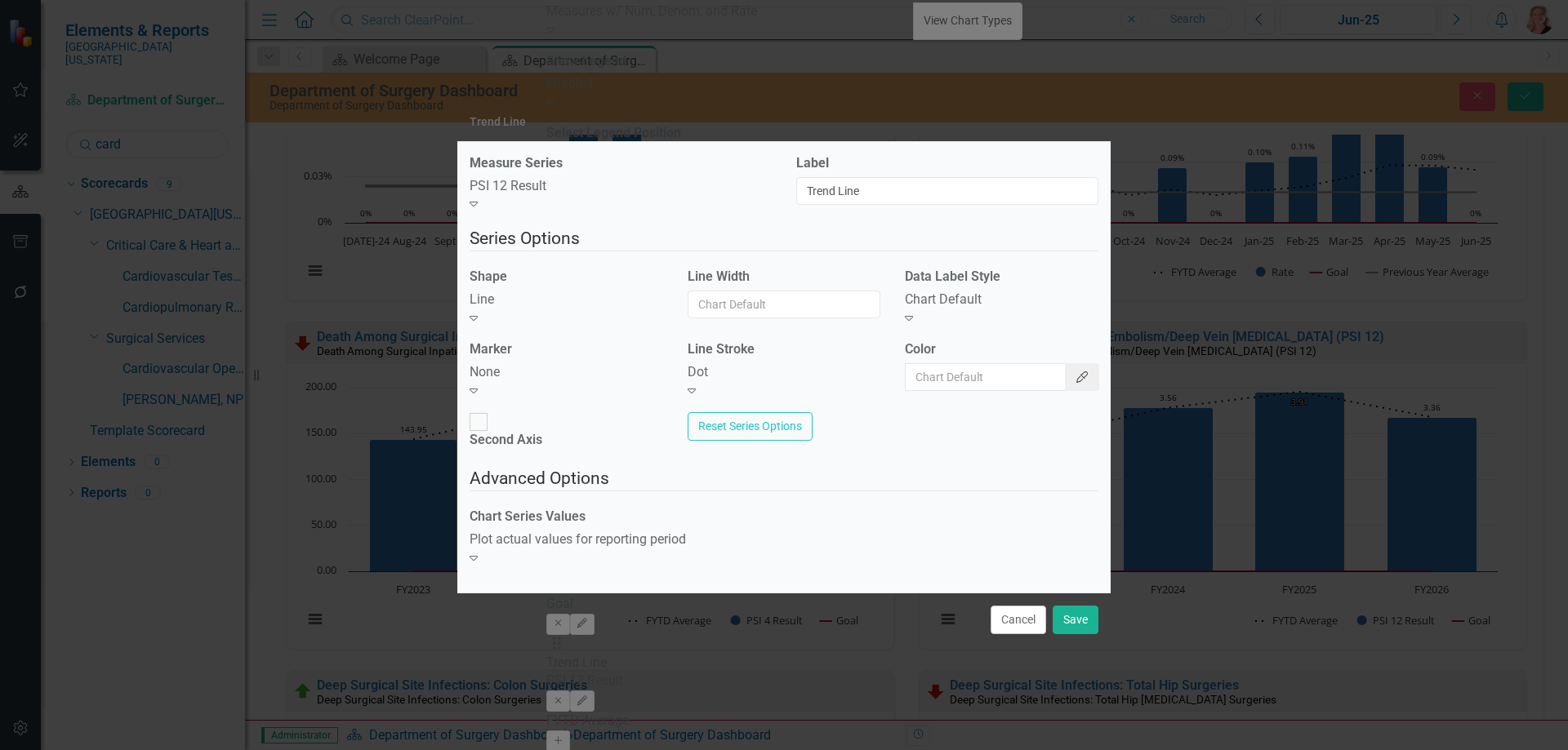
click at [1078, 391] on button "Color Picker" at bounding box center [1082, 378] width 34 height 28
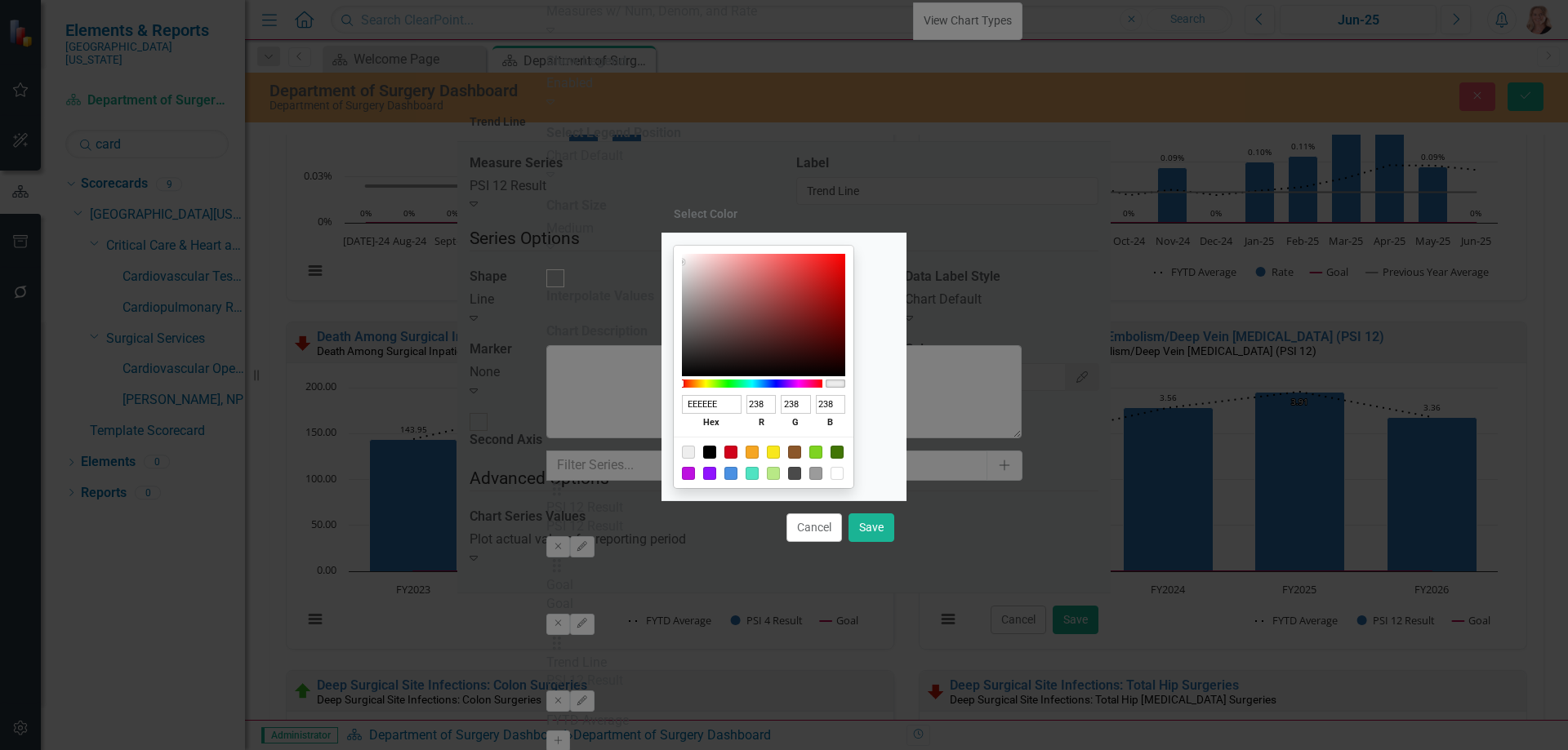
click at [801, 474] on div at bounding box center [794, 473] width 13 height 13
type input "4A4A4A"
type input "74"
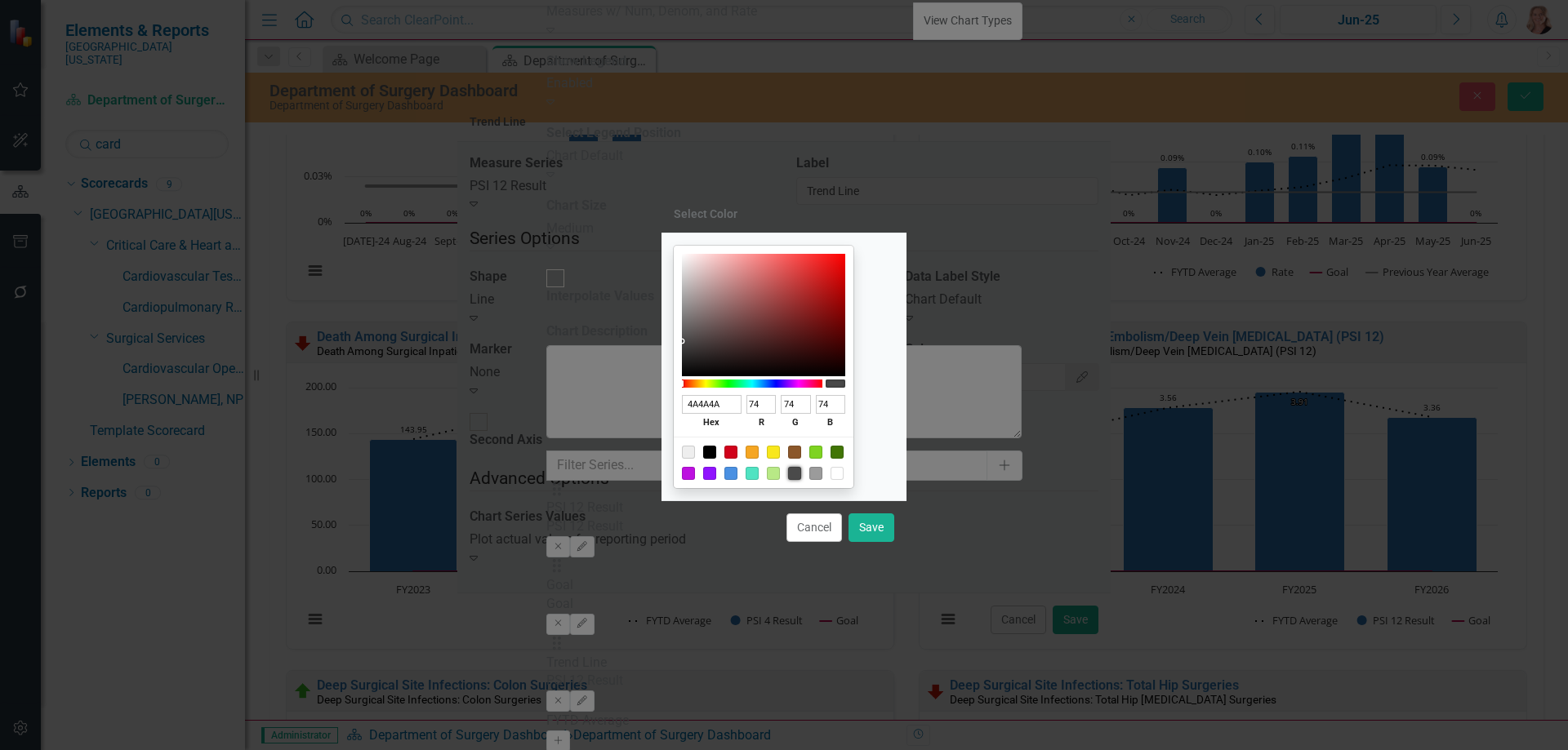
click at [716, 453] on div at bounding box center [709, 452] width 13 height 13
type input "000000"
type input "0"
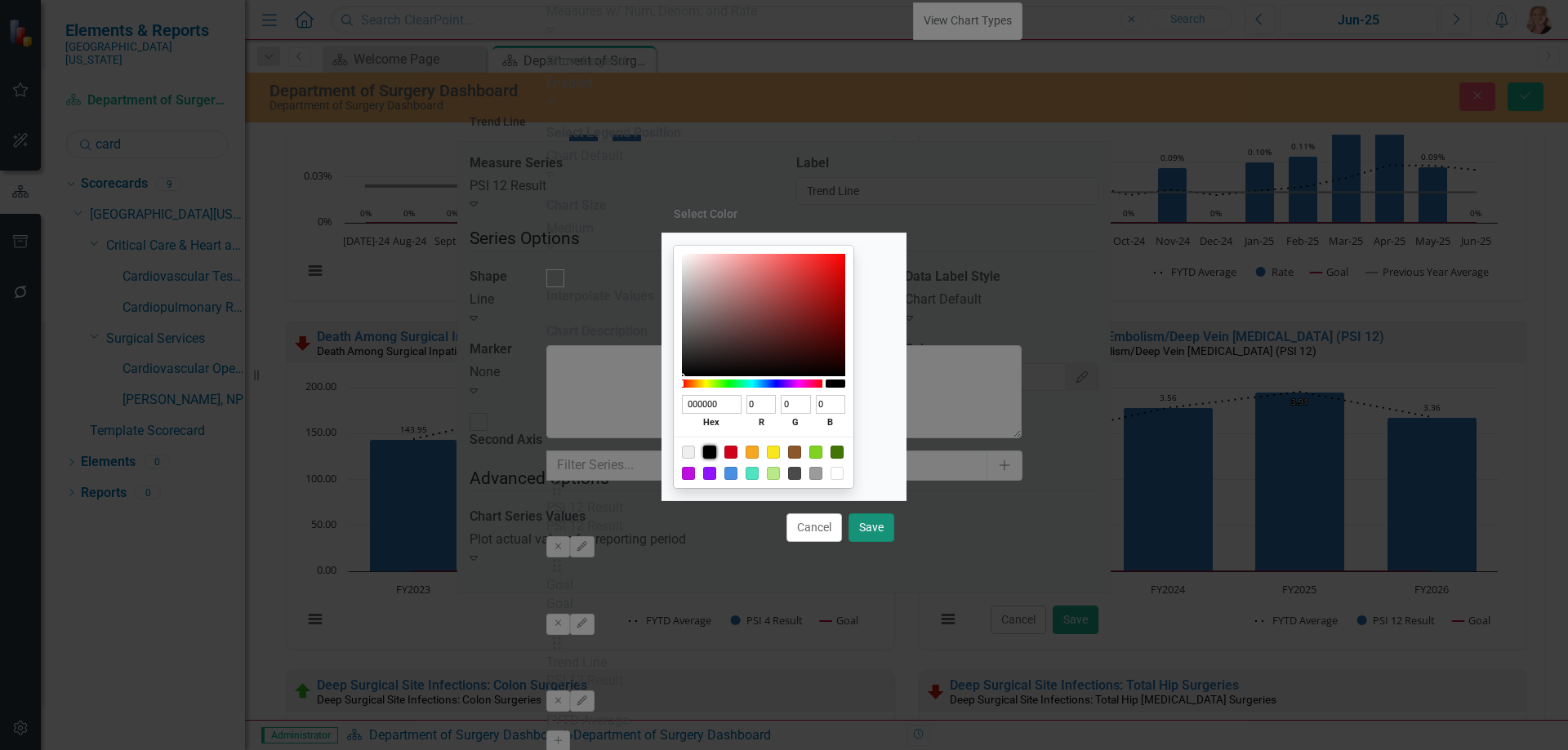
click at [866, 534] on button "Save" at bounding box center [871, 527] width 46 height 29
type input "#000000"
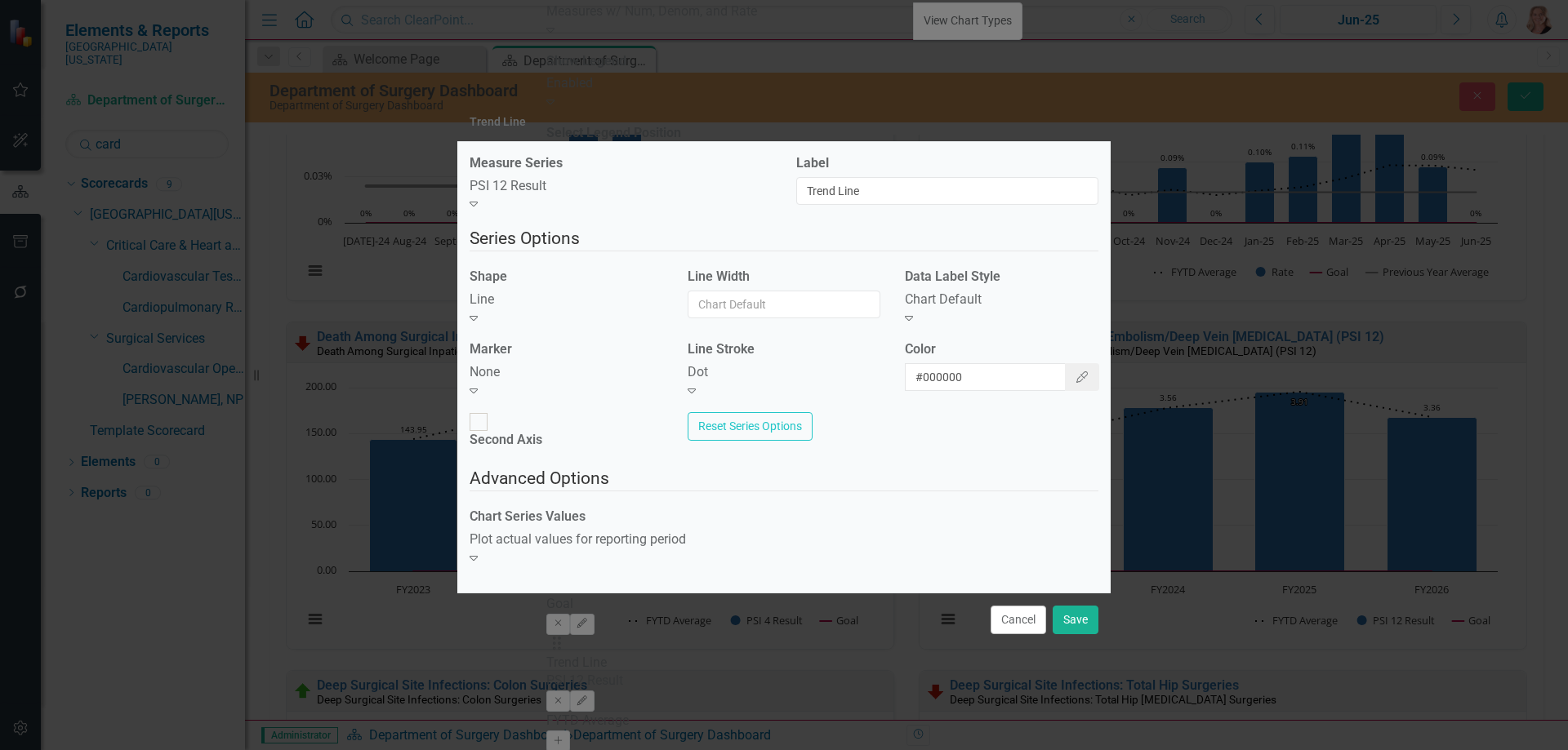
click at [646, 539] on div "Plot actual values for reporting period" at bounding box center [621, 540] width 302 height 18
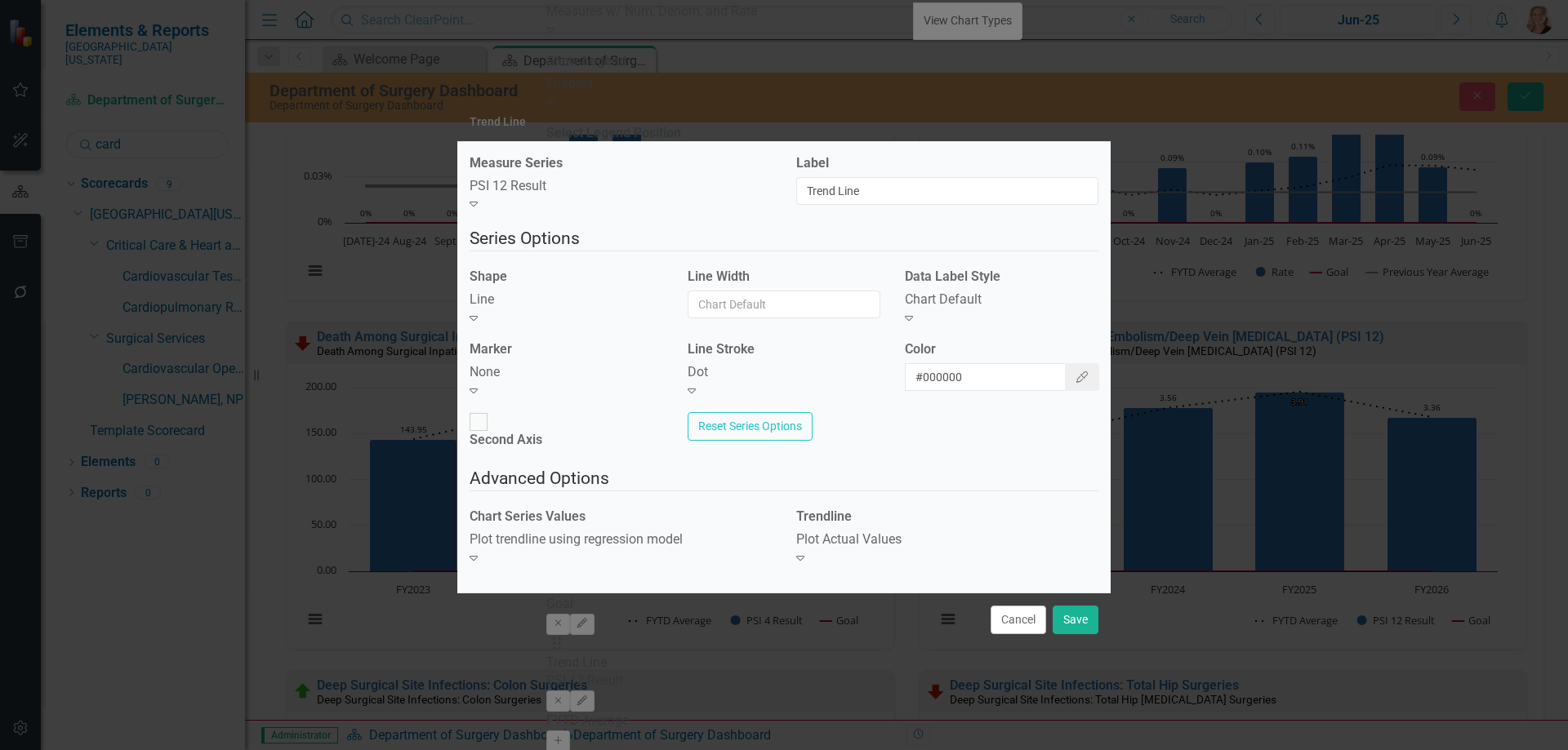
click at [828, 534] on div "Plot Actual Values" at bounding box center [947, 540] width 302 height 18
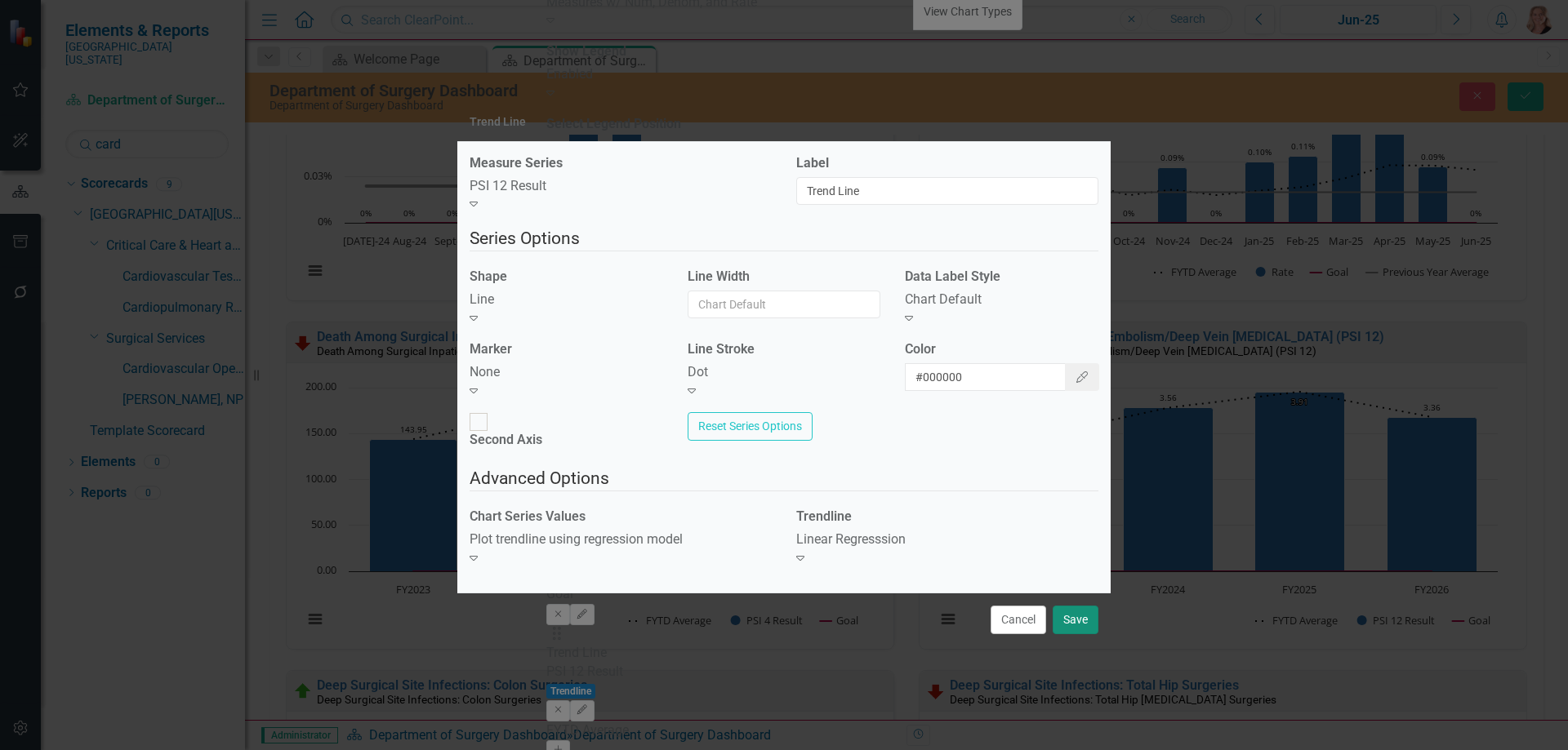
click at [1068, 605] on button "Save" at bounding box center [1075, 619] width 46 height 29
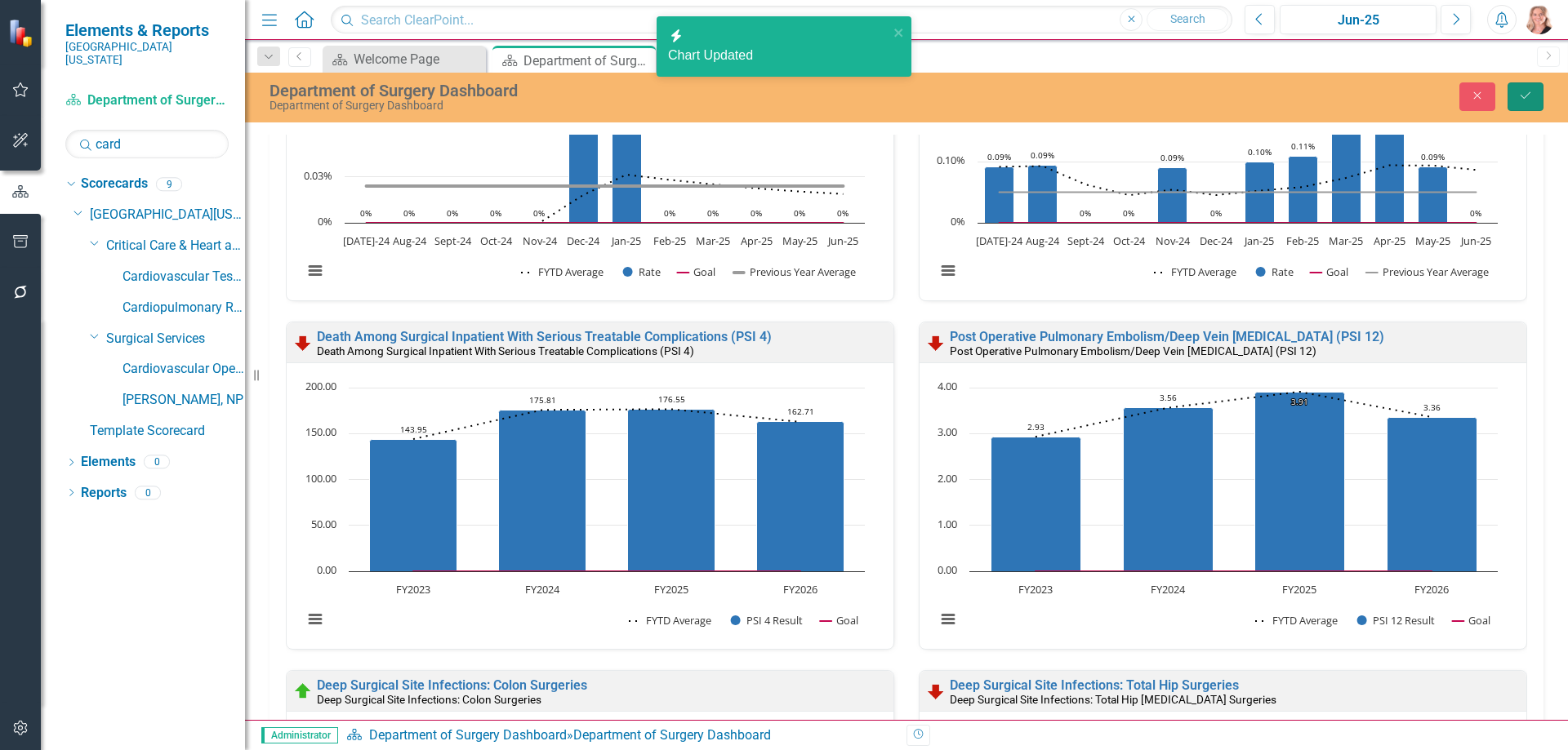
click at [1524, 99] on icon "Save" at bounding box center [1525, 95] width 15 height 11
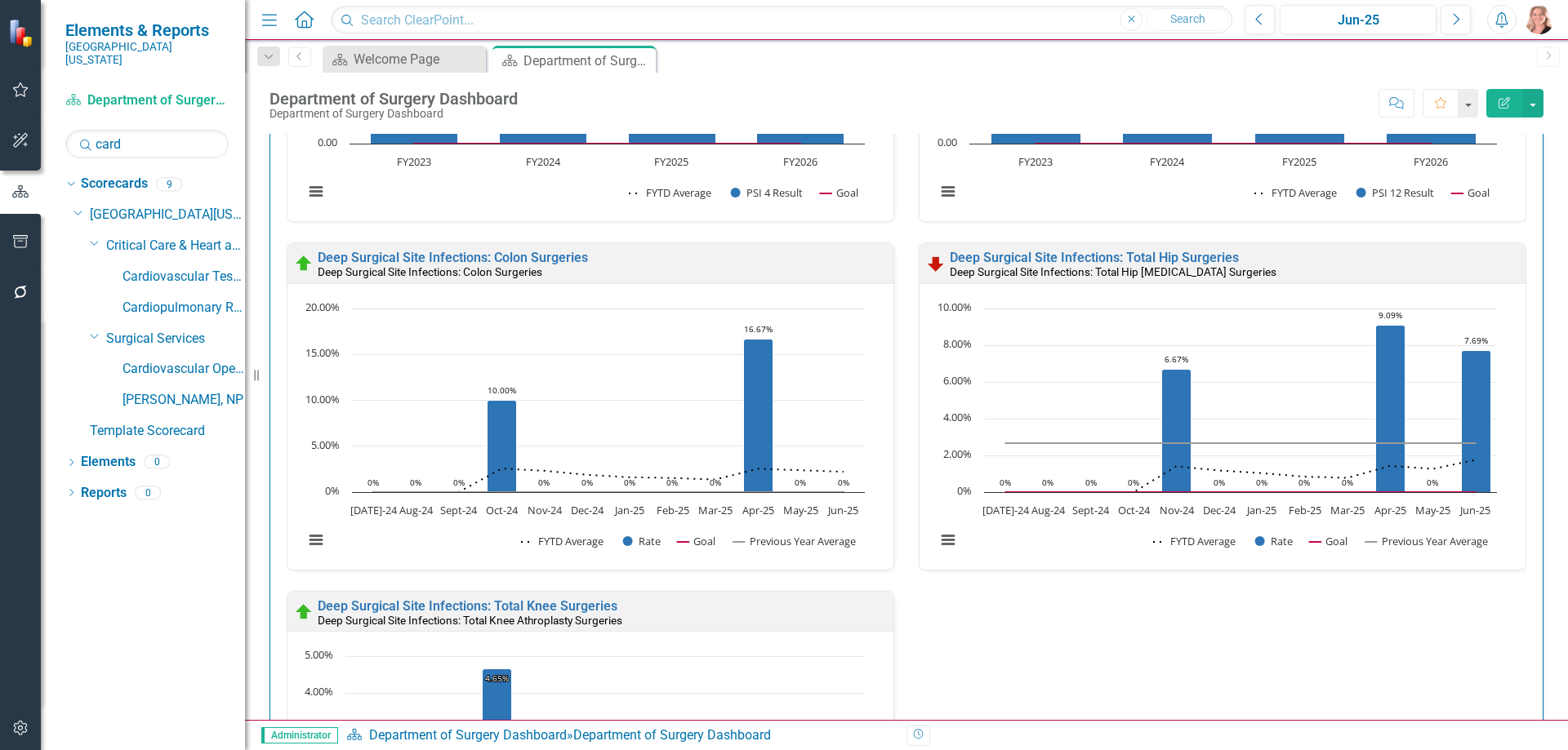
scroll to position [1061, 0]
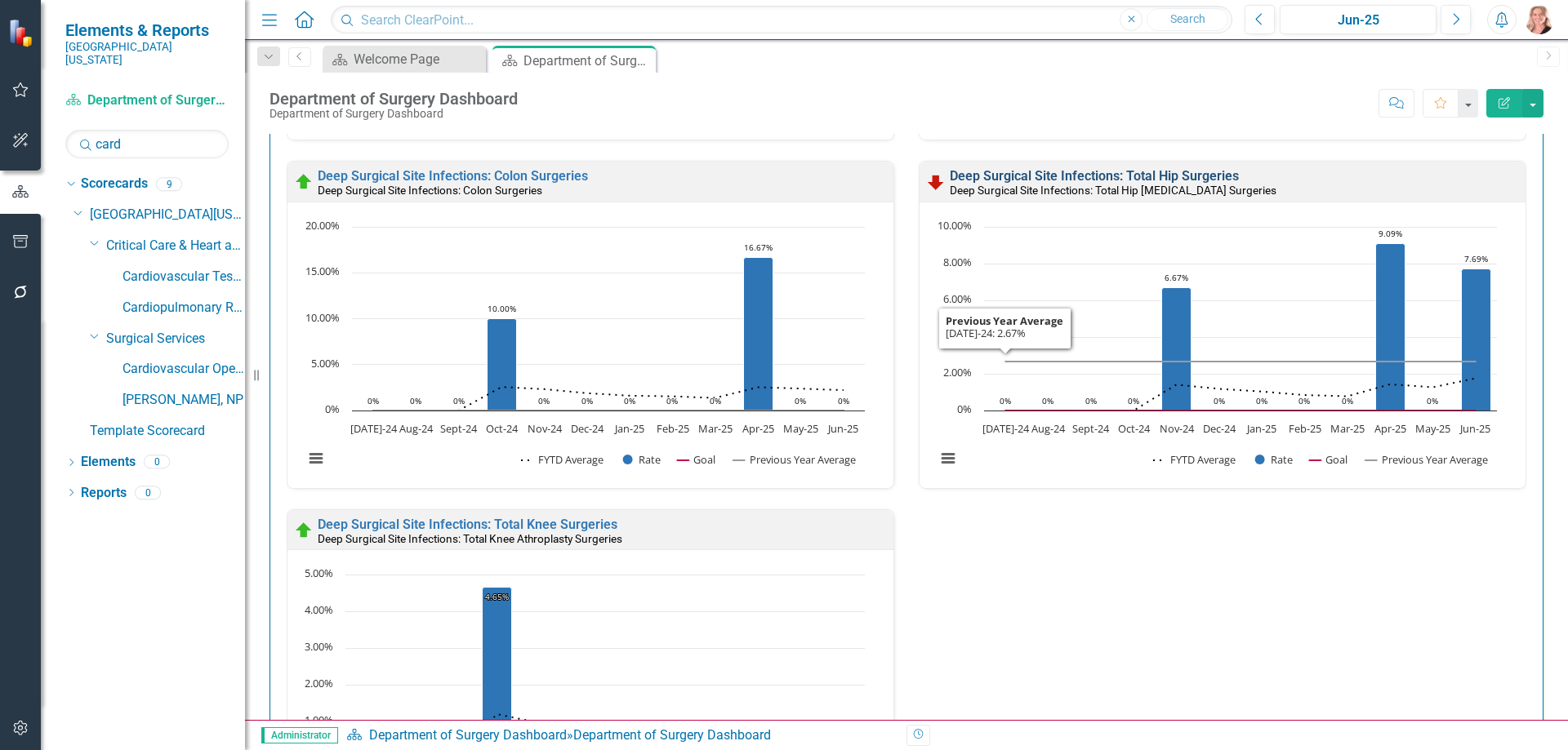
click at [994, 173] on link "Deep Surgical Site Infections: Total Hip Surgeries" at bounding box center [1094, 176] width 289 height 16
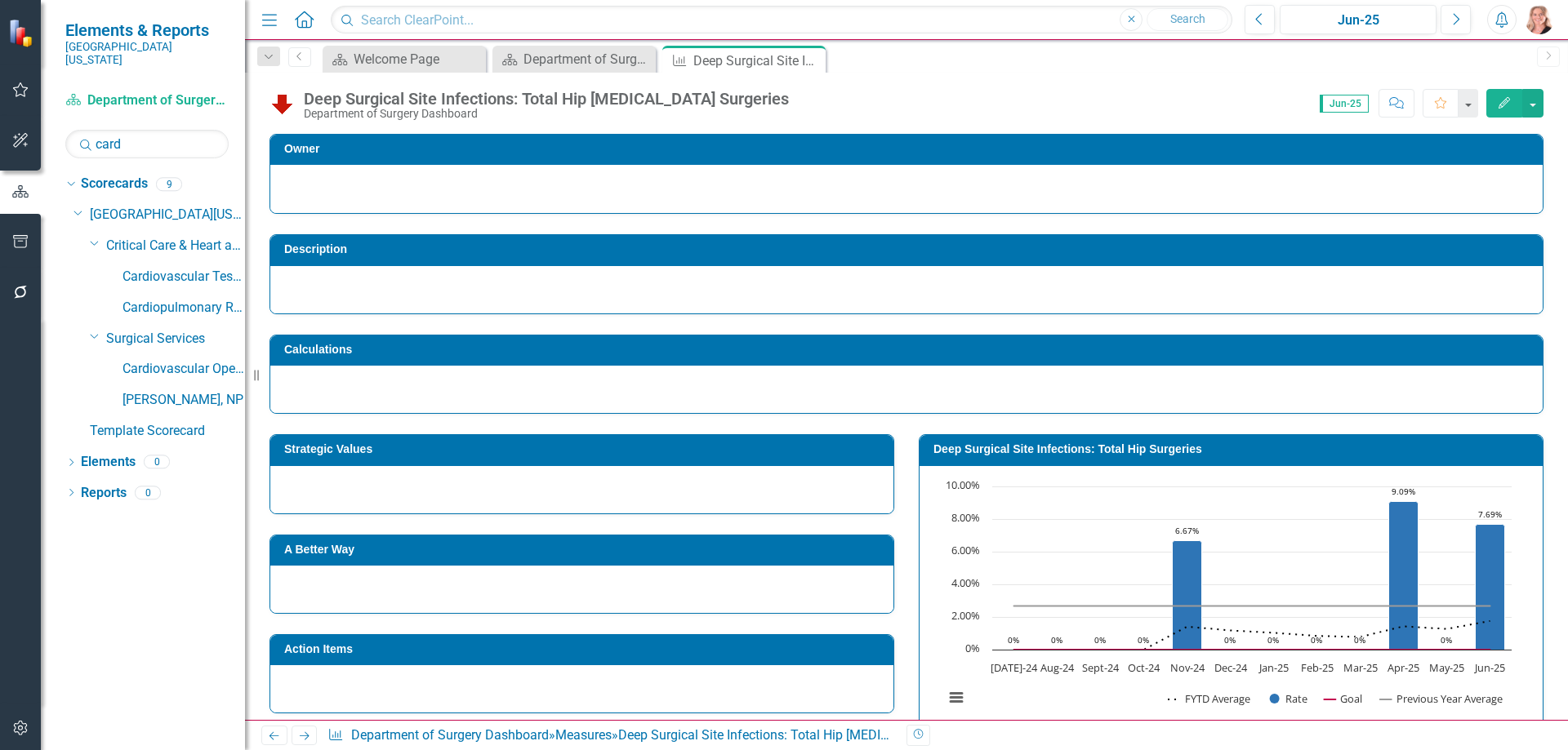
click at [1536, 107] on button "button" at bounding box center [1532, 103] width 21 height 29
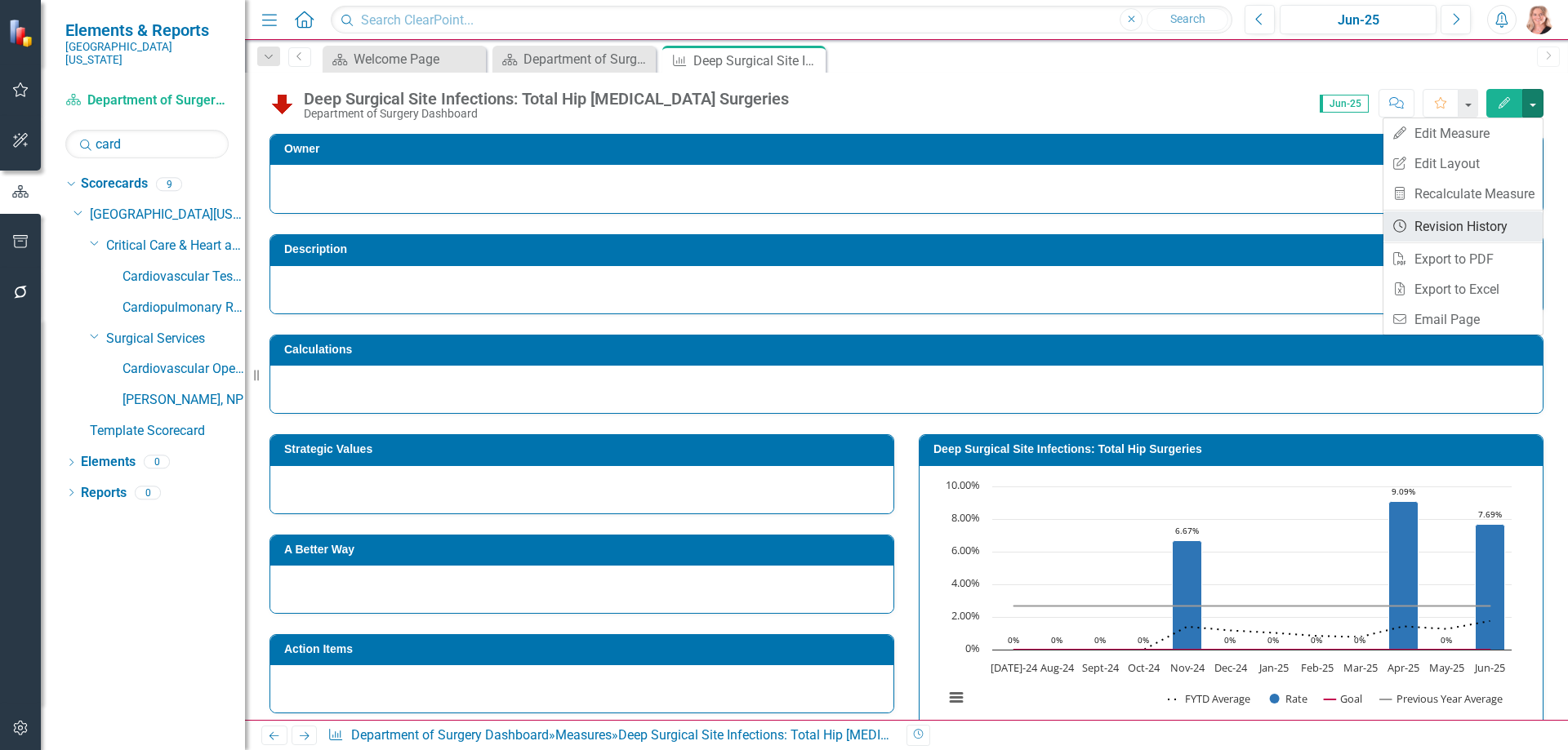
click at [1502, 219] on link "Revision History Revision History" at bounding box center [1463, 226] width 160 height 30
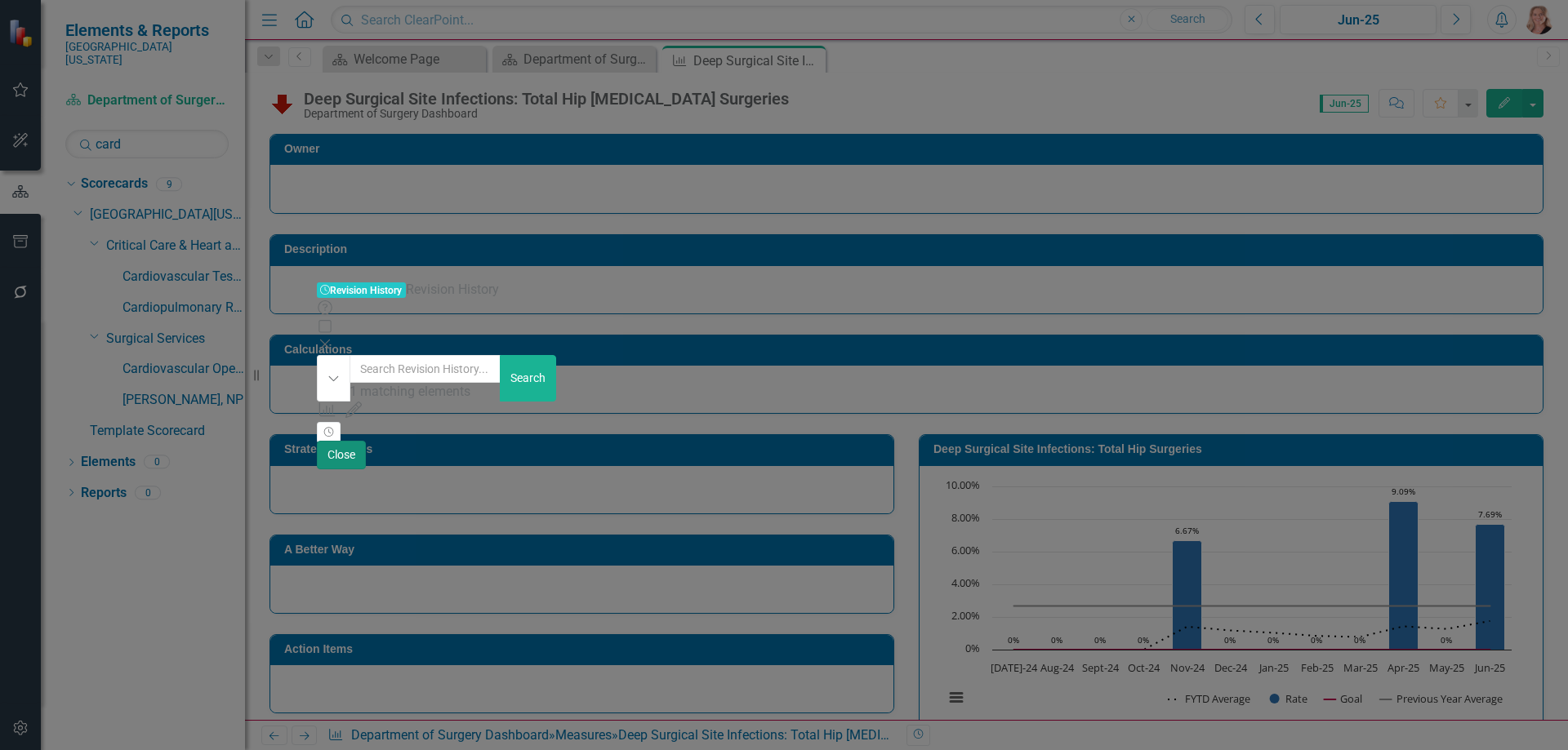
click at [365, 470] on button "Close" at bounding box center [341, 455] width 49 height 29
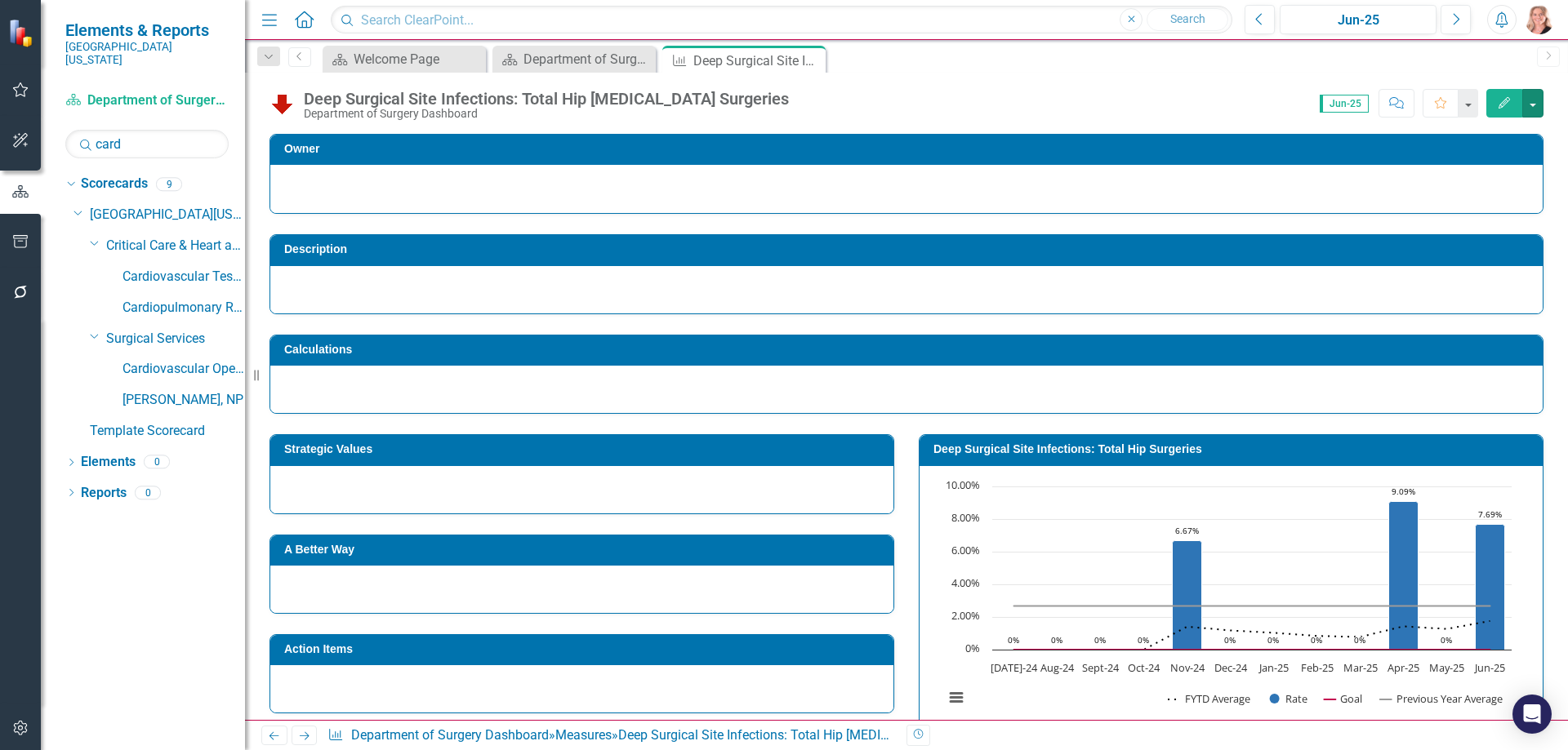
scroll to position [81, 0]
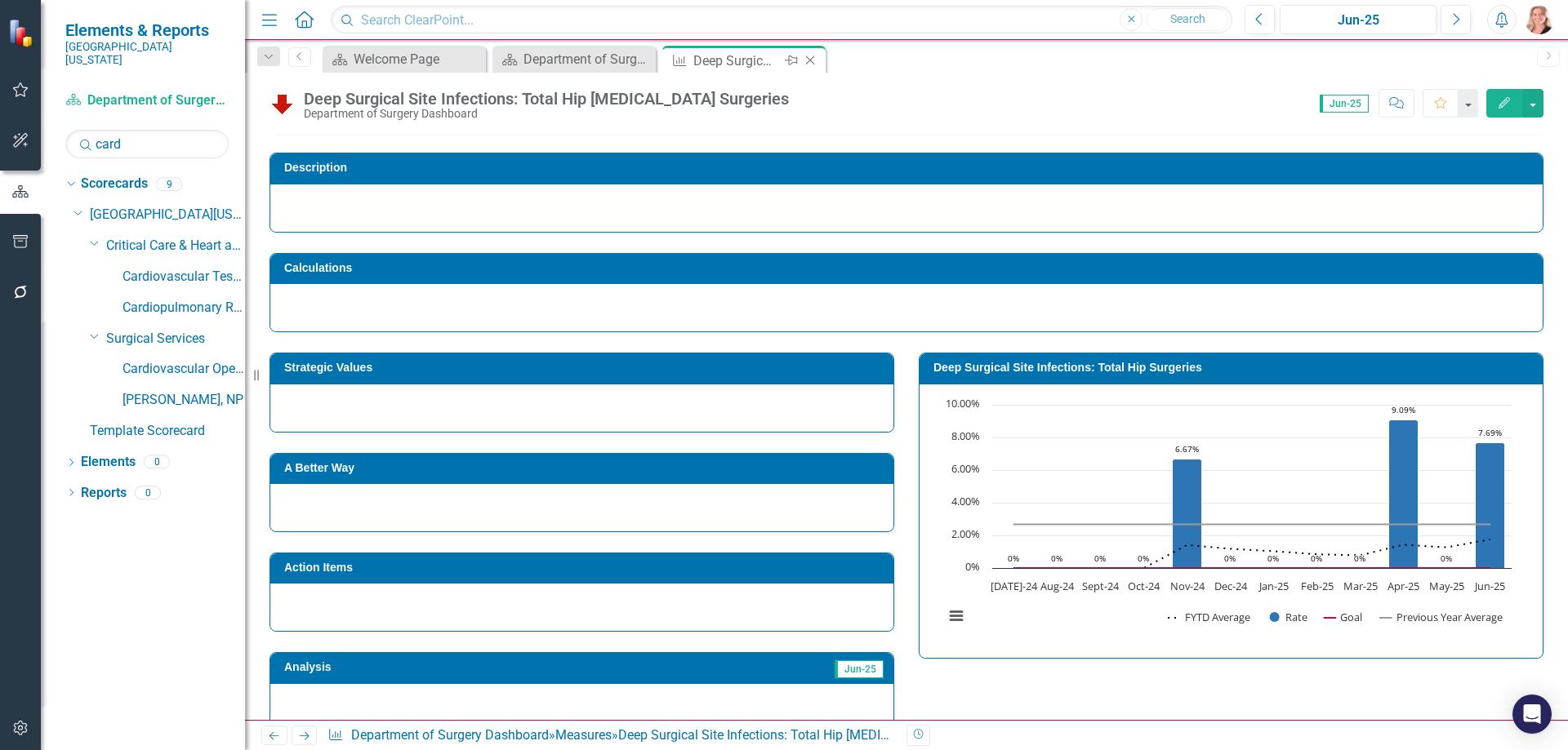
click at [812, 60] on icon "Close" at bounding box center [810, 60] width 17 height 13
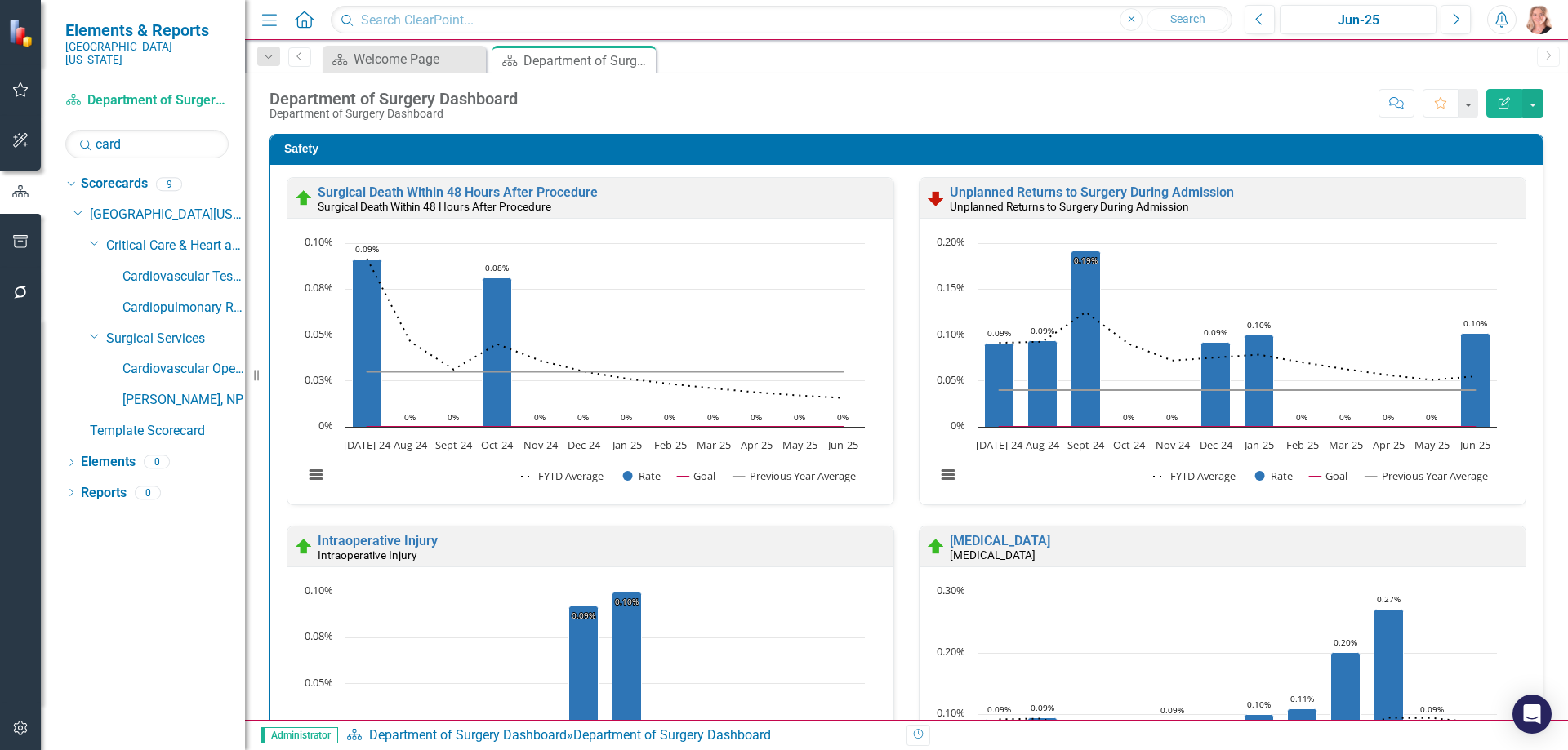
scroll to position [81, 0]
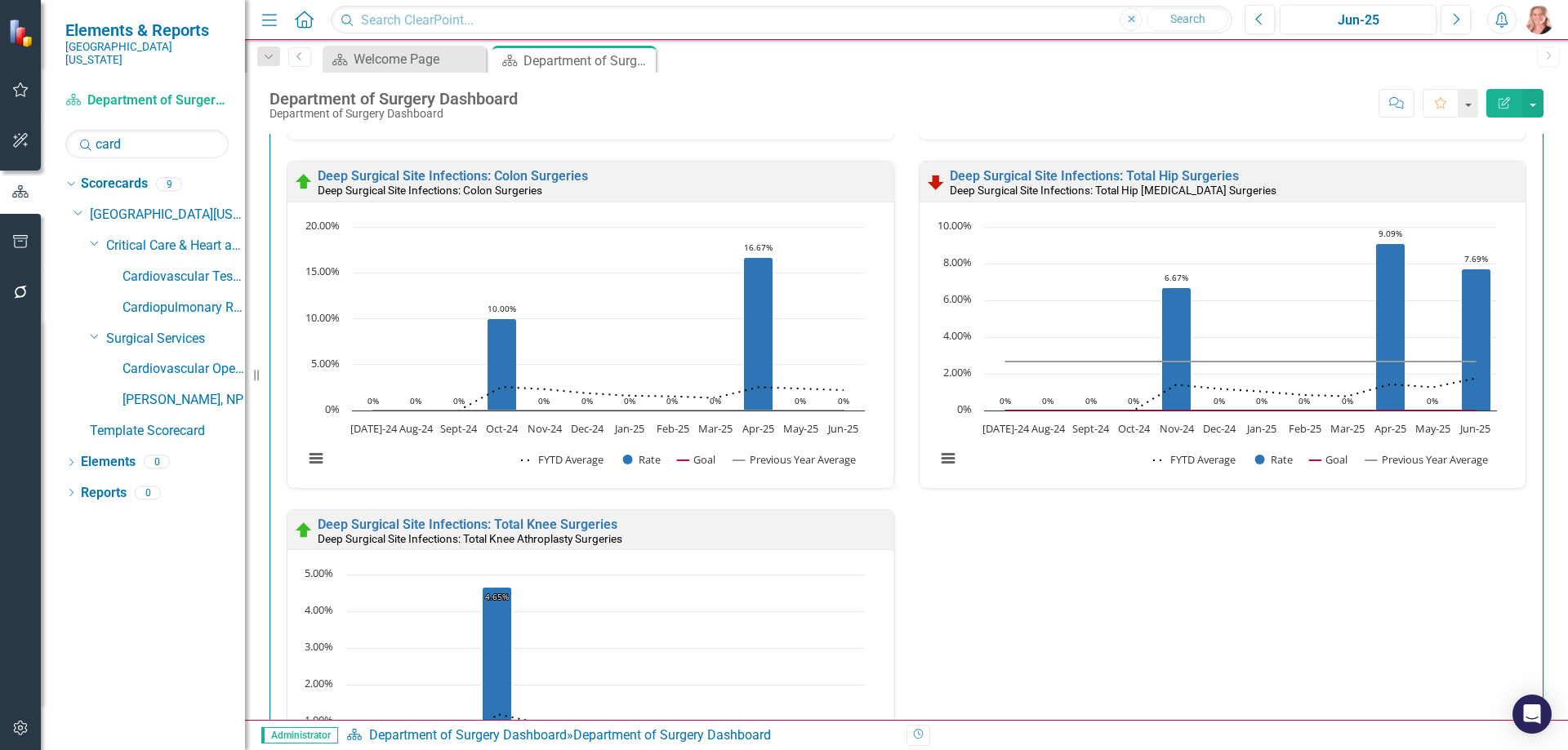
scroll to position [1, 0]
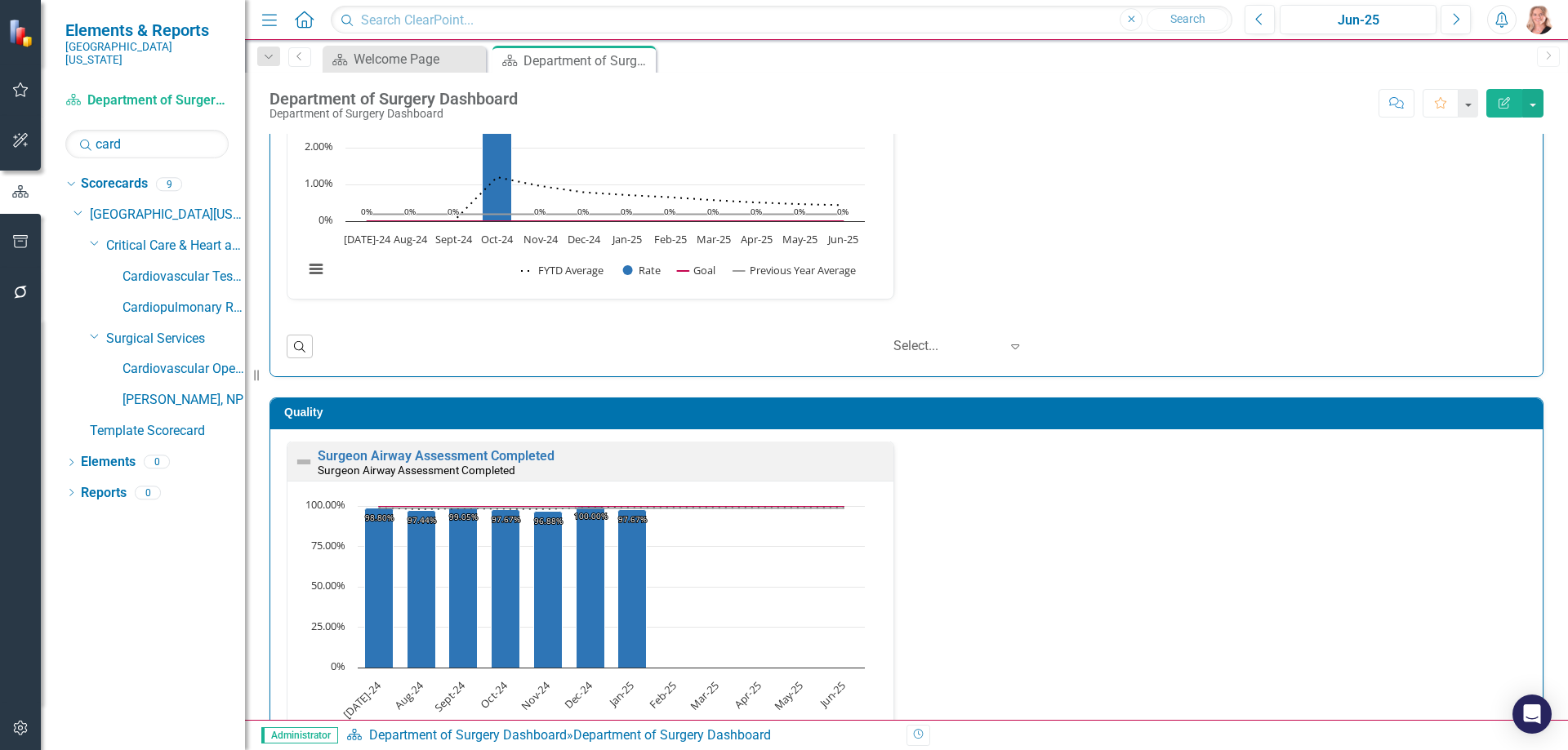
scroll to position [1271, 0]
